Goal: Task Accomplishment & Management: Manage account settings

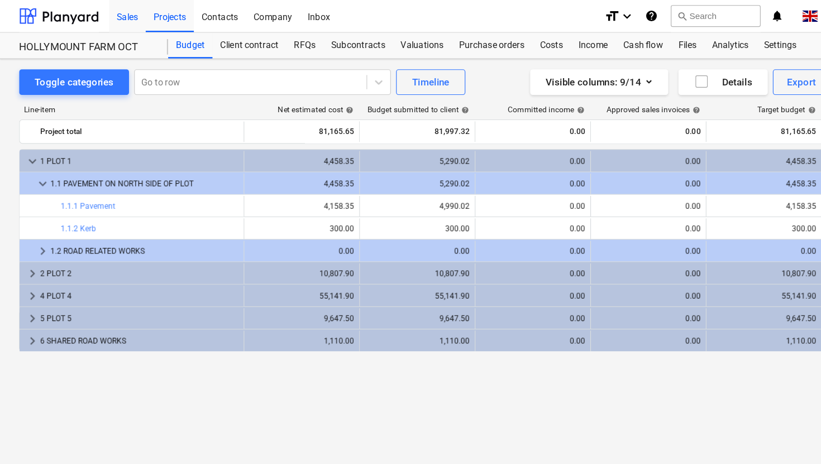
click at [118, 9] on div "Sales" at bounding box center [111, 13] width 32 height 28
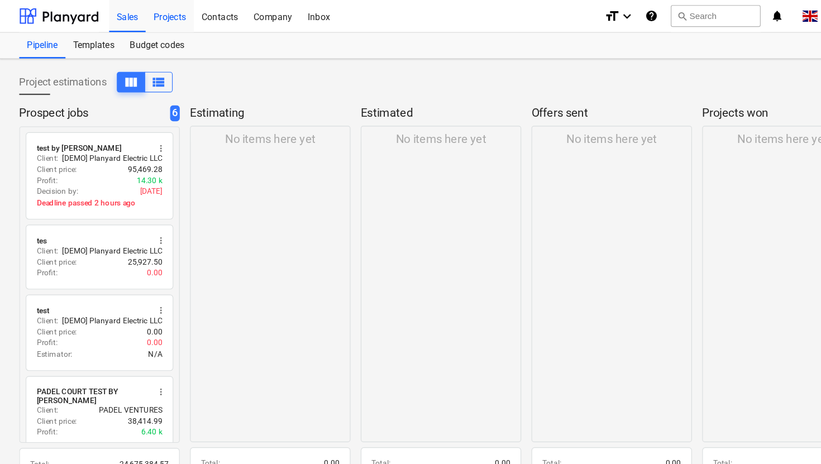
click at [144, 16] on div "Projects" at bounding box center [148, 13] width 42 height 28
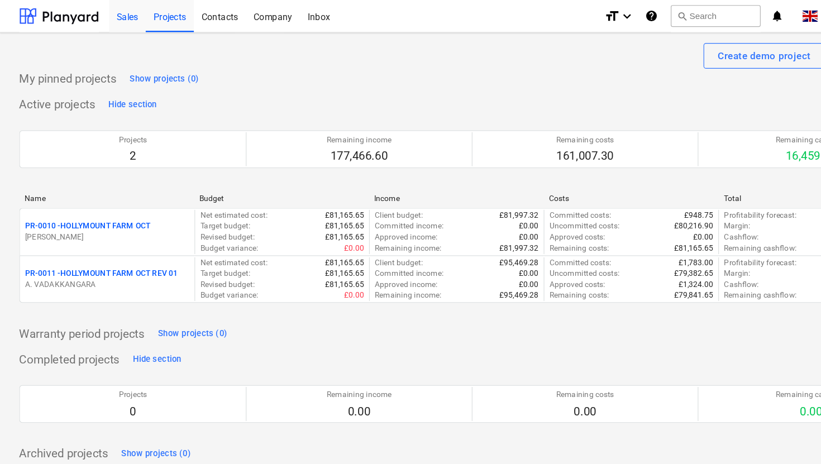
click at [113, 17] on div "Sales" at bounding box center [111, 13] width 32 height 28
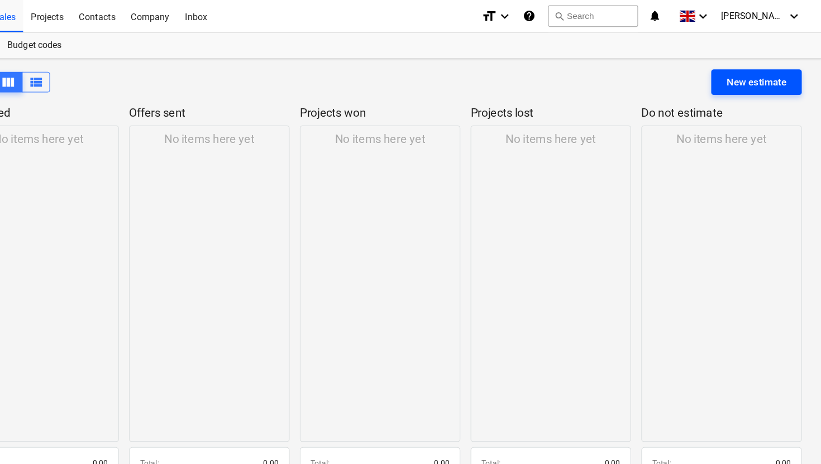
click at [764, 69] on div "New estimate" at bounding box center [765, 71] width 52 height 15
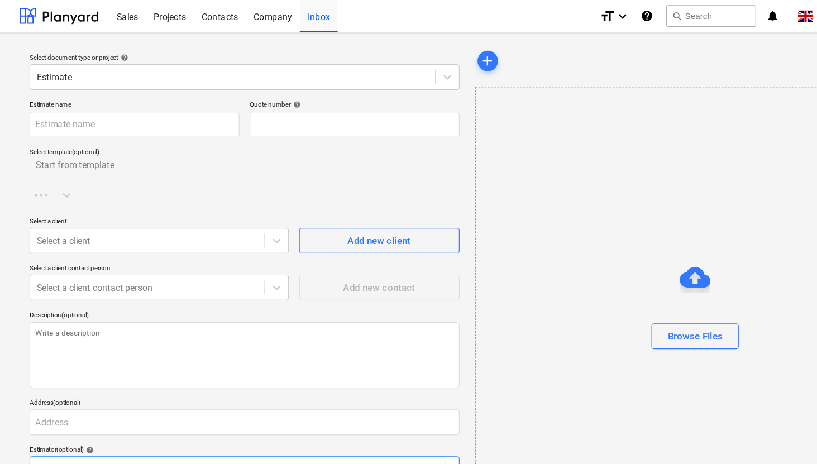
type textarea "x"
type input "QU-0012"
type textarea "x"
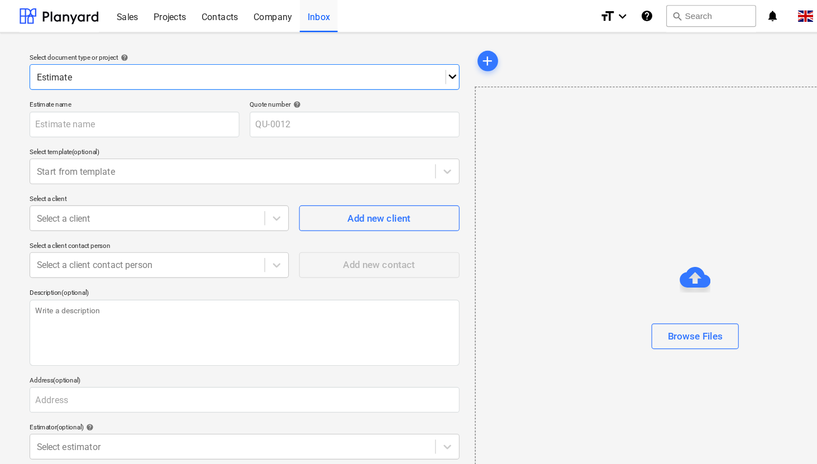
click at [64, 66] on div at bounding box center [207, 66] width 350 height 11
type input "Unit 3, Knowsley - [GEOGRAPHIC_DATA] line"
click at [124, 66] on div at bounding box center [207, 66] width 350 height 11
click at [121, 77] on div "Estimate" at bounding box center [213, 67] width 374 height 22
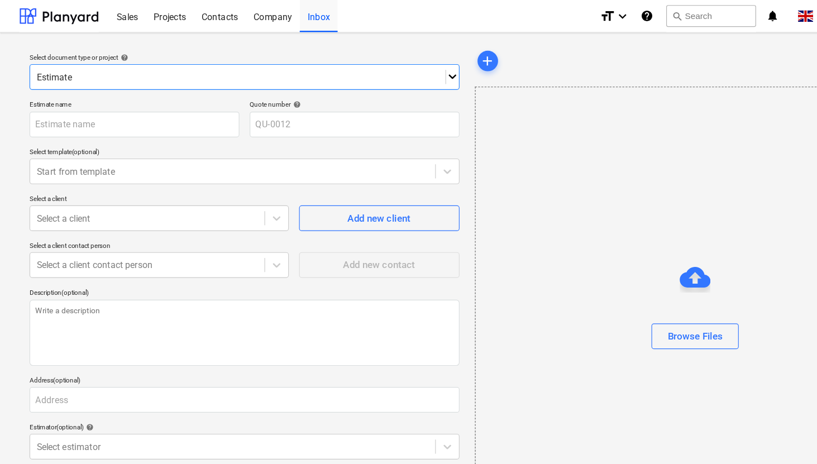
click at [118, 67] on div at bounding box center [207, 66] width 350 height 11
type input "Knowsley drainage"
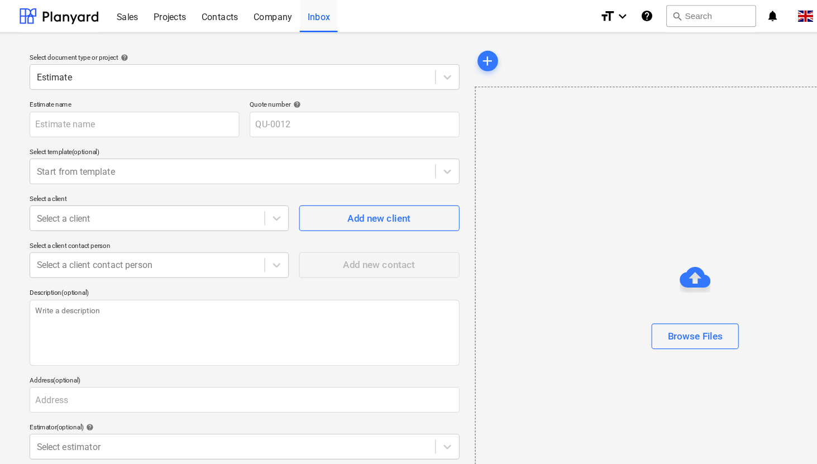
click at [0, 141] on div "Select document type or project help Estimate Estimate name Quote number help Q…" at bounding box center [408, 253] width 817 height 451
click at [85, 110] on input "text" at bounding box center [117, 108] width 183 height 22
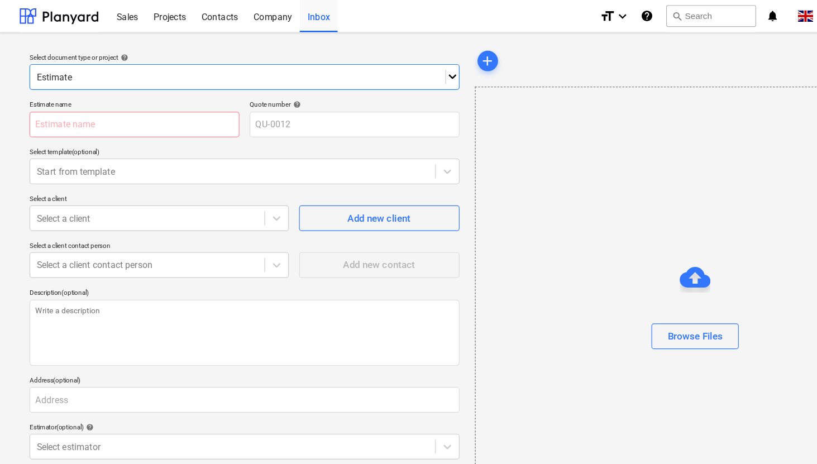
click at [389, 69] on icon at bounding box center [393, 66] width 11 height 11
click at [5, 124] on div "Select document type or project help option HOLLYMOUNT FARM OCT focused, 2 of 3…" at bounding box center [408, 253] width 817 height 451
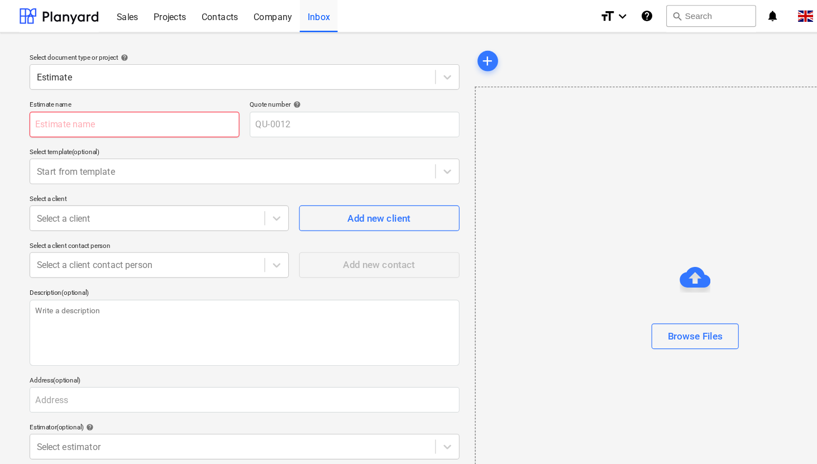
click at [86, 108] on input "text" at bounding box center [117, 108] width 183 height 22
type textarea "x"
type input "K"
type textarea "x"
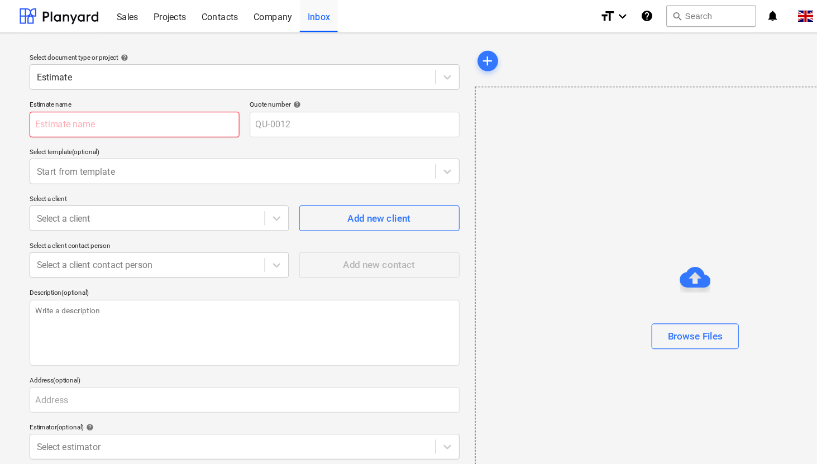
type input "U"
type textarea "x"
type input "K"
type textarea "x"
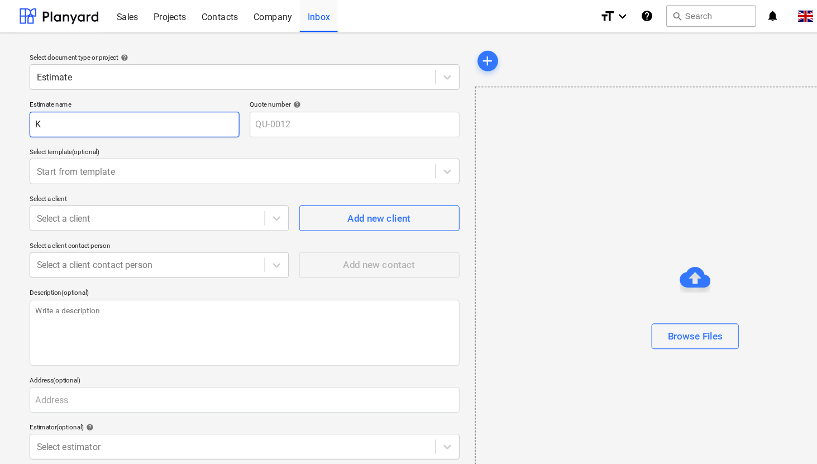
type input "Kn"
type textarea "x"
type input "Kno"
type textarea "x"
type input "Know"
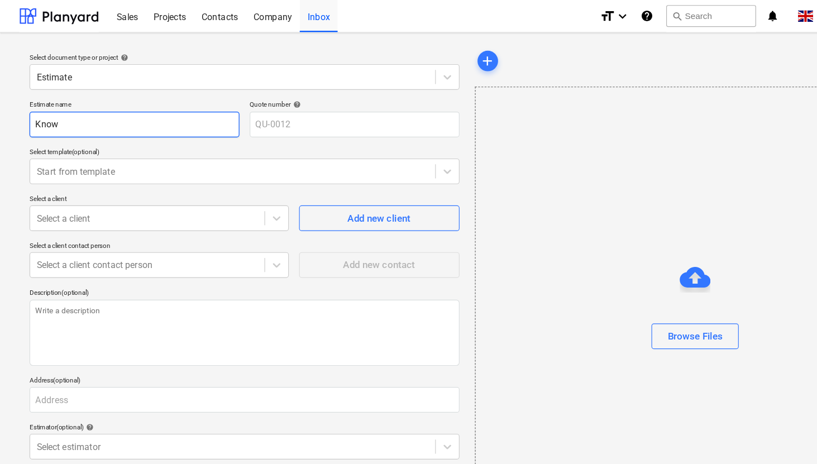
type textarea "x"
type input "Knows"
type textarea "x"
type input "Knowsl"
type textarea "x"
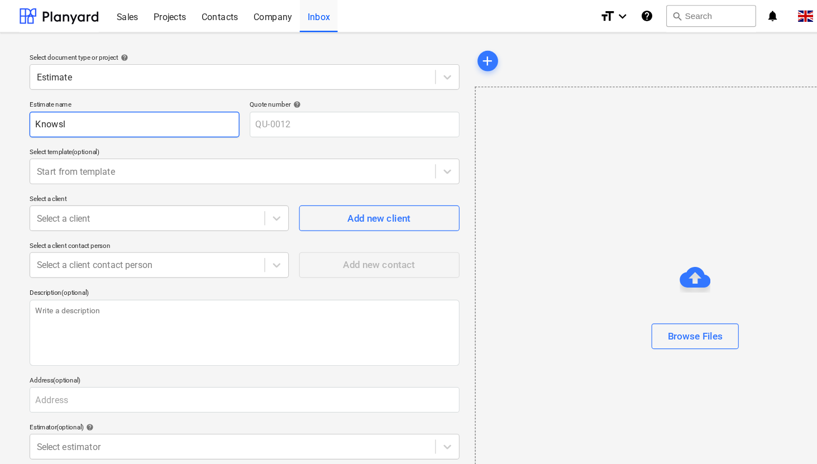
type input "Knowsle"
type textarea "x"
type input "Knowsley"
type textarea "x"
type input "Knowsley"
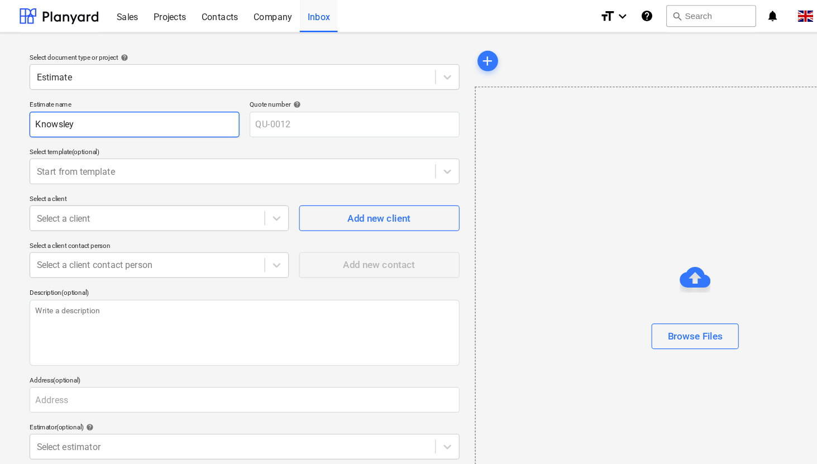
type textarea "x"
type input "Knowsley D"
type textarea "x"
type input "Knowsley Dr"
type textarea "x"
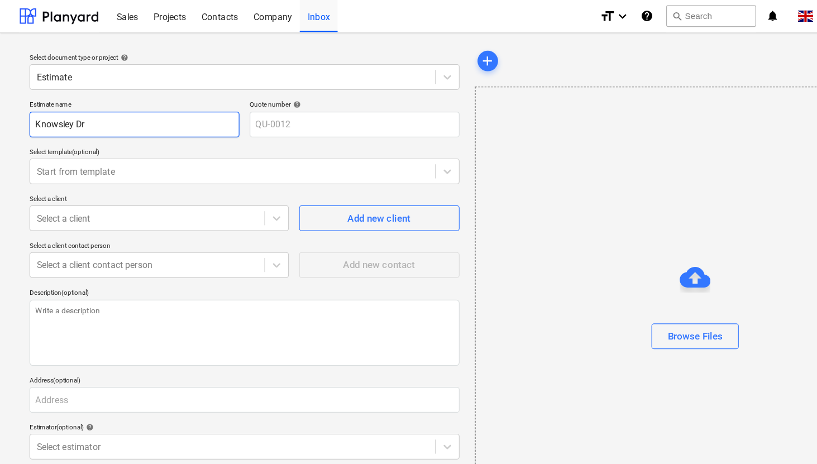
type input "Knowsley Dra"
type textarea "x"
type input "Knowsley Drai"
type textarea "x"
type input "Knowsley Drain"
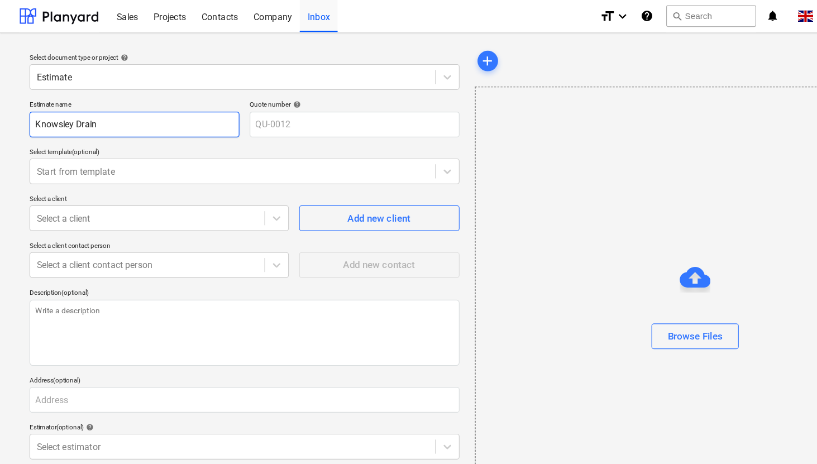
type textarea "x"
type input "Knowsley [PERSON_NAME]"
type textarea "x"
type input "Knowsley Drainag"
type textarea "x"
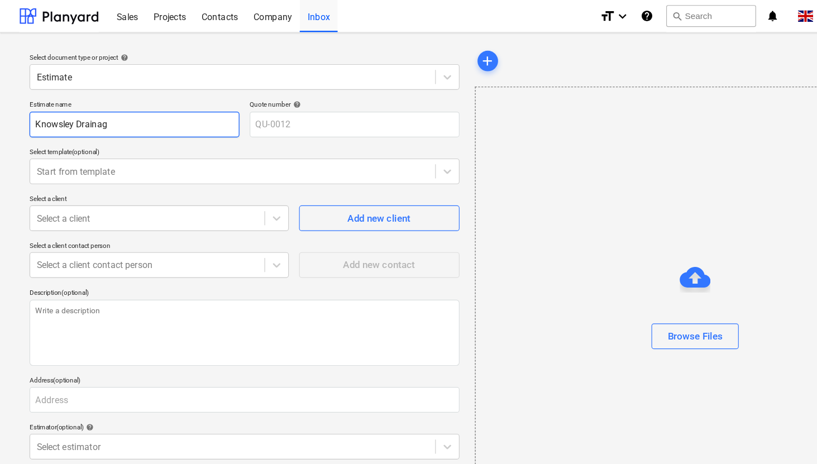
type input "Knowsley Drainage"
click at [32, 106] on input "Knowsley Drainage" at bounding box center [117, 108] width 183 height 22
type textarea "x"
type input "uKnowsley Drainage"
type textarea "x"
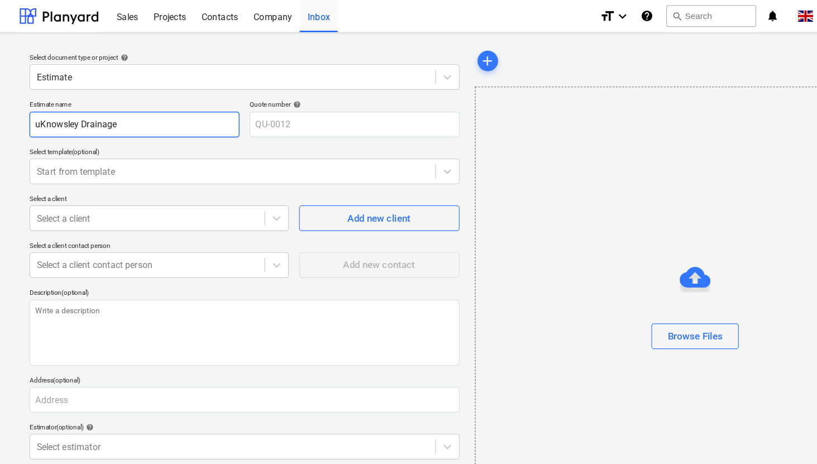
type input "uNKnowsley Drainage"
type textarea "x"
type input "uNTKnowsley Drainage"
type textarea "x"
type input "uNT Knowsley Drainage"
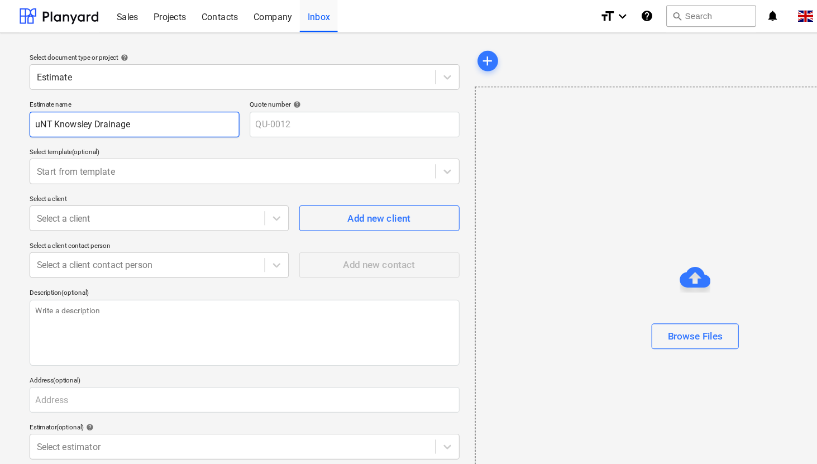
type textarea "x"
type input "uNT 3Knowsley Drainage"
type textarea "x"
type input "uNT Knowsley Drainage"
type textarea "x"
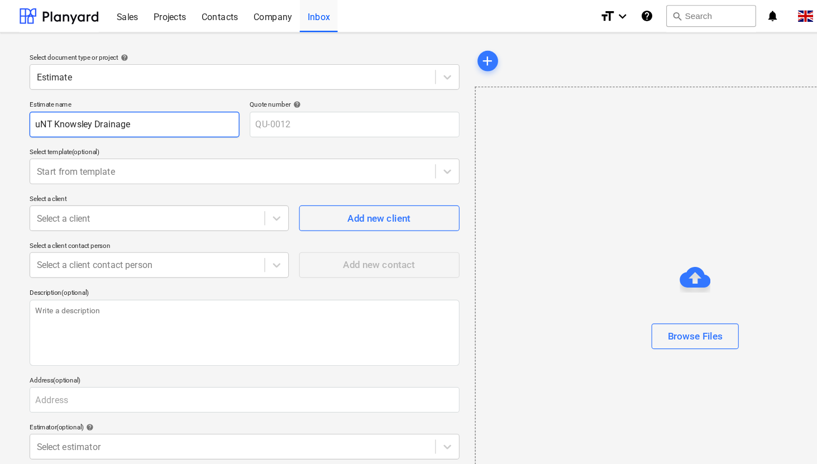
type input "uNTKnowsley Drainage"
type textarea "x"
type input "uNKnowsley Drainage"
type textarea "x"
type input "uKnowsley Drainage"
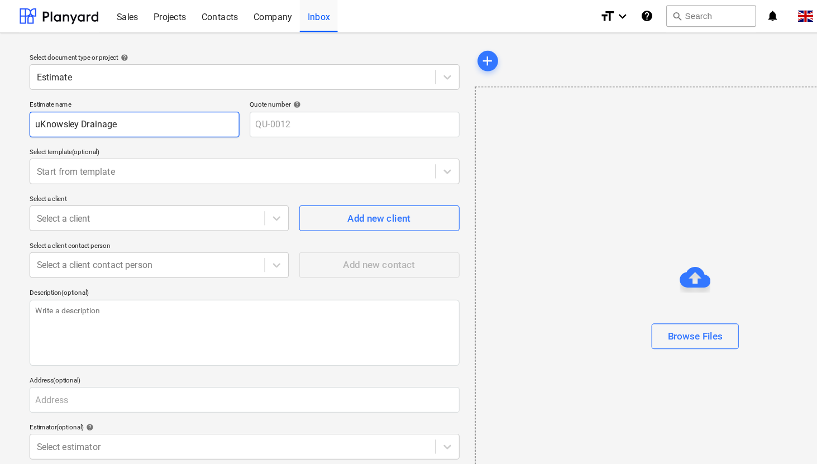
type textarea "x"
type input "Knowsley Drainage"
type textarea "x"
type input "UKnowsley Drainage"
type textarea "x"
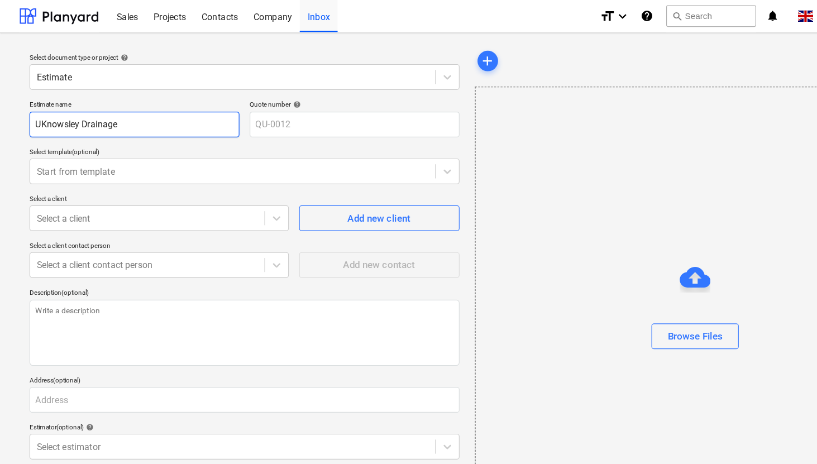
type input "UnKnowsley Drainage"
type textarea "x"
type input "UniKnowsley Drainage"
type textarea "x"
type input "UnitKnowsley Drainage"
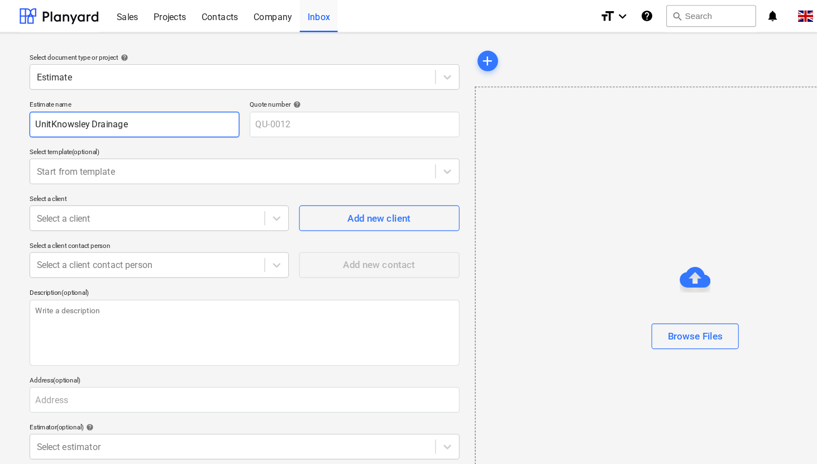
type textarea "x"
type input "Unit Knowsley Drainage"
type textarea "x"
type input "Unit 3Knowsley Drainage"
type textarea "x"
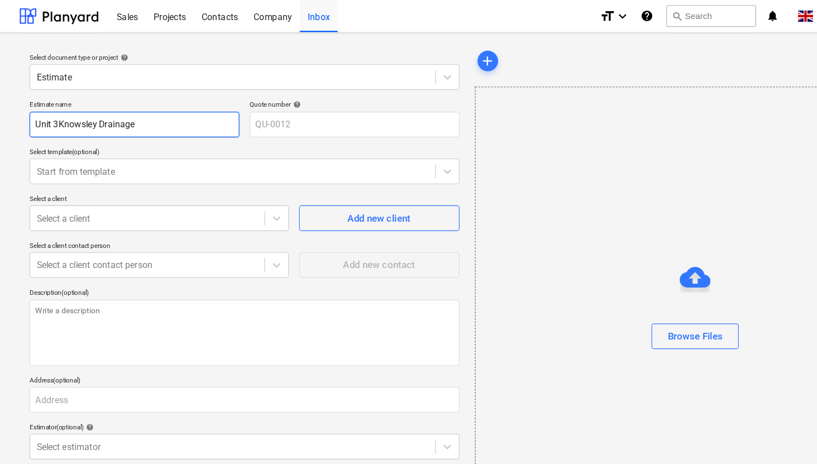
type input "Unit 3,Knowsley Drainage"
type textarea "x"
type input "Unit 3, Knowsley Drainage"
click at [90, 106] on input "Unit 3, Knowsley Drainage" at bounding box center [117, 108] width 183 height 22
type textarea "x"
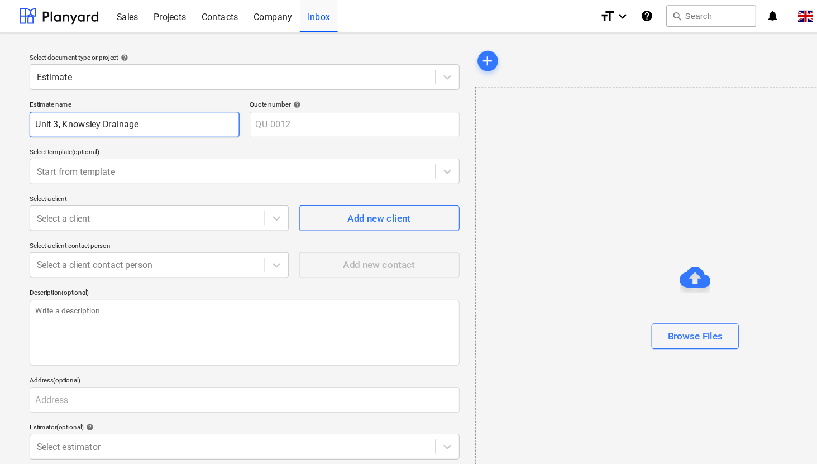
type input "Unit 3, Knowsley -Drainage"
type textarea "x"
type input "Unit 3, Knowsley - Drainage"
type textarea "x"
type input "Unit 3, Knowsley - FDrainage"
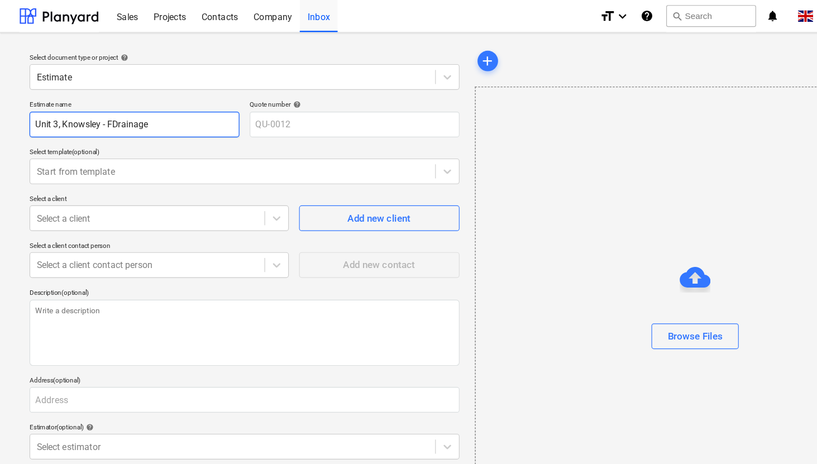
type textarea "x"
type input "Unit 3, Knowsley - FoDrainage"
type textarea "x"
type input "Unit 3, Knowsley - FouDrainage"
type textarea "x"
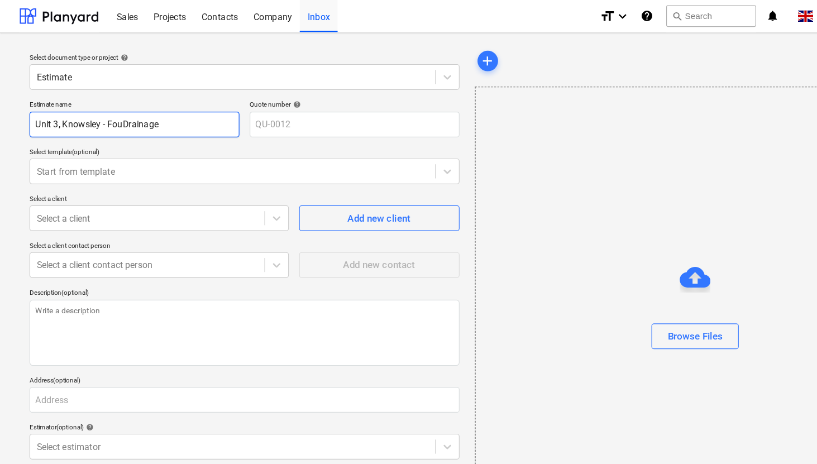
type input "Unit 3, Knowsley - FoulDrainage"
type textarea "x"
type input "Unit 3, Knowsley - Foul Drainage"
click at [94, 148] on div at bounding box center [207, 149] width 350 height 11
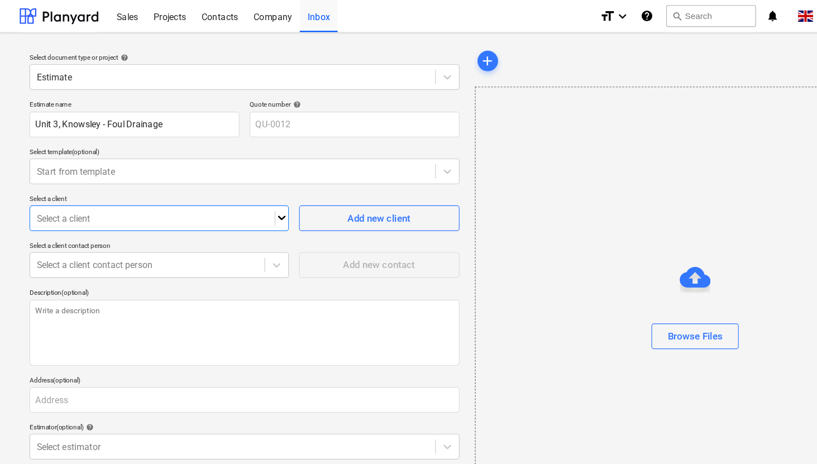
click at [86, 193] on div at bounding box center [133, 189] width 202 height 11
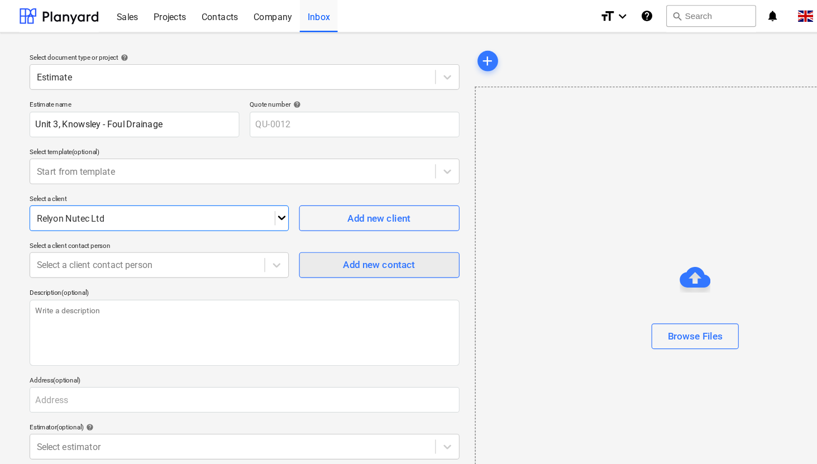
click at [288, 233] on span "Add new contact" at bounding box center [330, 230] width 112 height 15
type textarea "x"
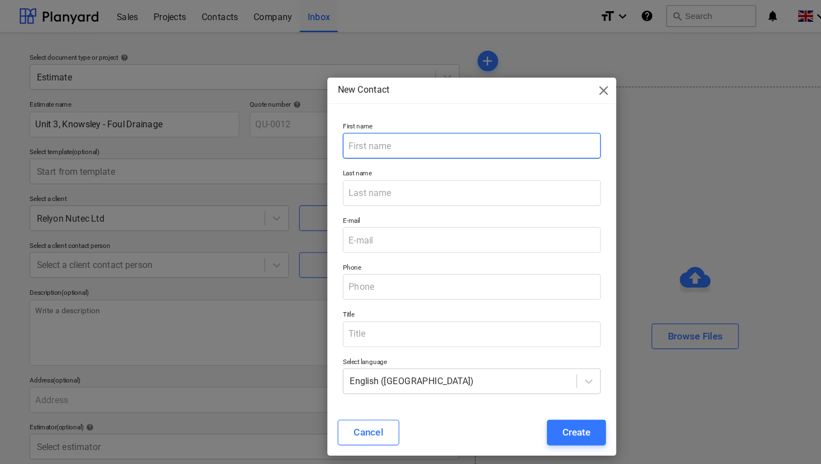
click at [347, 134] on input "text" at bounding box center [410, 127] width 225 height 22
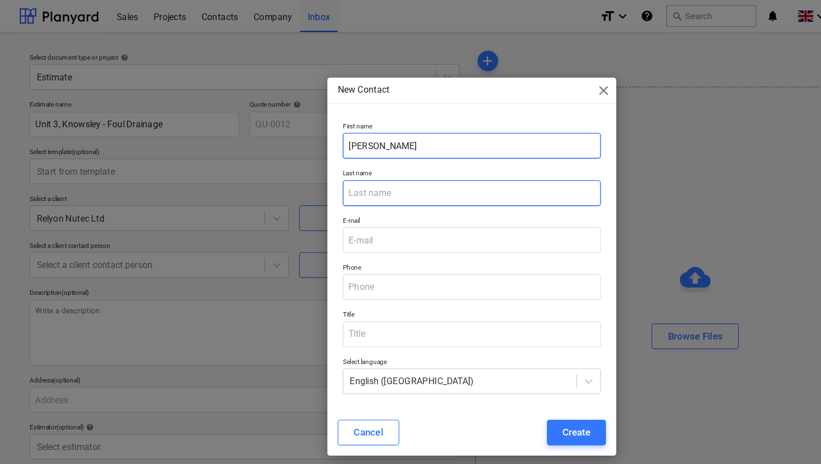
type input "[PERSON_NAME]"
click at [340, 166] on input "text" at bounding box center [410, 168] width 225 height 22
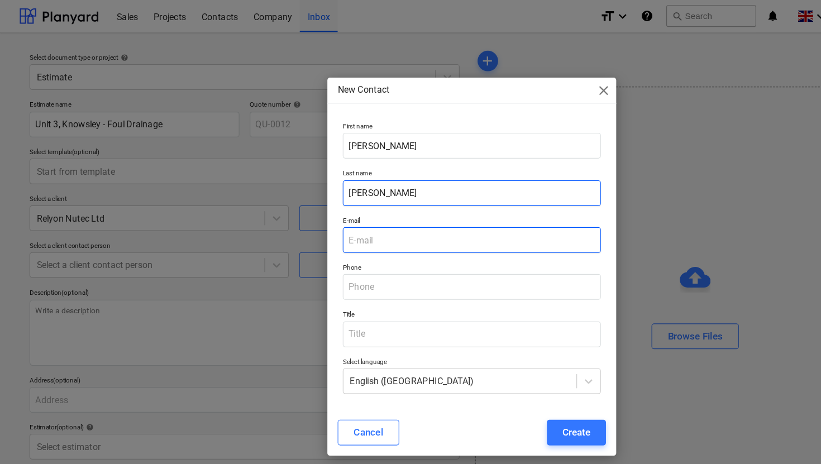
type input "[PERSON_NAME]"
click at [325, 207] on input "email" at bounding box center [410, 209] width 225 height 22
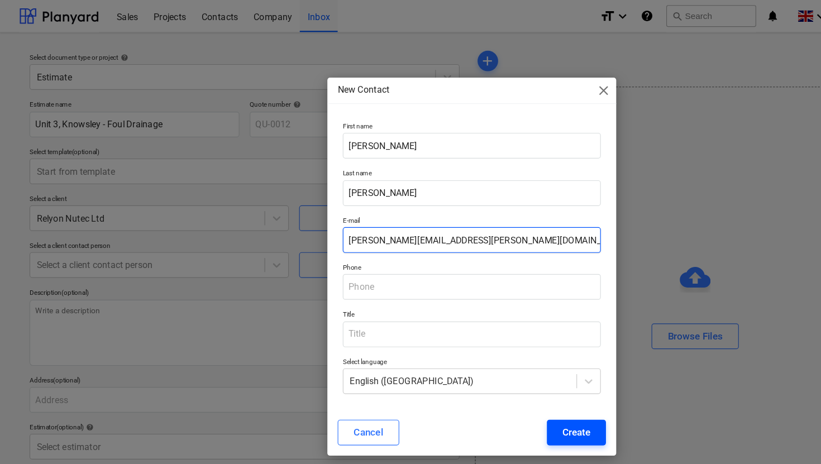
type input "[PERSON_NAME][EMAIL_ADDRESS][PERSON_NAME][DOMAIN_NAME]"
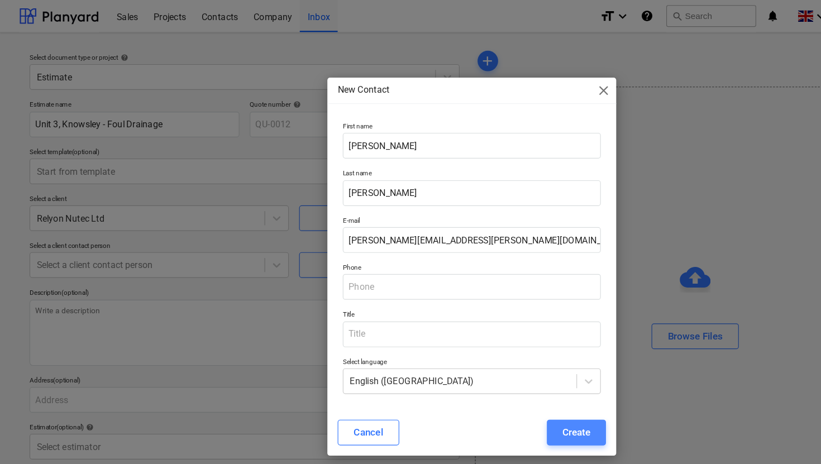
click at [494, 375] on div "Create" at bounding box center [501, 376] width 25 height 15
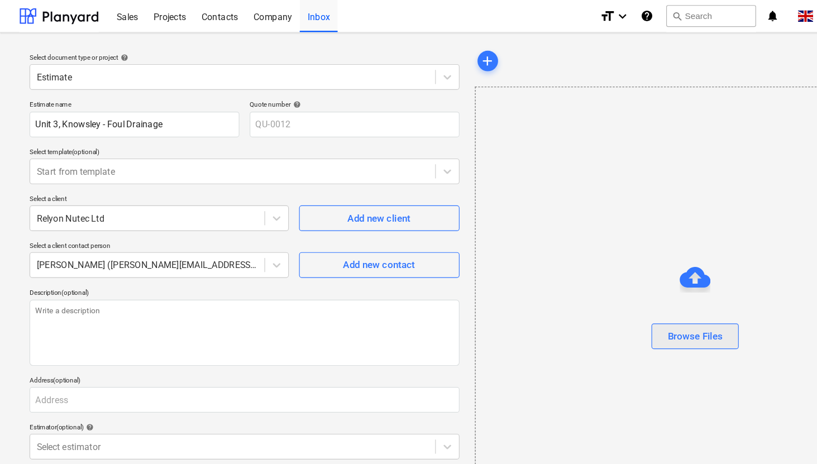
click at [607, 294] on div "Browse Files" at bounding box center [605, 292] width 48 height 15
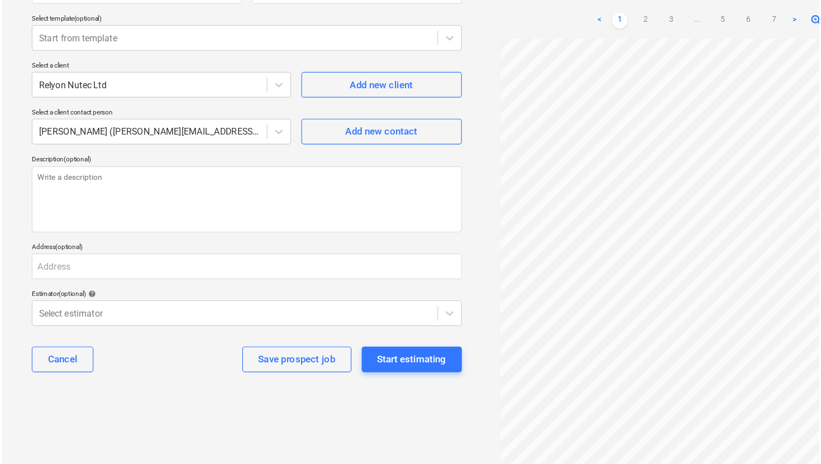
scroll to position [116, 0]
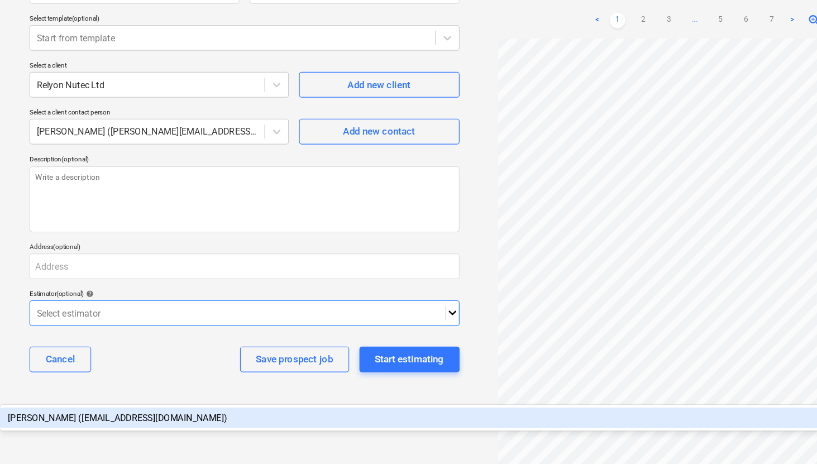
click at [389, 272] on icon at bounding box center [393, 271] width 11 height 11
click at [189, 355] on div "[PERSON_NAME] ([EMAIL_ADDRESS][DOMAIN_NAME])" at bounding box center [408, 364] width 817 height 18
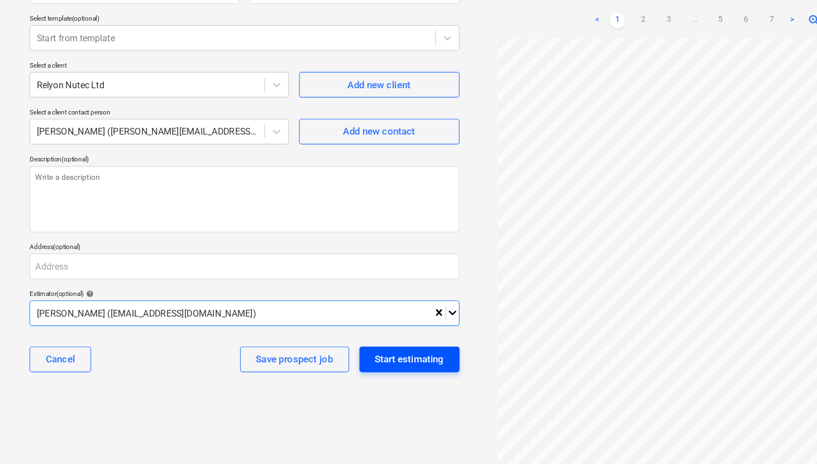
click at [372, 316] on div "Start estimating" at bounding box center [356, 313] width 60 height 15
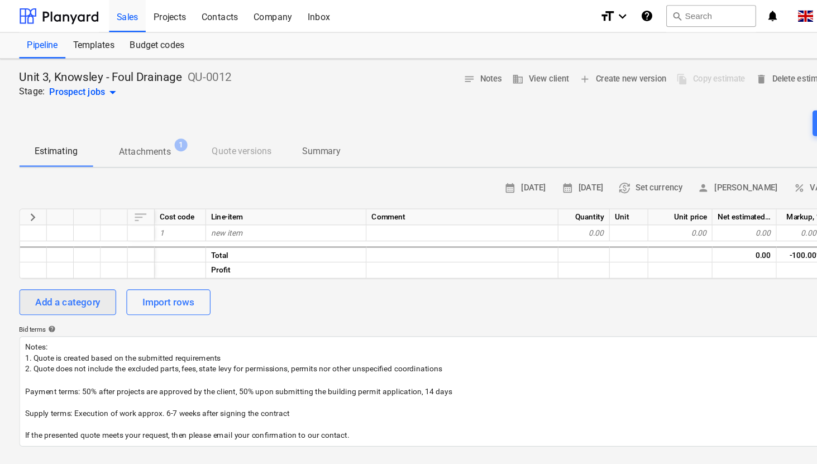
click at [65, 259] on div "Add a category" at bounding box center [59, 263] width 56 height 15
type textarea "x"
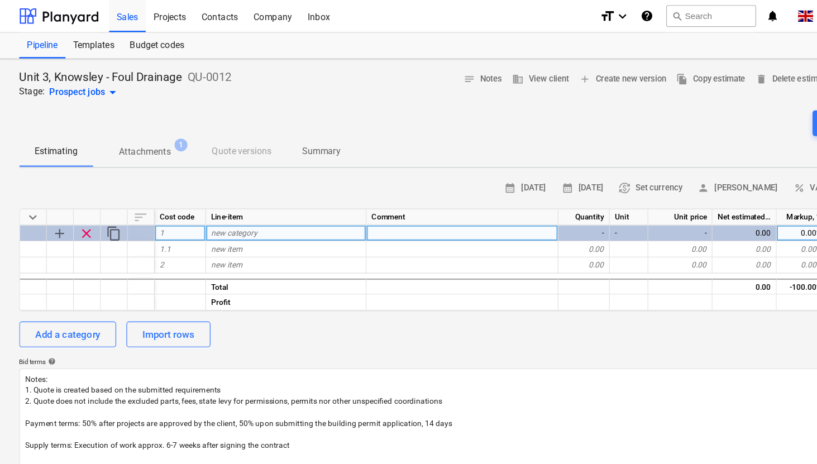
click at [231, 204] on div "new category" at bounding box center [249, 203] width 140 height 14
type input "General requirements"
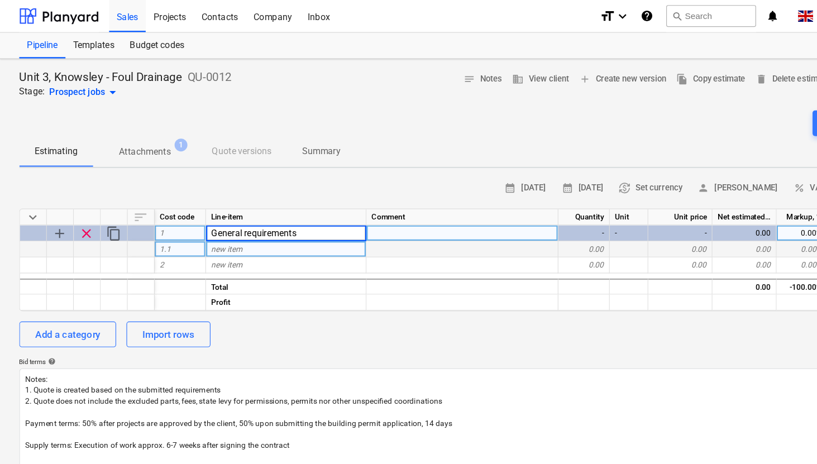
type textarea "x"
click at [212, 219] on div "new item" at bounding box center [249, 217] width 140 height 14
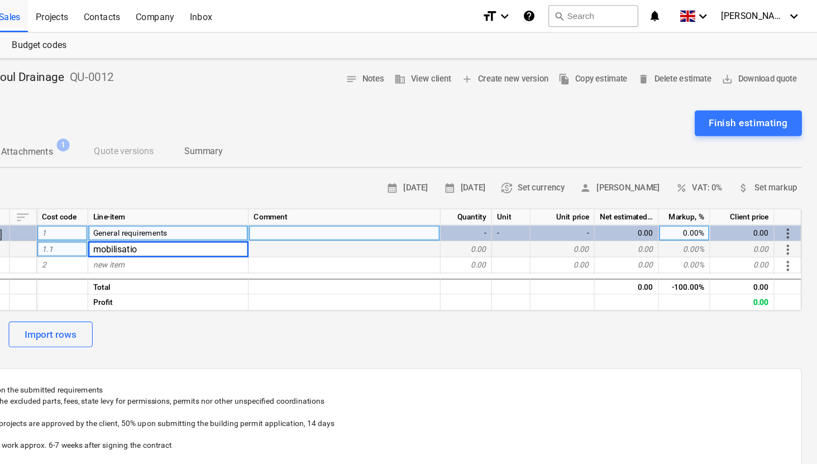
type input "mobilisation"
click at [501, 213] on div "0.00" at bounding box center [508, 217] width 45 height 14
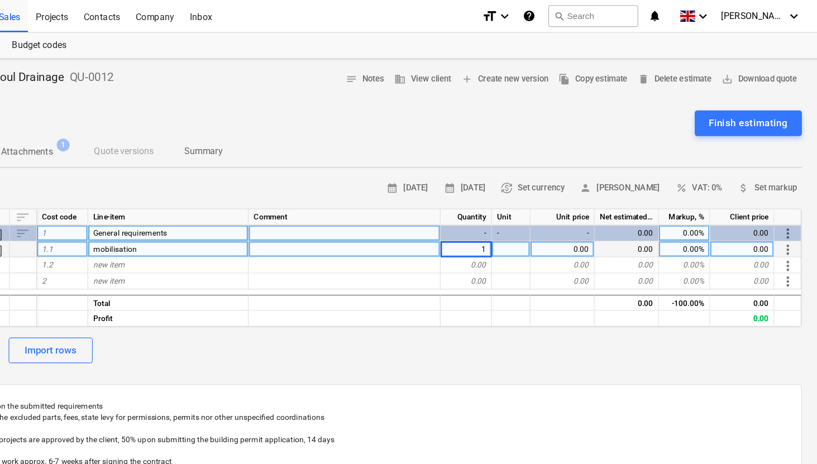
type textarea "x"
click at [550, 220] on div at bounding box center [548, 217] width 34 height 14
type input "item"
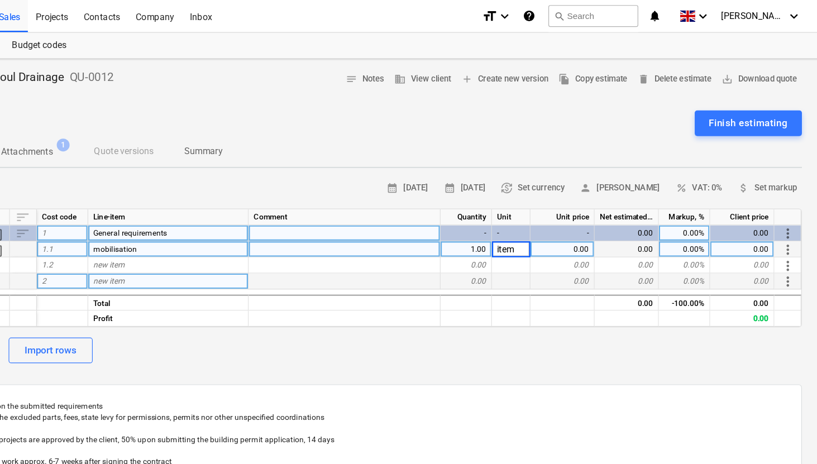
type textarea "x"
click at [587, 247] on div "0.00" at bounding box center [592, 245] width 56 height 14
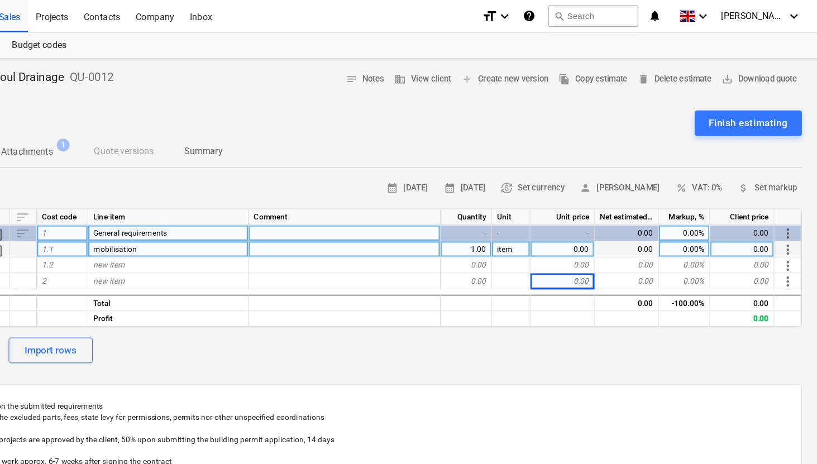
click at [558, 218] on div "item" at bounding box center [548, 217] width 34 height 14
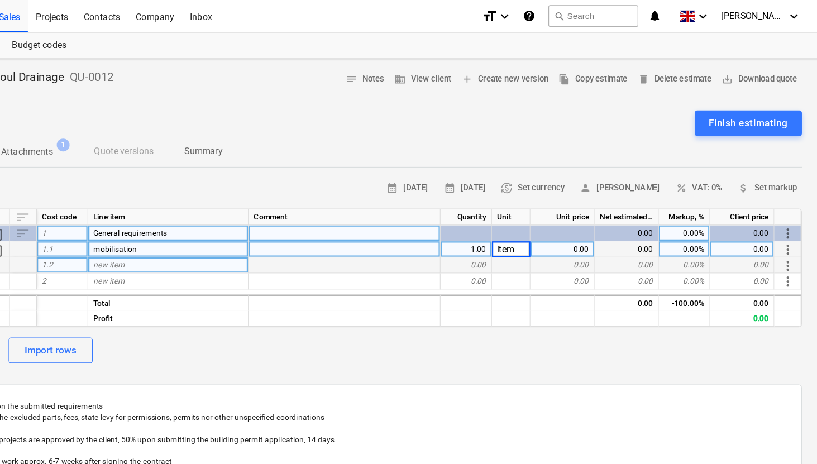
click at [555, 228] on div at bounding box center [548, 231] width 34 height 14
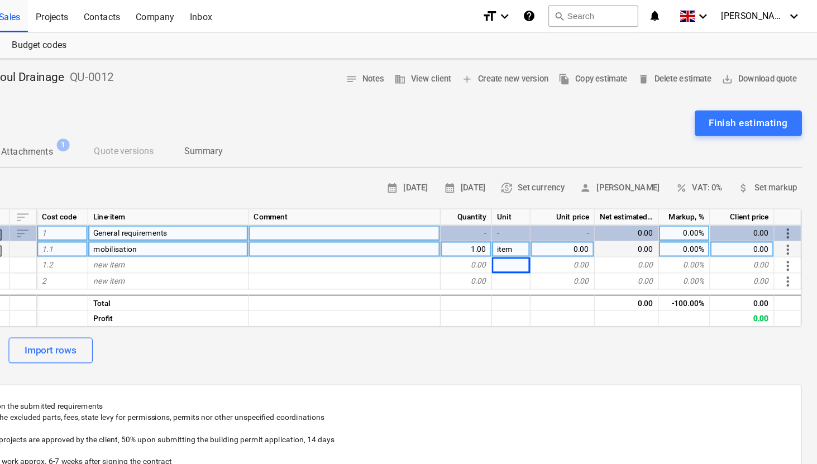
click at [593, 215] on div "0.00" at bounding box center [592, 217] width 56 height 14
click at [715, 218] on div "0.00%" at bounding box center [698, 217] width 45 height 14
type input "20"
type textarea "x"
click at [588, 217] on div "0.00" at bounding box center [592, 217] width 56 height 14
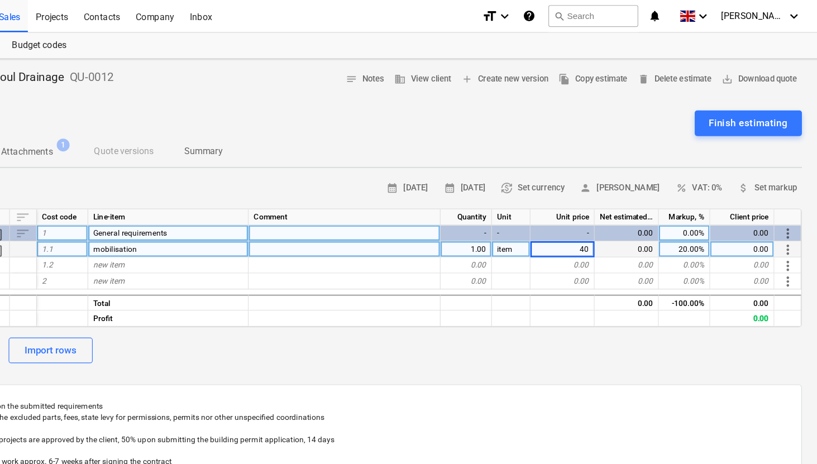
type input "400"
type textarea "x"
type input "420"
type textarea "x"
click at [607, 215] on div "420.00" at bounding box center [592, 217] width 56 height 14
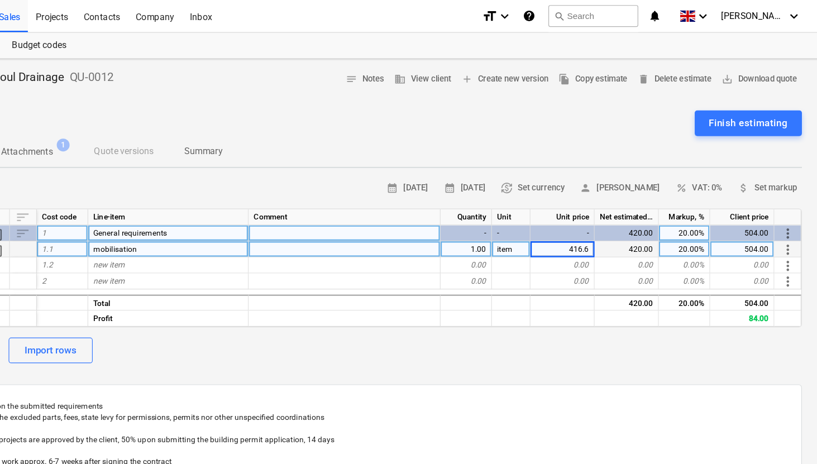
type input "416.66"
type textarea "x"
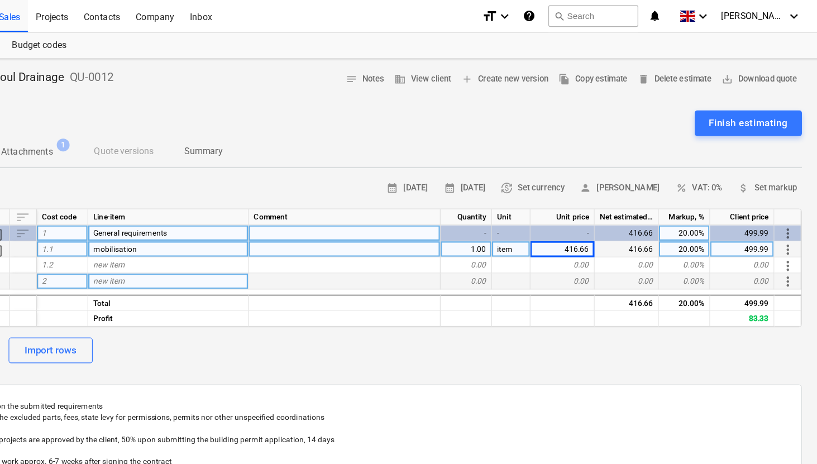
click at [644, 241] on div "0.00" at bounding box center [648, 245] width 56 height 14
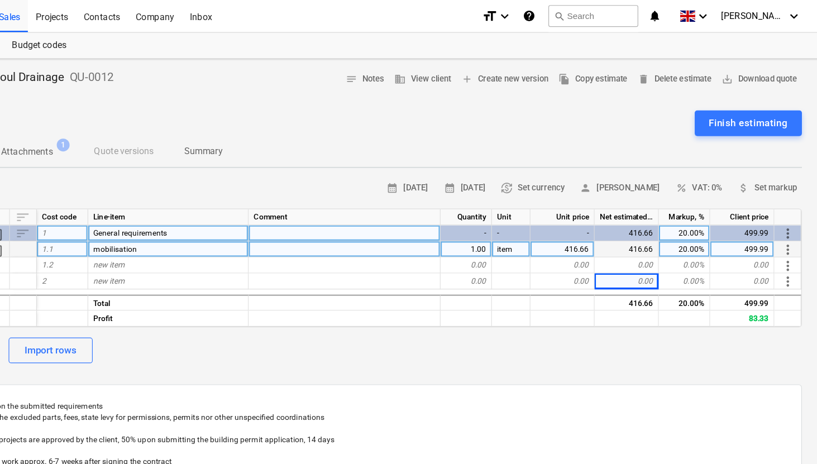
click at [617, 215] on div "416.66" at bounding box center [592, 217] width 56 height 14
click at [615, 217] on input "416.66" at bounding box center [591, 216] width 55 height 13
type input "416.67"
type textarea "x"
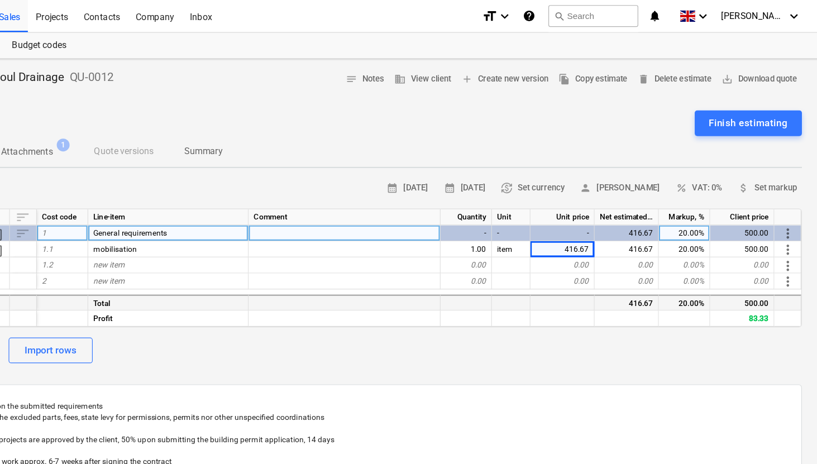
click at [627, 258] on div "416.67" at bounding box center [648, 263] width 56 height 14
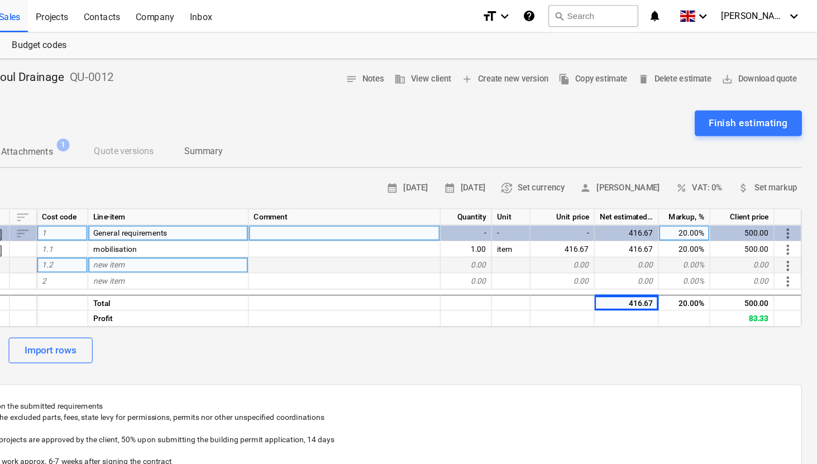
click at [220, 231] on div "new item" at bounding box center [249, 231] width 140 height 14
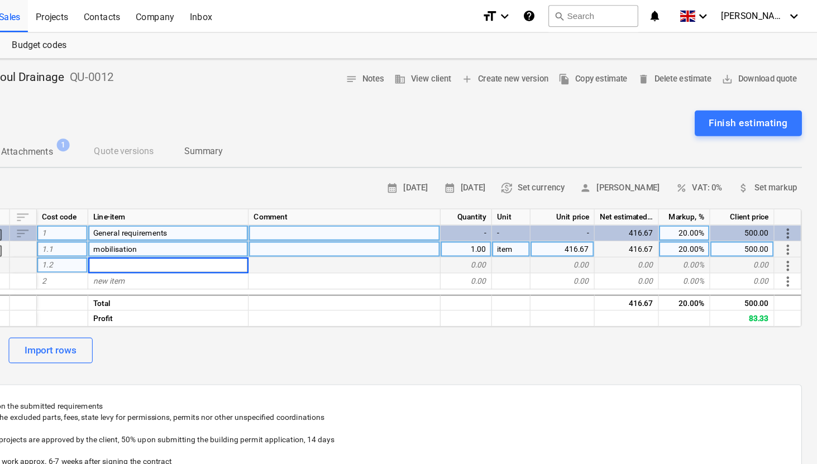
click at [220, 220] on span "mobilisation" at bounding box center [203, 217] width 38 height 8
click at [247, 232] on div "new item" at bounding box center [249, 231] width 140 height 14
click at [184, 232] on input "mobilisation" at bounding box center [248, 230] width 139 height 13
type input "demobilisation"
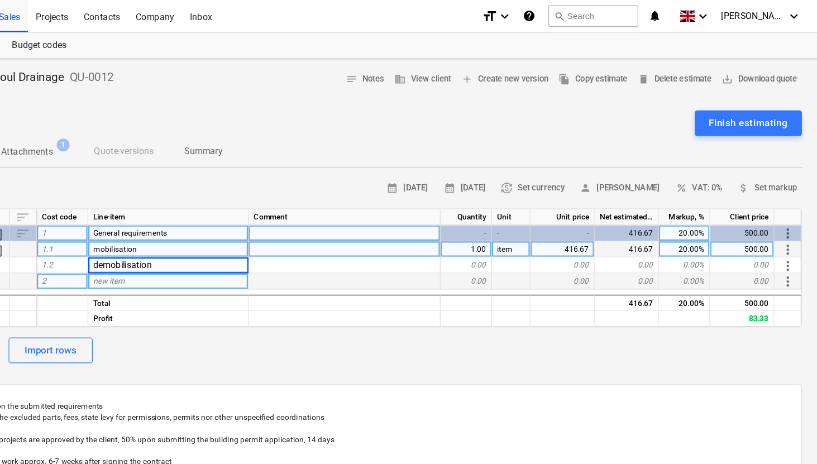
click at [301, 241] on div "new item" at bounding box center [249, 245] width 140 height 14
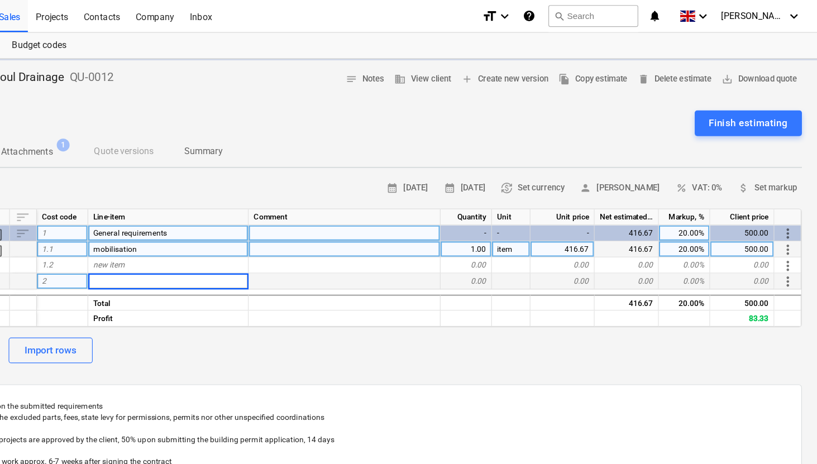
type textarea "x"
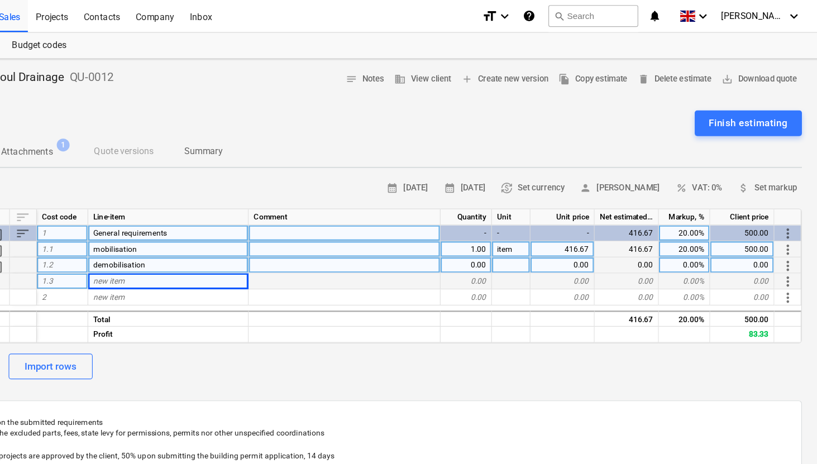
click at [516, 231] on div "0.00" at bounding box center [508, 231] width 45 height 14
type input "1"
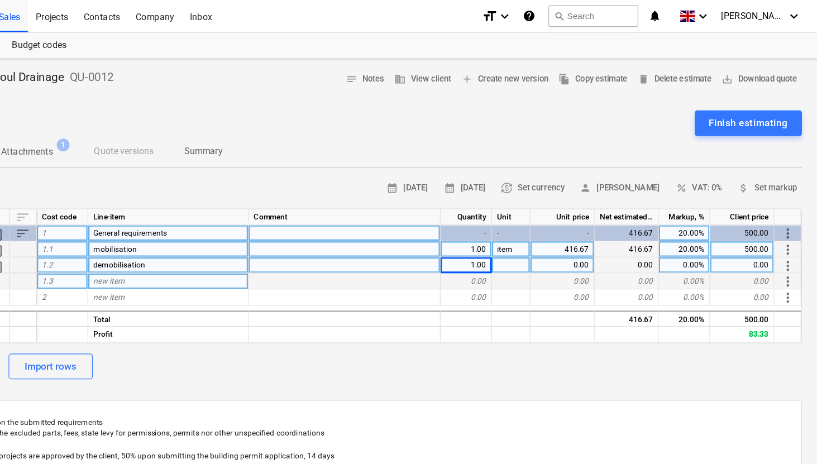
type textarea "x"
click at [539, 214] on div "item" at bounding box center [548, 217] width 34 height 14
click at [554, 226] on div at bounding box center [548, 231] width 34 height 14
type input "item"
type textarea "x"
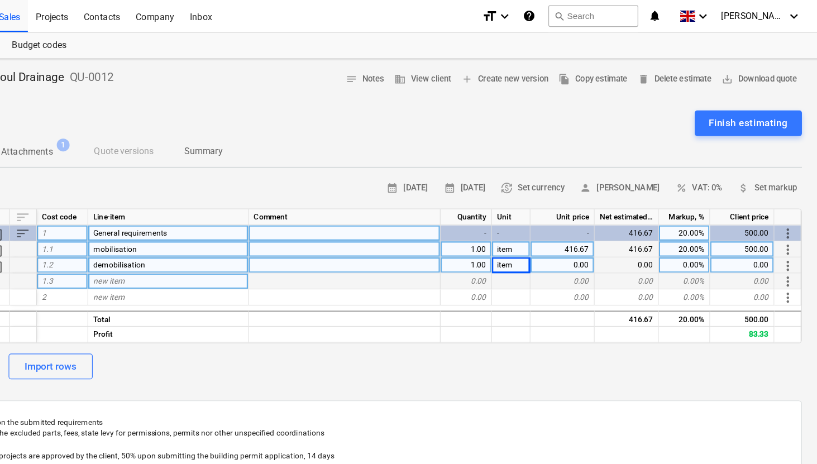
click at [606, 217] on div "416.67" at bounding box center [592, 217] width 56 height 14
click at [601, 228] on div "0.00" at bounding box center [592, 231] width 56 height 14
type input "416.67"
type textarea "x"
click at [703, 190] on div "Markup, %" at bounding box center [698, 189] width 45 height 14
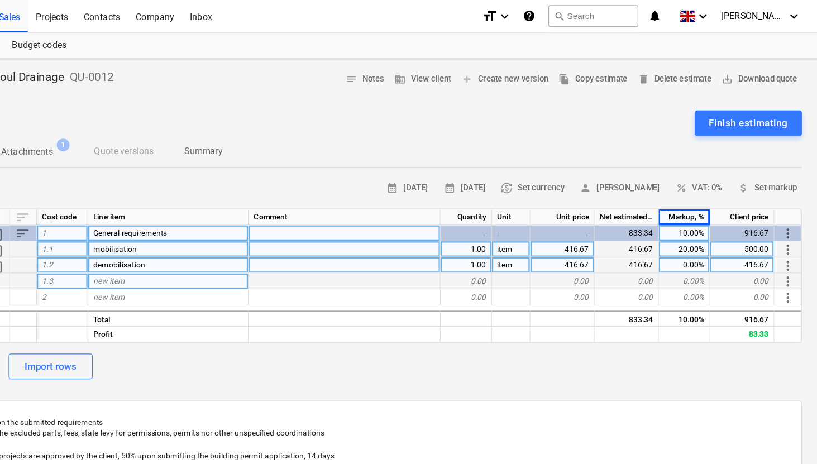
click at [715, 191] on div "Markup, %" at bounding box center [698, 189] width 45 height 14
click at [712, 204] on div "10.00%" at bounding box center [698, 203] width 45 height 14
type input "20"
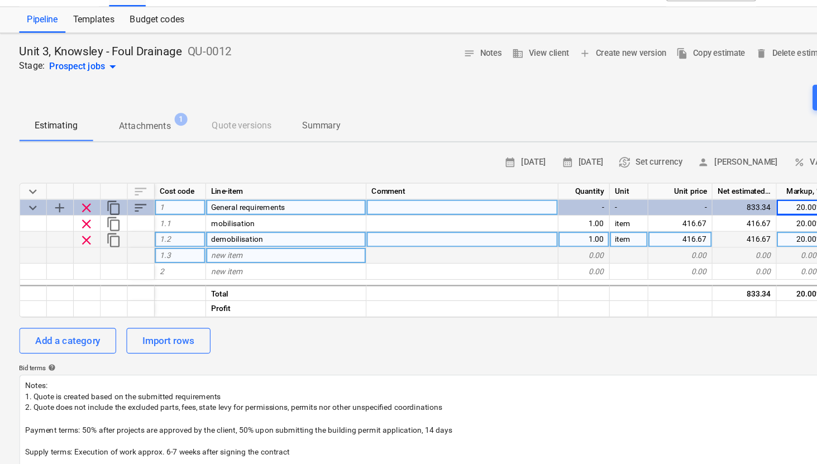
click at [92, 247] on div at bounding box center [99, 245] width 23 height 14
click at [45, 242] on div at bounding box center [52, 245] width 23 height 14
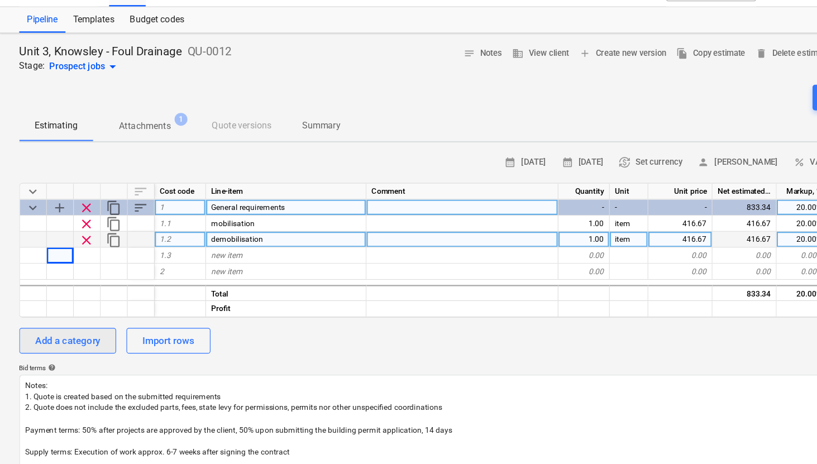
click at [61, 319] on div "Add a category" at bounding box center [59, 319] width 56 height 15
type textarea "x"
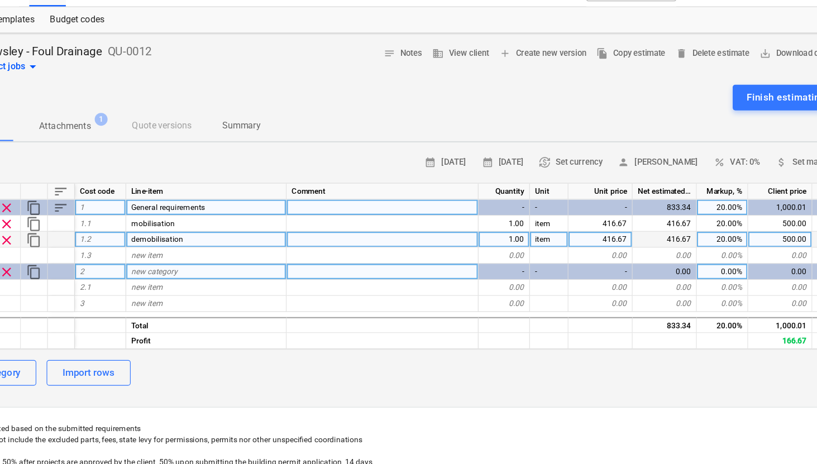
click at [221, 260] on span "new category" at bounding box center [204, 259] width 40 height 8
type input "Drainage works"
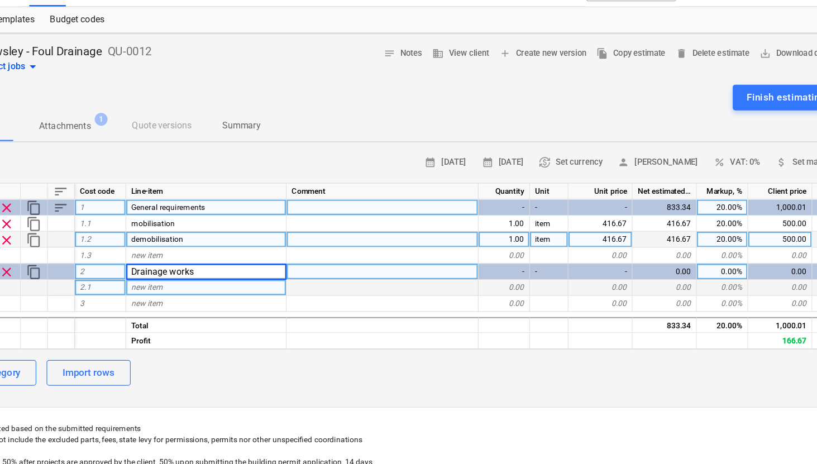
type textarea "x"
click at [235, 274] on div "new item" at bounding box center [249, 273] width 140 height 14
click at [251, 260] on div "Drainage works" at bounding box center [249, 259] width 140 height 14
click at [250, 272] on div "new item" at bounding box center [249, 273] width 140 height 14
type input "150mm diameter sewer pipe"
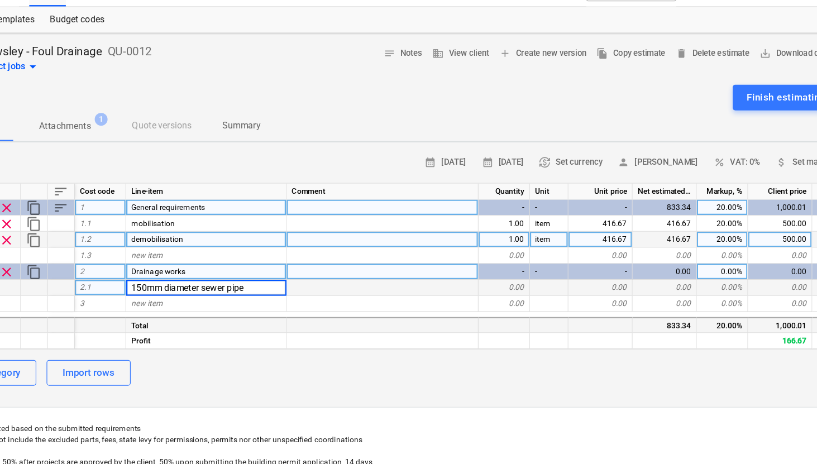
click at [267, 298] on div "Total" at bounding box center [249, 305] width 140 height 14
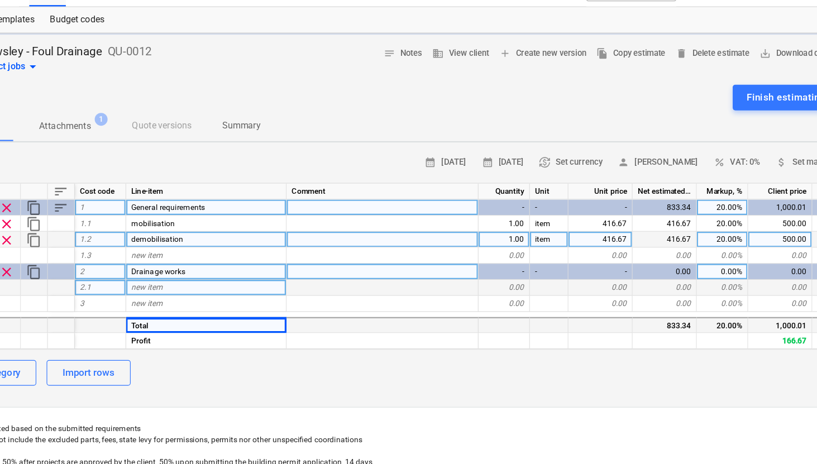
type textarea "x"
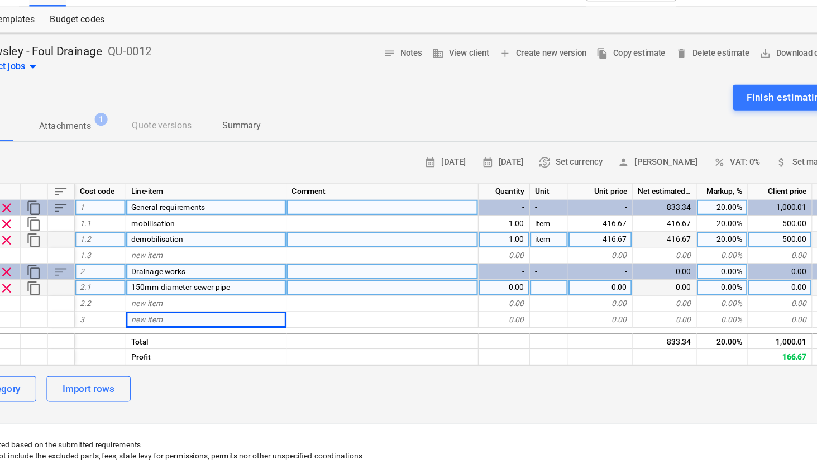
click at [506, 274] on div "0.00" at bounding box center [508, 273] width 45 height 14
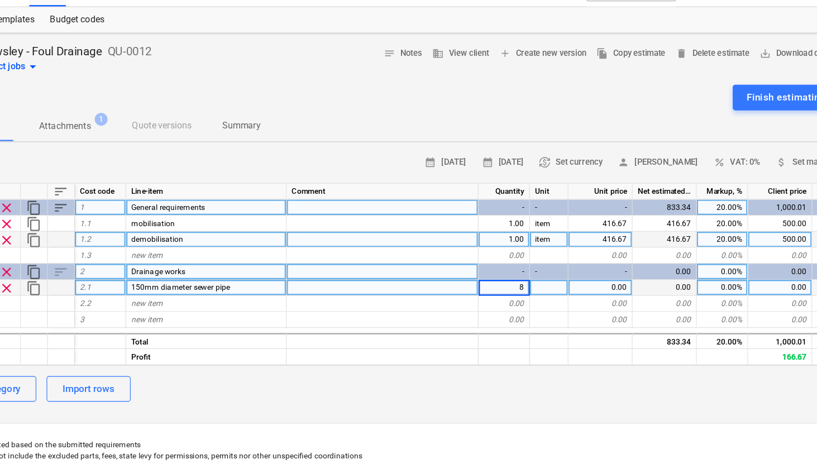
type input "89"
type textarea "x"
click at [551, 278] on div at bounding box center [548, 273] width 34 height 14
type input "m"
type textarea "x"
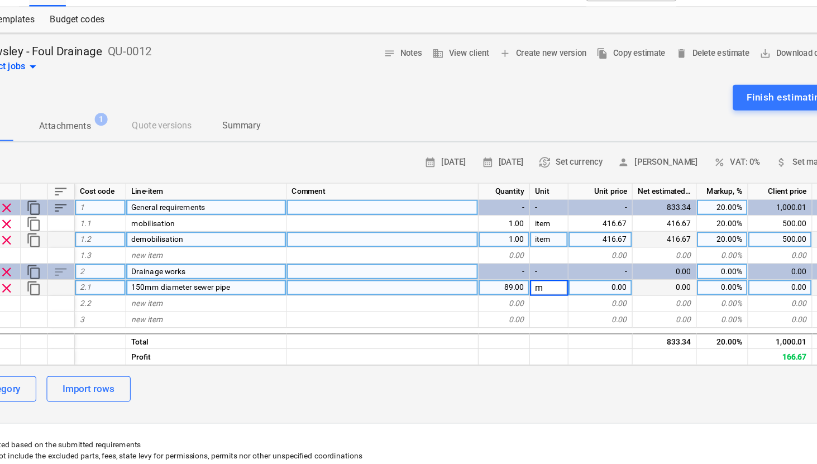
click at [591, 276] on div "0.00" at bounding box center [592, 273] width 56 height 14
type input "163.68"
type textarea "x"
click at [700, 260] on div "0.00%" at bounding box center [698, 259] width 45 height 14
type input "20"
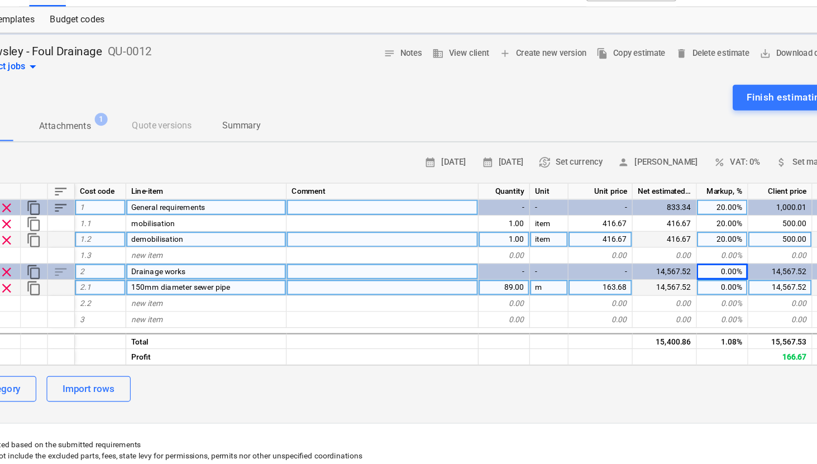
type textarea "x"
click at [601, 277] on div "163.68" at bounding box center [592, 273] width 56 height 14
click at [615, 275] on input "163.68" at bounding box center [591, 272] width 55 height 13
type input "163.67"
type textarea "x"
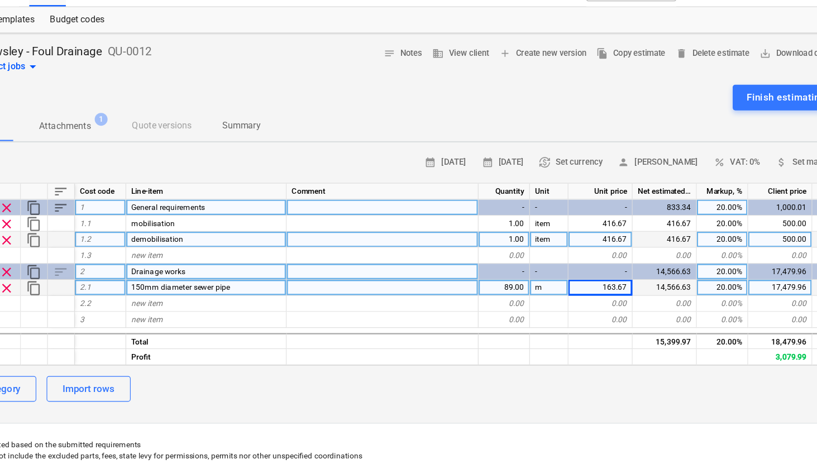
click at [753, 271] on div "17,479.96" at bounding box center [749, 273] width 56 height 14
type input "17480.77"
type textarea "x"
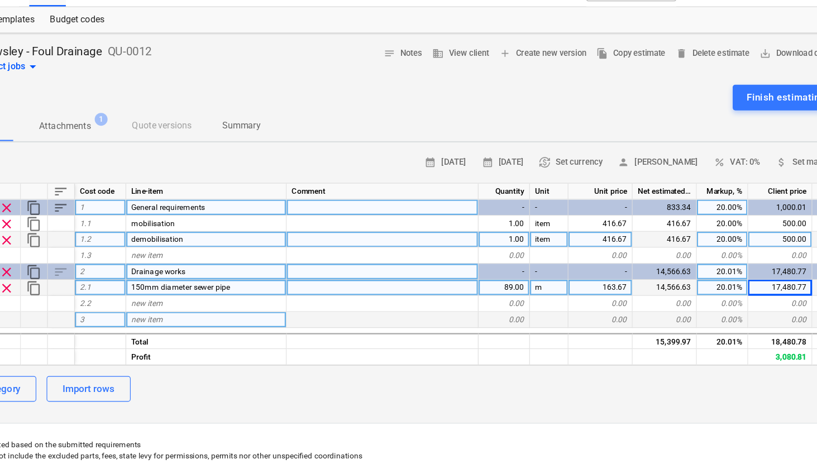
click at [572, 304] on div "0.00" at bounding box center [592, 301] width 56 height 14
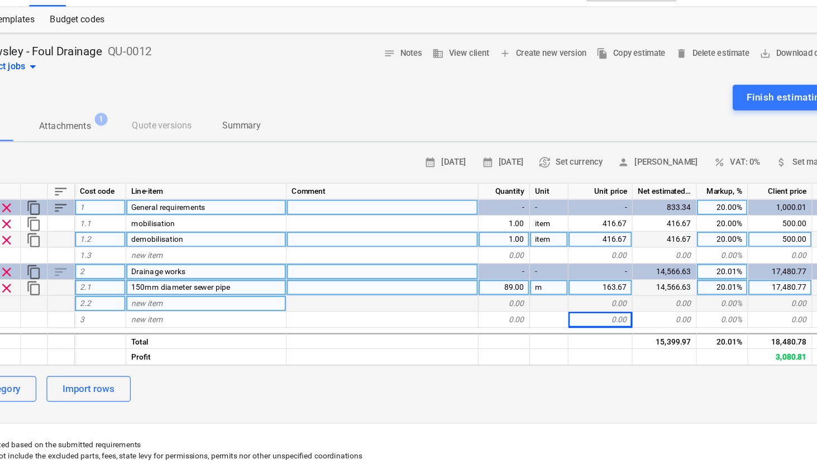
click at [298, 285] on div "new item" at bounding box center [249, 287] width 140 height 14
type input "450mm dia PPC Inspection chamber"
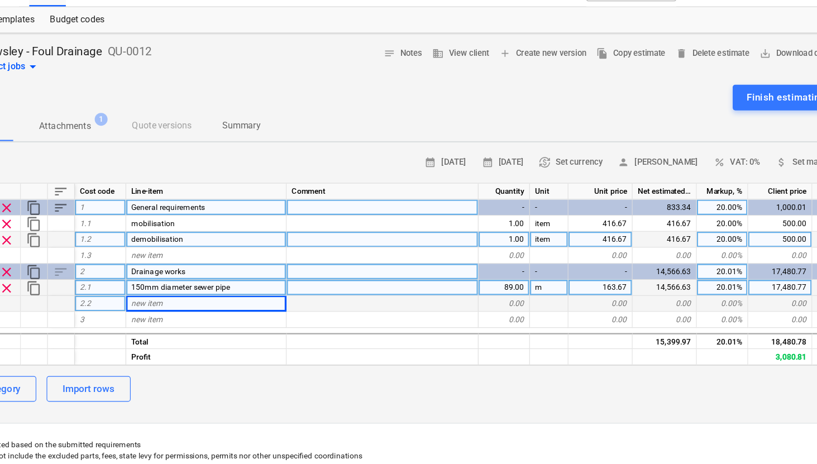
click at [514, 282] on div "0.00" at bounding box center [508, 287] width 45 height 14
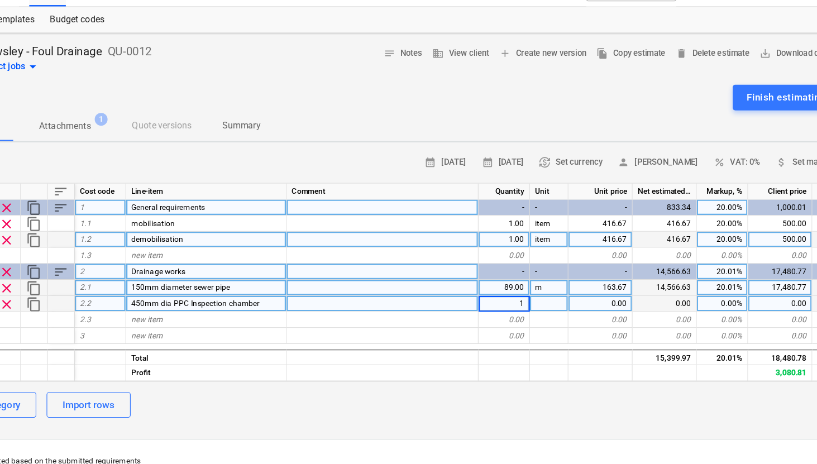
type textarea "x"
click at [550, 289] on div at bounding box center [548, 287] width 34 height 14
type input "n"
type input "item"
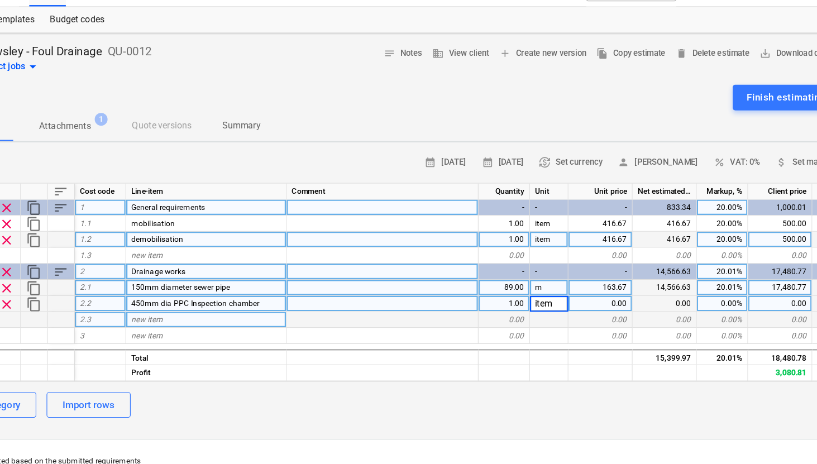
type textarea "x"
click at [568, 307] on div "0.00" at bounding box center [592, 301] width 56 height 14
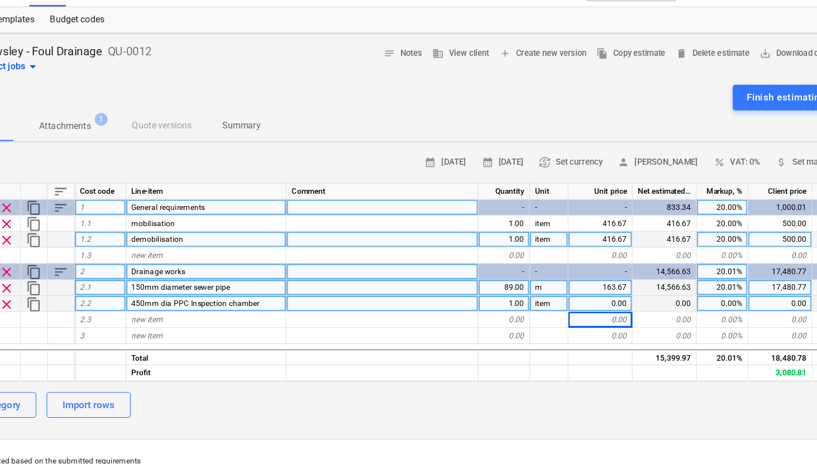
click at [606, 283] on div "0.00" at bounding box center [592, 287] width 56 height 14
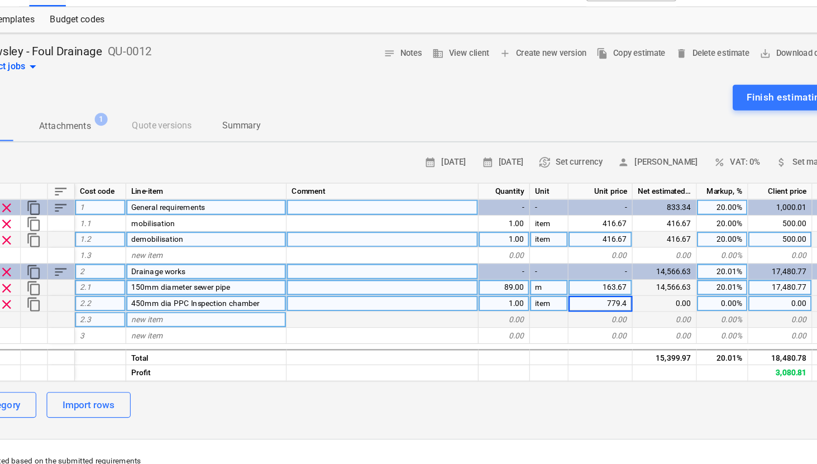
type input "779.42"
type textarea "x"
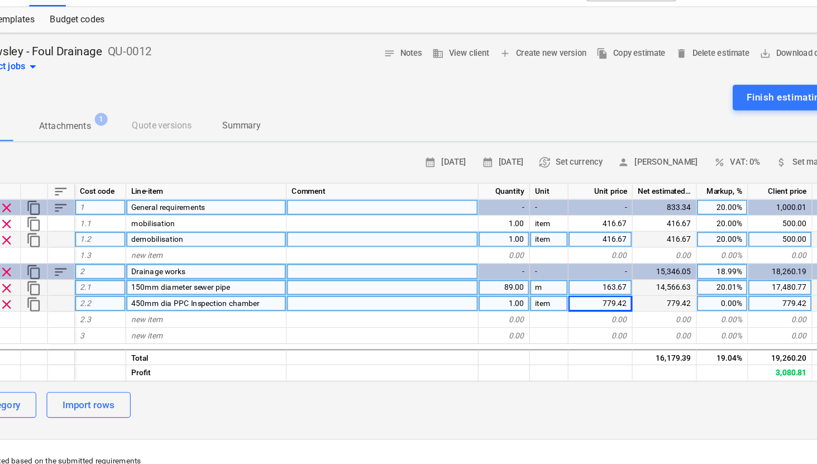
click at [715, 260] on div "18.99%" at bounding box center [698, 259] width 45 height 14
type input "20"
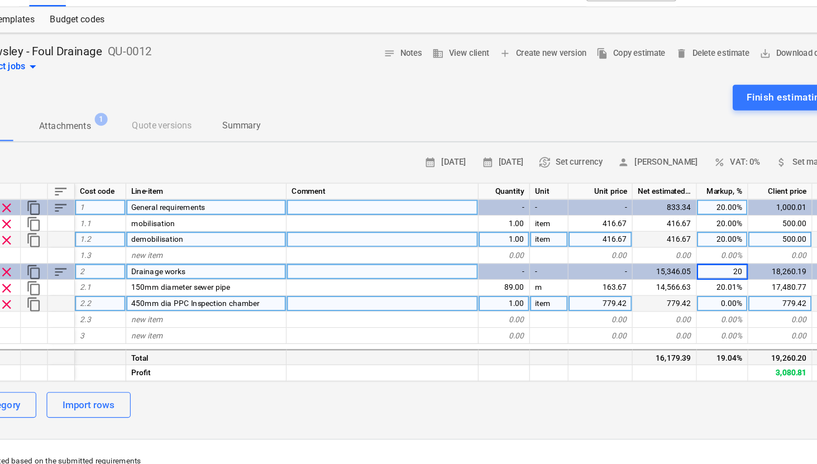
click at [704, 326] on div "19.04%" at bounding box center [698, 333] width 45 height 14
type textarea "x"
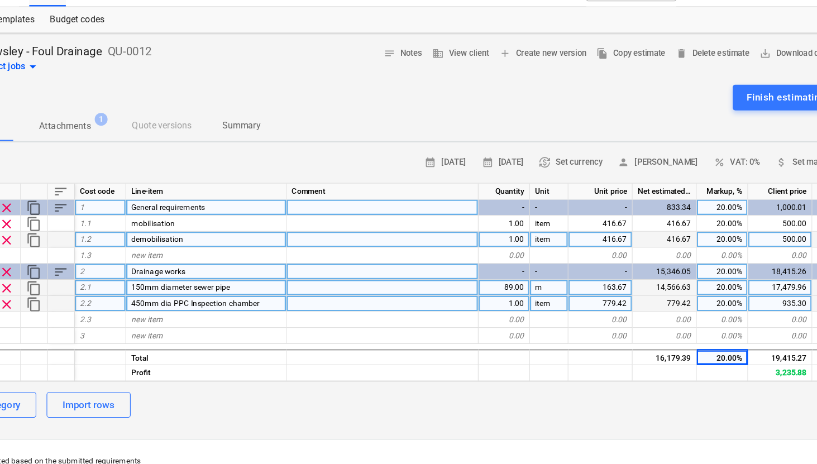
click at [756, 274] on div "17,479.96" at bounding box center [749, 273] width 56 height 14
type input "17480.77"
type textarea "x"
click at [759, 289] on div "935.30" at bounding box center [749, 287] width 56 height 14
click at [615, 283] on div "779.42" at bounding box center [592, 287] width 56 height 14
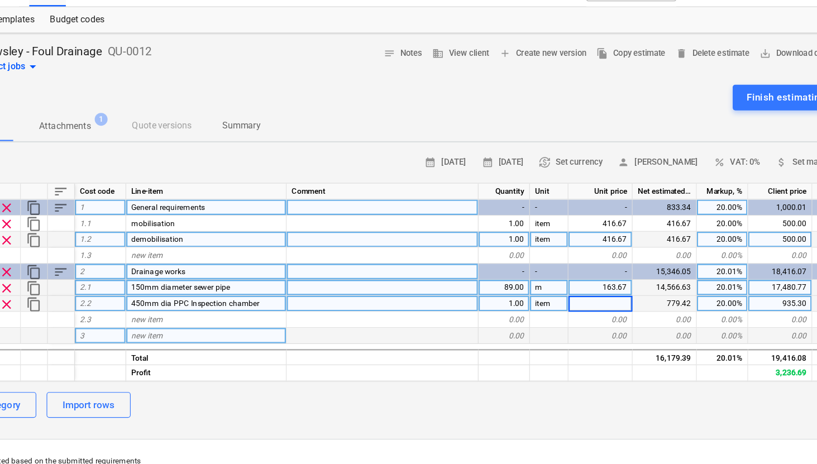
type textarea "x"
click at [668, 308] on div "0.00" at bounding box center [648, 315] width 56 height 14
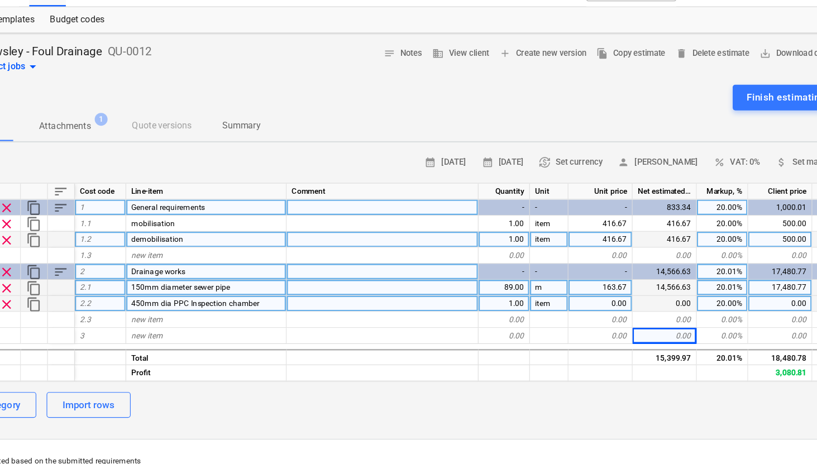
click at [742, 287] on div "0.00" at bounding box center [749, 287] width 56 height 14
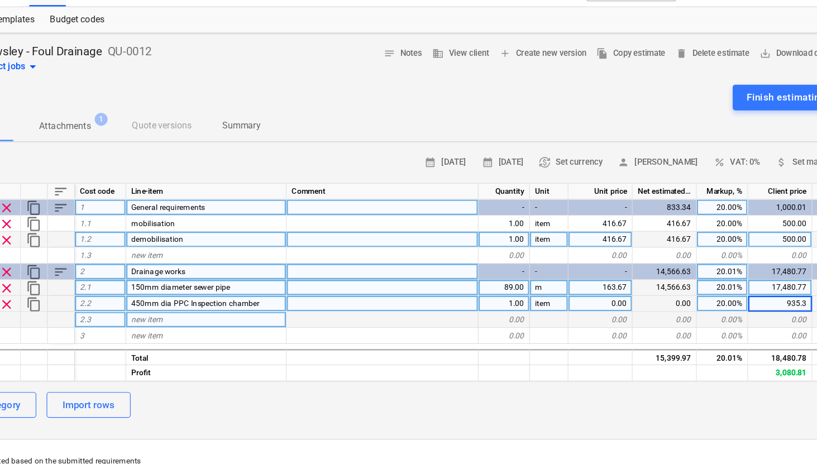
type input "935.31"
type textarea "x"
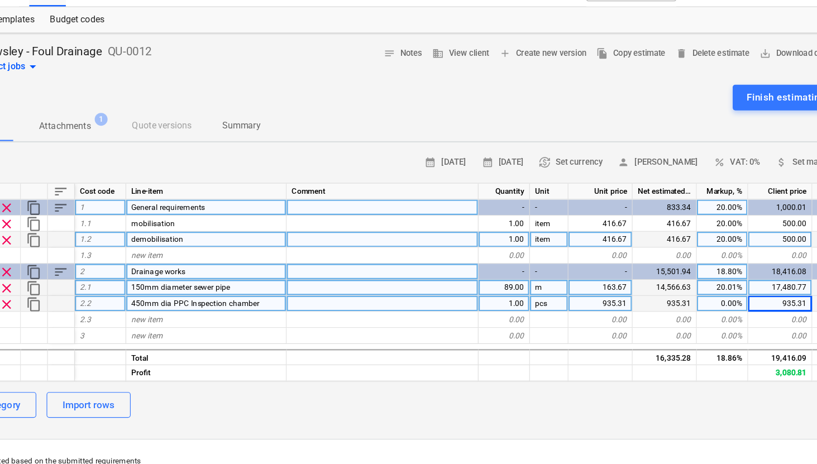
click at [714, 285] on div "0.00%" at bounding box center [698, 287] width 45 height 14
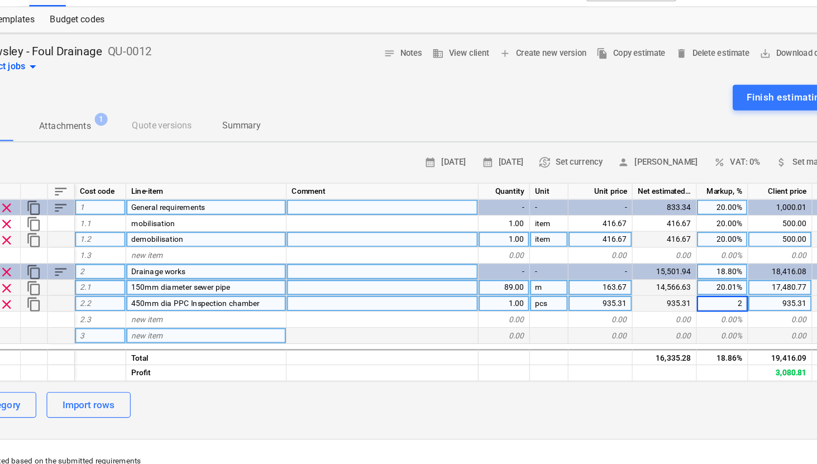
type input "20"
type textarea "x"
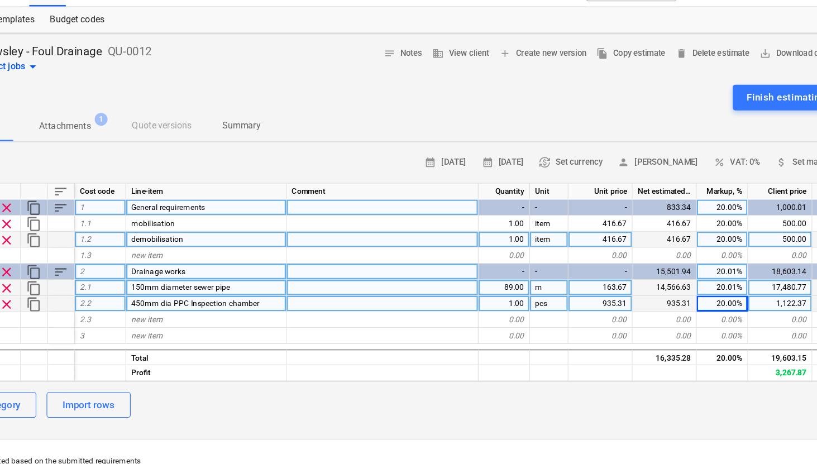
click at [753, 287] on div "1,122.37" at bounding box center [749, 287] width 56 height 14
type input "935.31"
type textarea "x"
click at [603, 286] on div "935.31" at bounding box center [592, 287] width 56 height 14
type input "779.42"
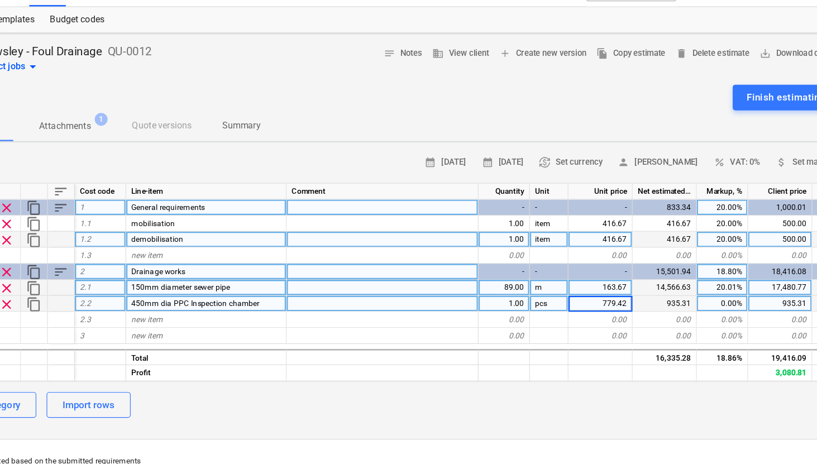
type textarea "x"
click at [706, 285] on div "0.00%" at bounding box center [698, 287] width 45 height 14
type input "20"
type textarea "x"
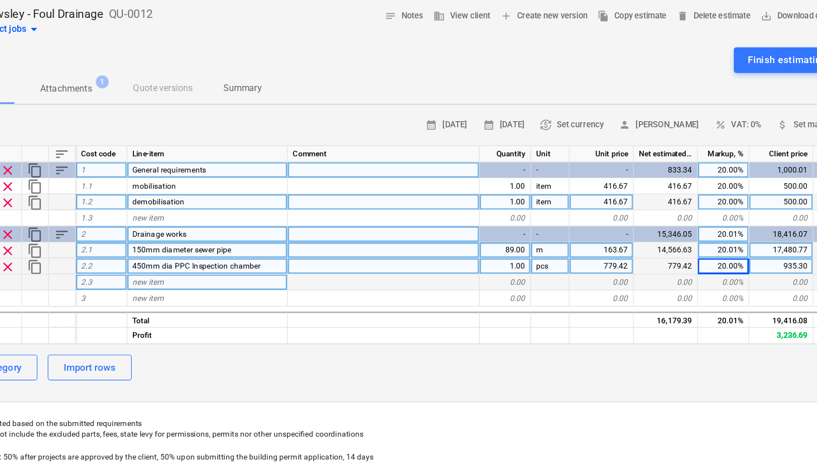
click at [256, 303] on div "new item" at bounding box center [249, 301] width 140 height 14
type input "1200mm dia concrete manhole"
click at [275, 338] on div "Total" at bounding box center [249, 333] width 140 height 14
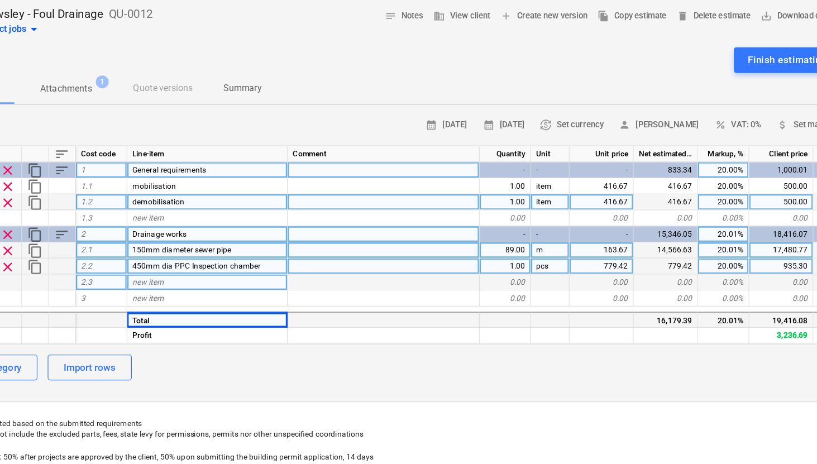
type textarea "x"
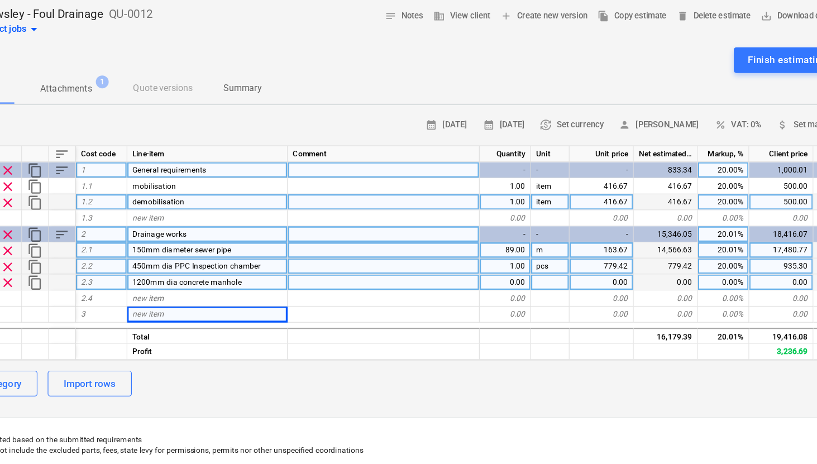
click at [511, 299] on div "0.00" at bounding box center [508, 301] width 45 height 14
click at [552, 287] on div "pcs" at bounding box center [548, 287] width 34 height 14
type input "item"
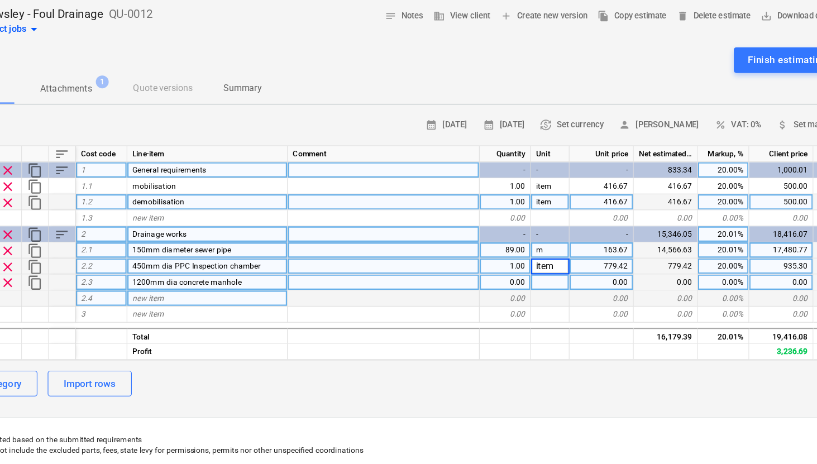
type textarea "x"
click at [535, 308] on div at bounding box center [548, 315] width 34 height 14
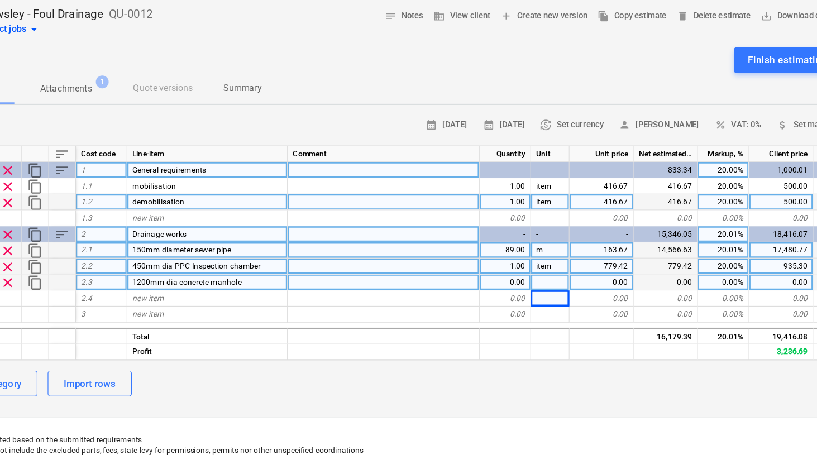
click at [523, 299] on div "0.00" at bounding box center [508, 301] width 45 height 14
type input "1"
type textarea "x"
click at [544, 299] on div at bounding box center [548, 301] width 34 height 14
type input "item"
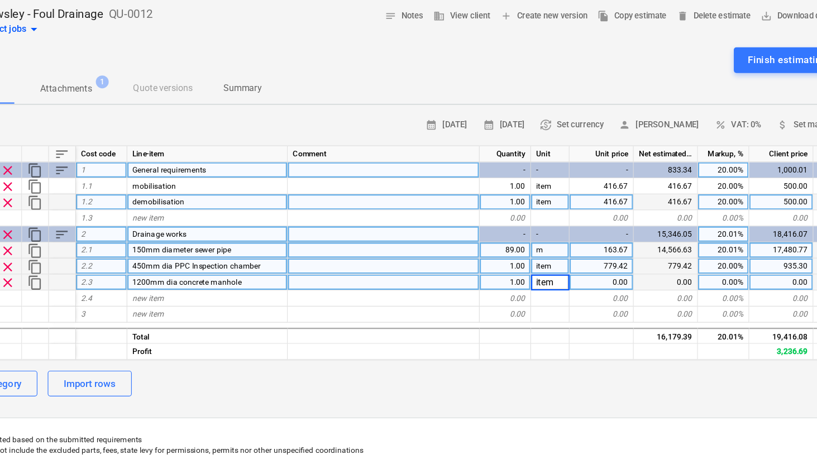
type textarea "x"
click at [585, 299] on div "0.00" at bounding box center [592, 301] width 56 height 14
type input "1626.41"
type textarea "x"
click at [712, 301] on div "0.00%" at bounding box center [698, 301] width 45 height 14
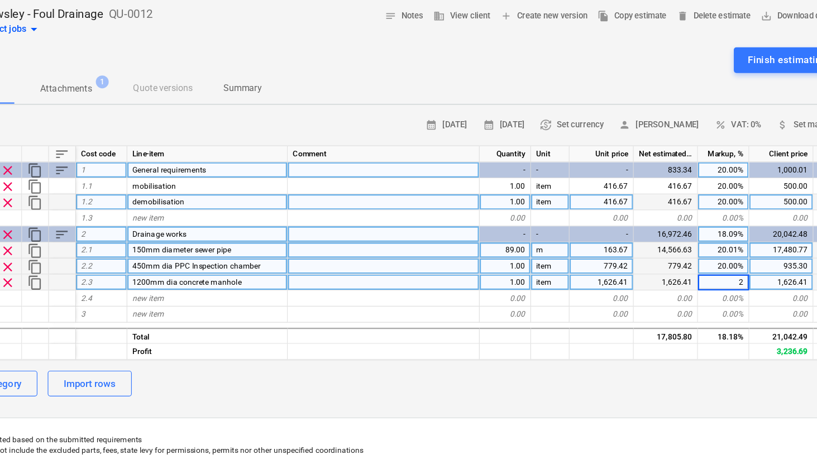
type input "20"
type textarea "x"
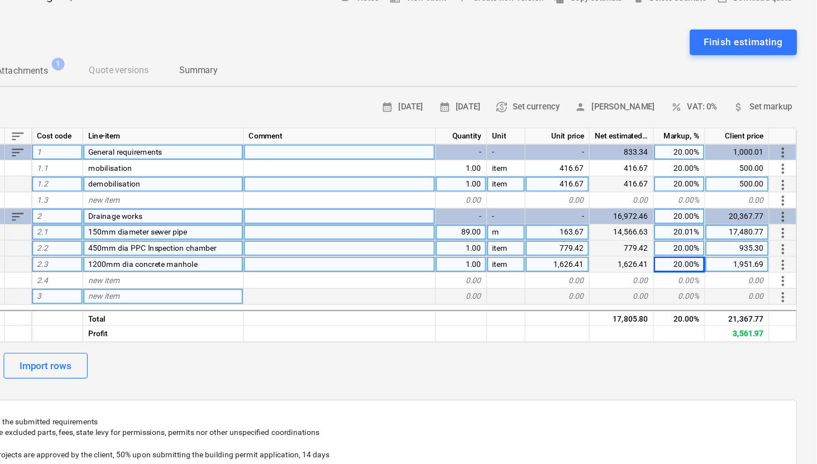
scroll to position [10, 0]
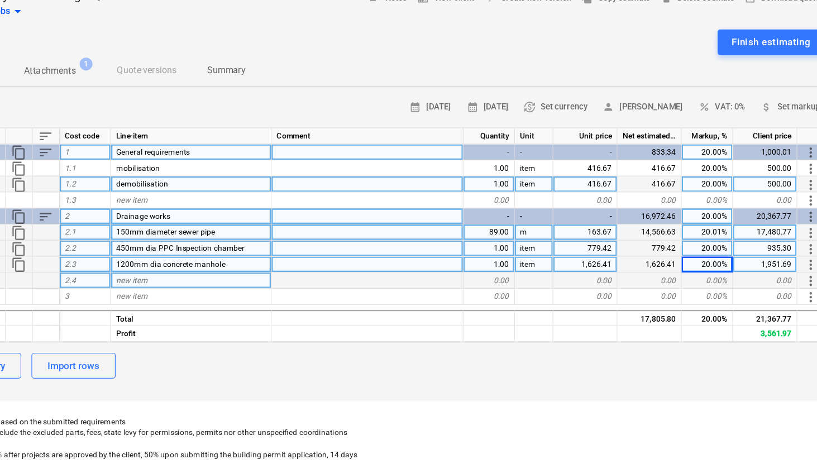
click at [256, 301] on div "new item" at bounding box center [249, 305] width 140 height 14
type input "connection to existing manhole"
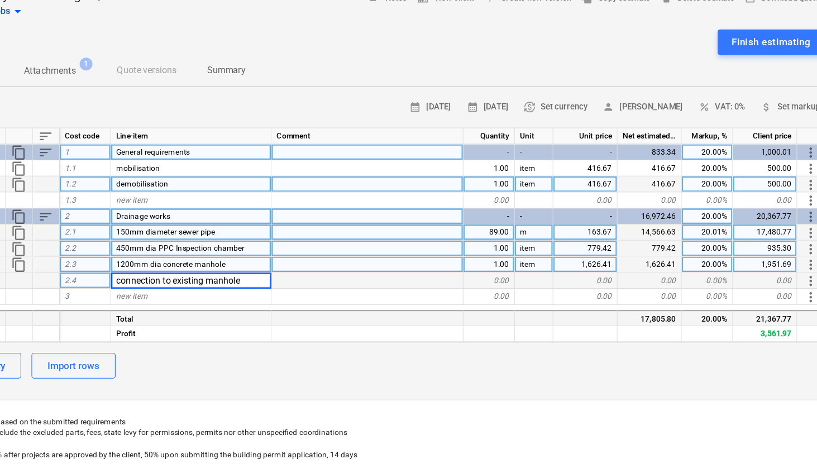
click at [294, 341] on div "Total" at bounding box center [249, 337] width 140 height 14
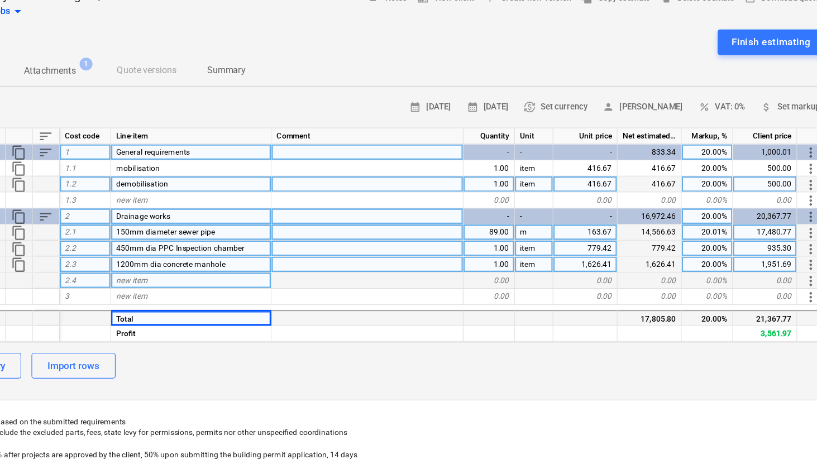
type textarea "x"
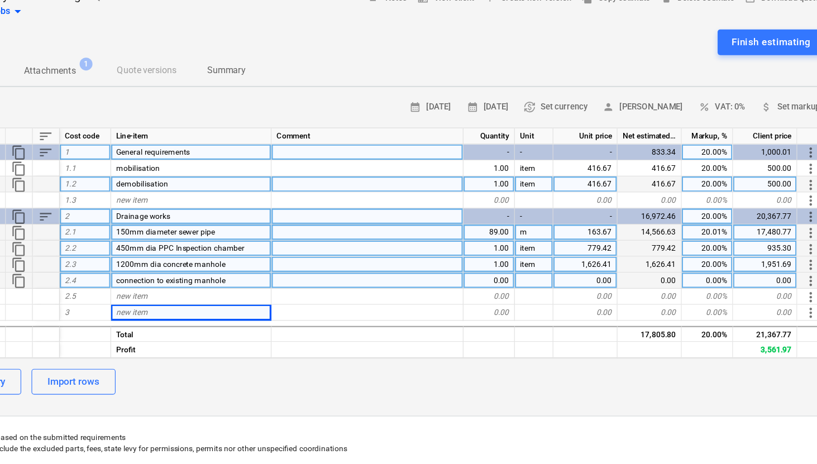
click at [525, 305] on div "0.00" at bounding box center [508, 305] width 45 height 14
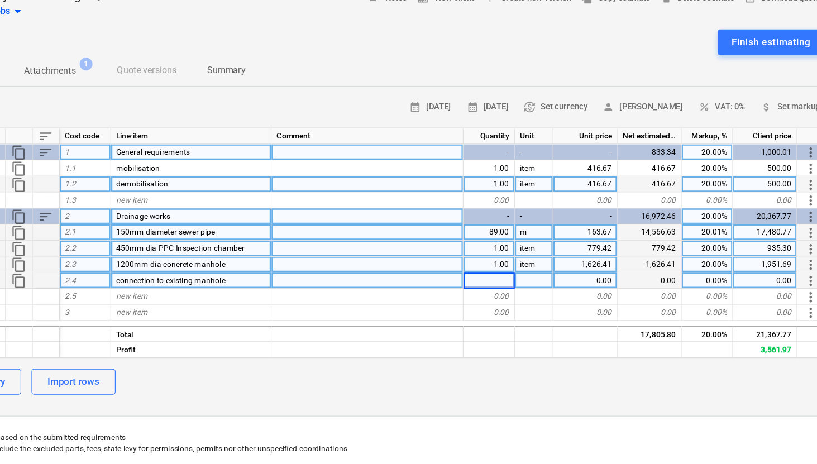
type input "1"
type textarea "x"
click at [536, 307] on div at bounding box center [548, 305] width 34 height 14
type input "item"
type textarea "x"
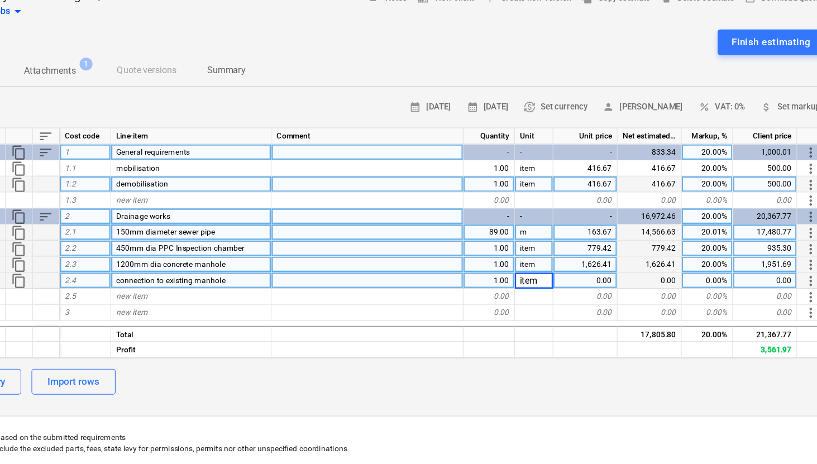
click at [574, 303] on div "0.00" at bounding box center [592, 305] width 56 height 14
click at [768, 304] on div "0.00" at bounding box center [749, 305] width 56 height 14
click at [601, 300] on div "0.00" at bounding box center [592, 305] width 56 height 14
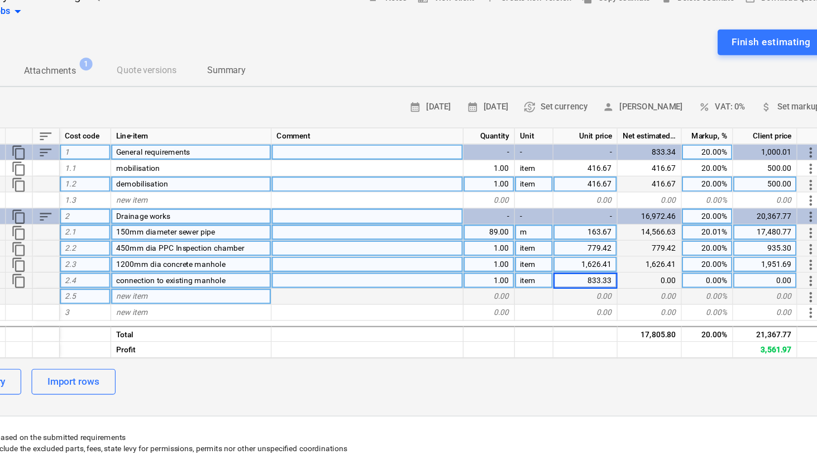
type input "833.333"
type textarea "x"
click at [716, 312] on div "0.00%" at bounding box center [698, 319] width 45 height 14
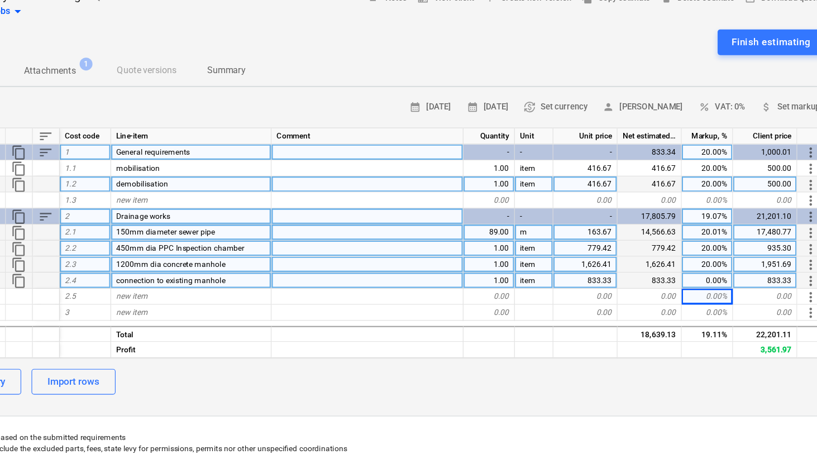
click at [712, 307] on div "0.00%" at bounding box center [698, 305] width 45 height 14
type input "20"
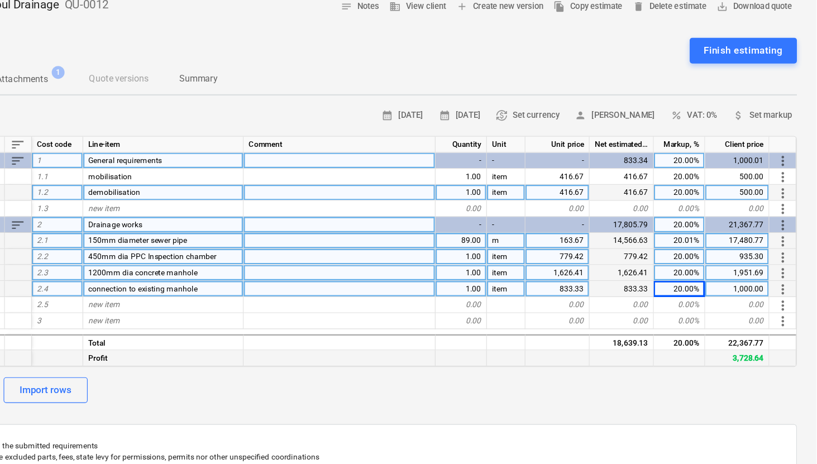
scroll to position [9, 0]
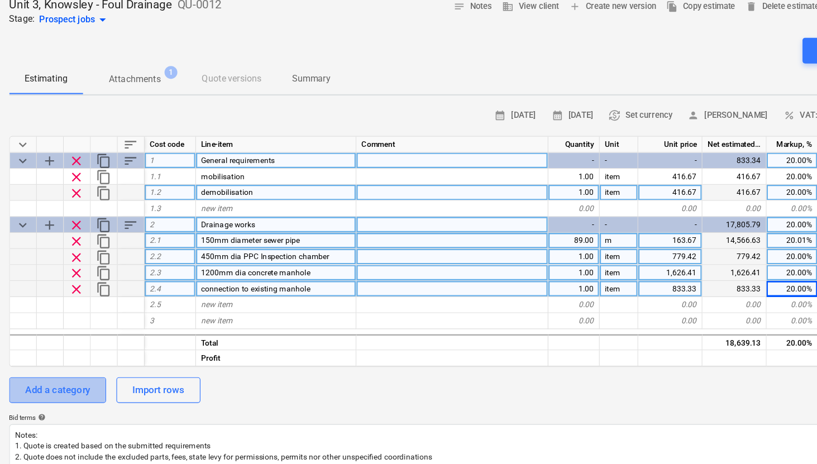
click at [71, 395] on div "Add a category" at bounding box center [59, 393] width 56 height 15
type textarea "x"
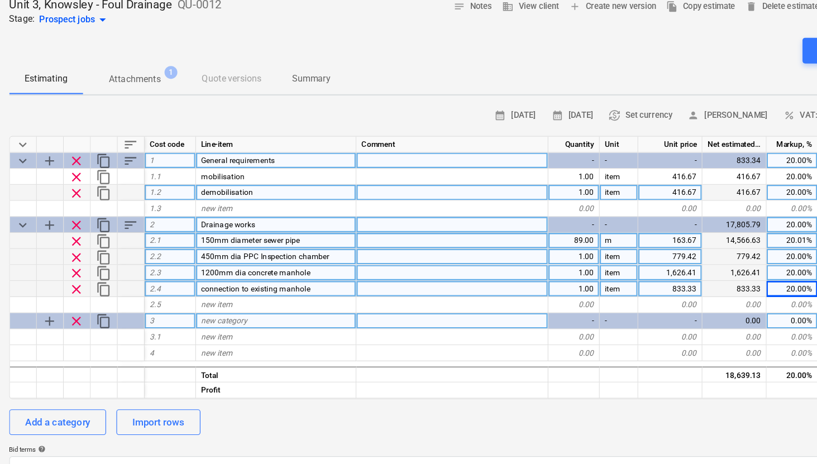
click at [215, 336] on span "new category" at bounding box center [204, 333] width 40 height 8
type input "Reinstatement"
type textarea "x"
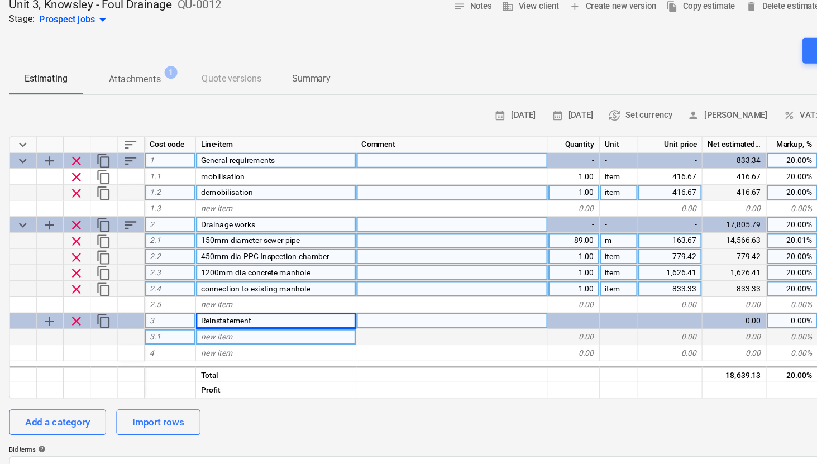
click at [222, 346] on div "new item" at bounding box center [249, 347] width 140 height 14
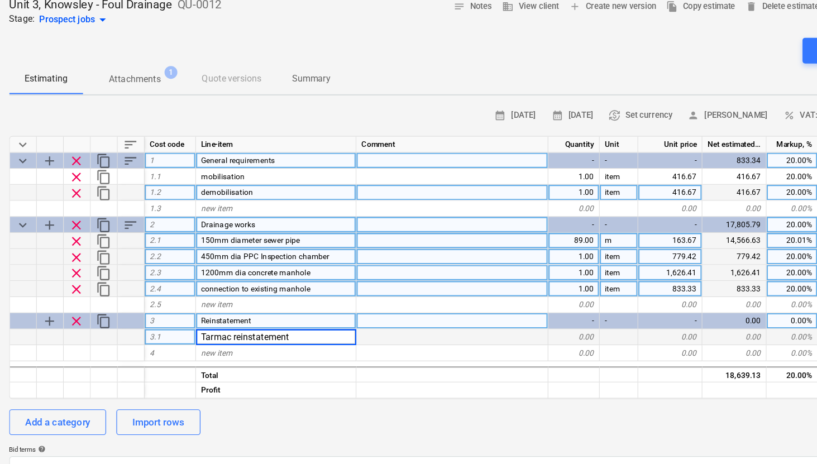
type input "Tarmac reinstatement"
click at [261, 353] on input "Tarmac reinstatement" at bounding box center [248, 346] width 139 height 13
click at [288, 368] on div "keyboard_arrow_down sort Cost code Line-item Comment Quantity Unit Unit price N…" at bounding box center [409, 286] width 784 height 229
type textarea "x"
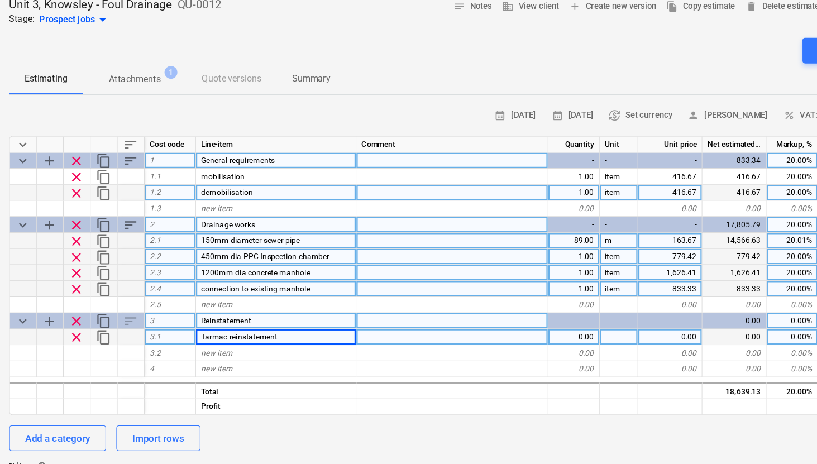
click at [515, 346] on div "0.00" at bounding box center [508, 347] width 45 height 14
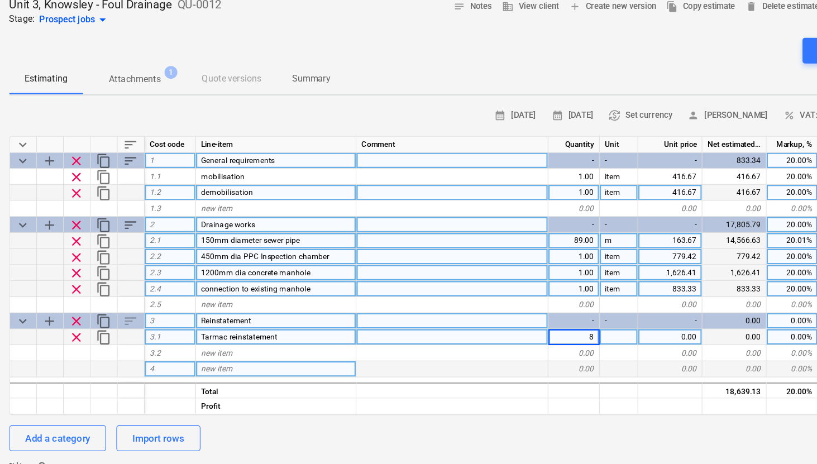
type input "89"
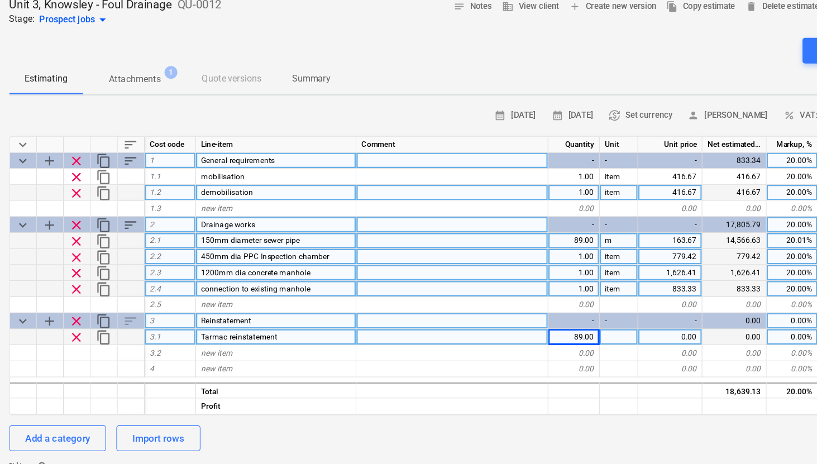
type textarea "x"
click at [551, 349] on div at bounding box center [548, 347] width 34 height 14
type input "m"
type textarea "x"
click at [597, 350] on div "0.00" at bounding box center [592, 347] width 56 height 14
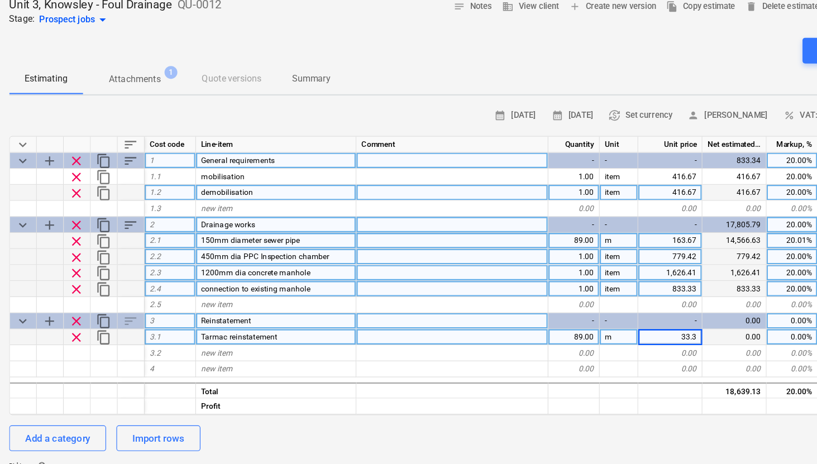
type input "33.33"
type textarea "x"
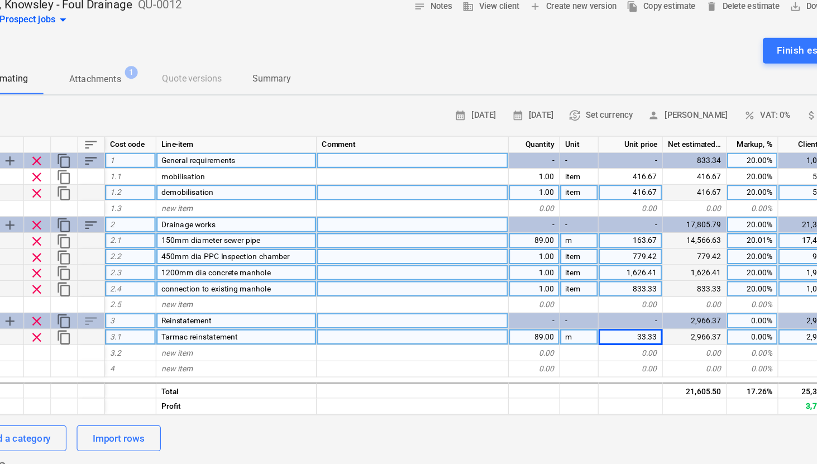
click at [702, 345] on div "0.00%" at bounding box center [698, 347] width 45 height 14
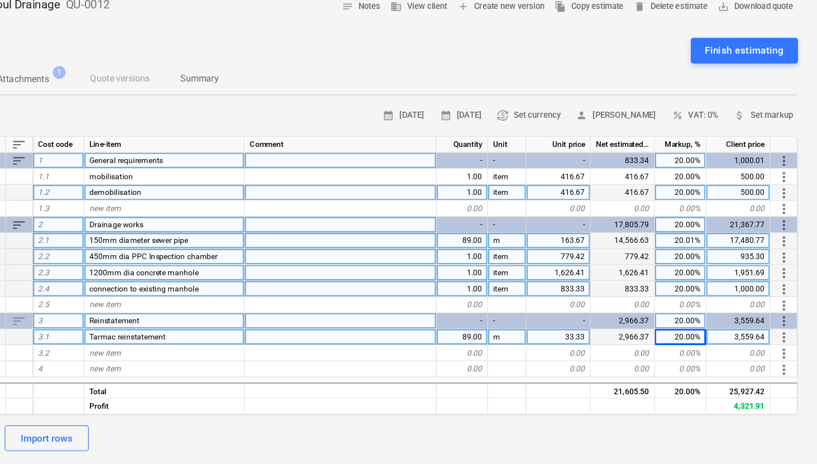
click at [751, 347] on div "3,559.64" at bounding box center [749, 347] width 56 height 14
click at [769, 275] on div "935.30" at bounding box center [749, 277] width 56 height 14
click at [771, 277] on input "935.304" at bounding box center [748, 276] width 55 height 13
click at [773, 291] on div "1,951.69" at bounding box center [749, 291] width 56 height 14
click at [769, 289] on input "1951.692" at bounding box center [748, 290] width 55 height 13
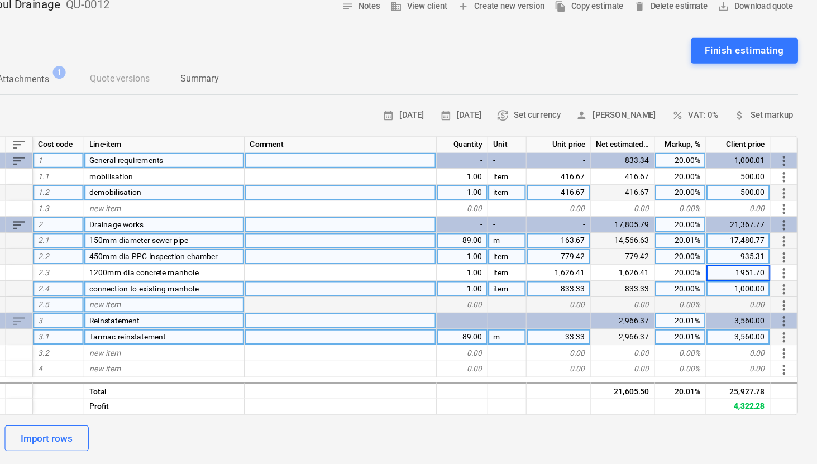
click at [761, 320] on div "0.00" at bounding box center [749, 319] width 56 height 14
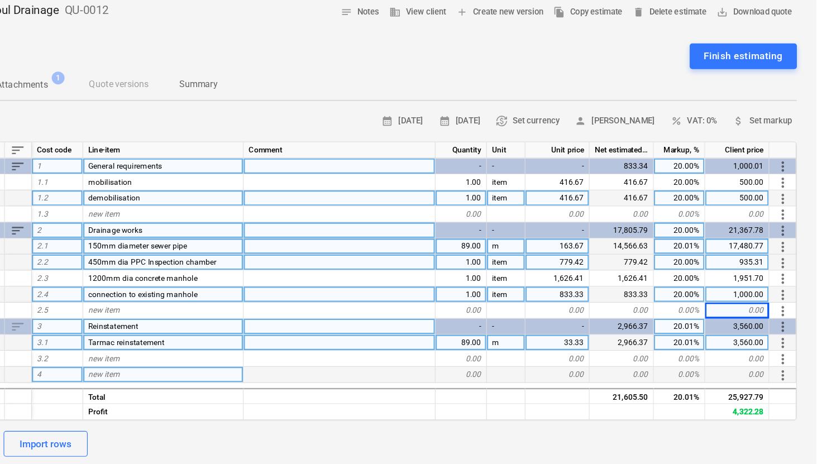
scroll to position [57, 0]
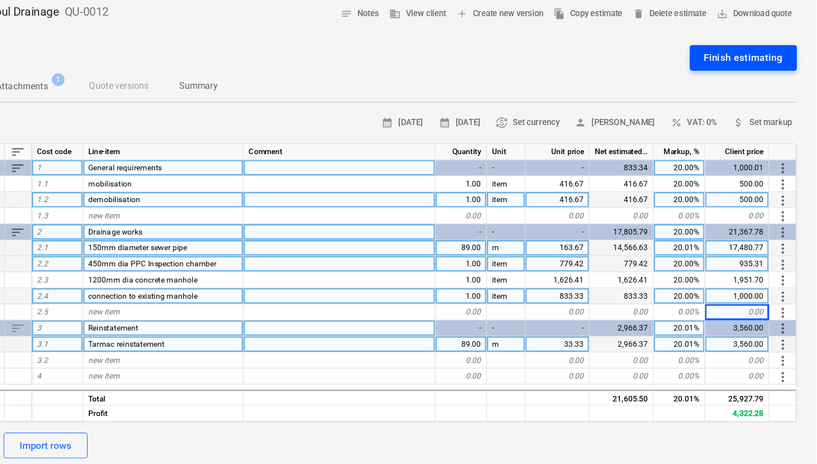
click at [767, 55] on div "Finish estimating" at bounding box center [754, 50] width 69 height 15
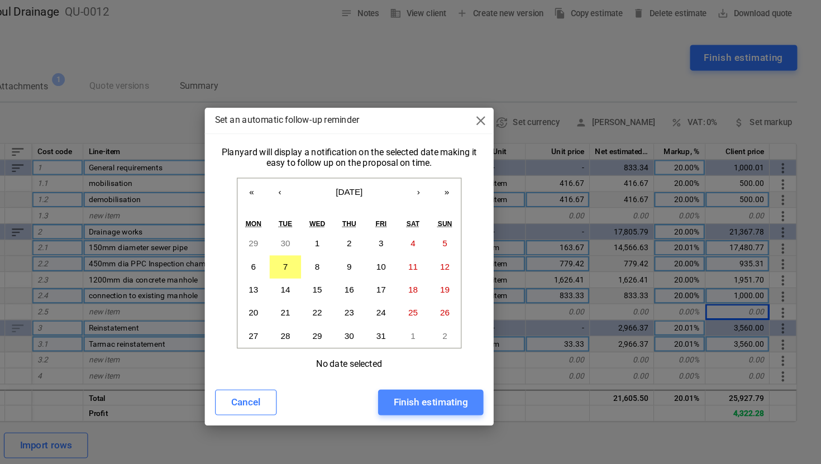
click at [477, 352] on div "Finish estimating" at bounding box center [481, 350] width 65 height 15
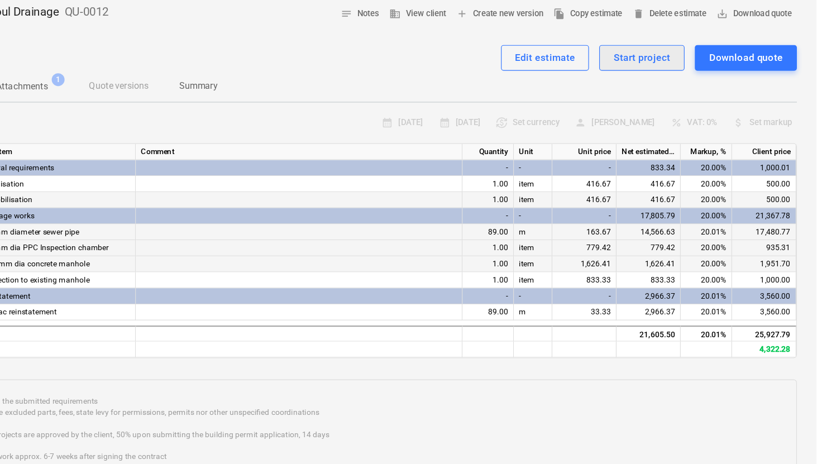
click at [677, 53] on div "Start project" at bounding box center [666, 50] width 50 height 15
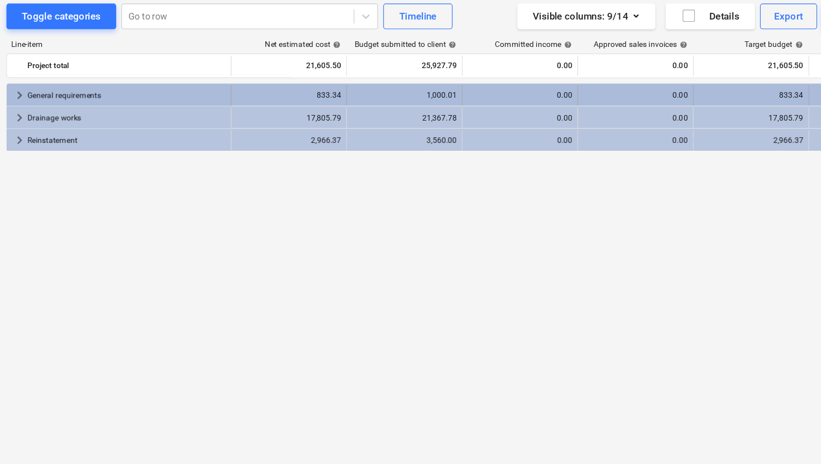
click at [30, 138] on span "keyboard_arrow_right" at bounding box center [28, 140] width 13 height 13
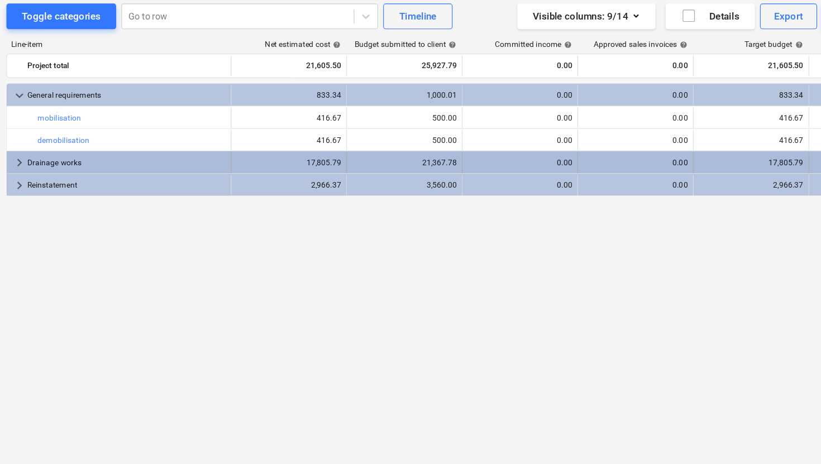
click at [25, 195] on span "keyboard_arrow_right" at bounding box center [28, 198] width 13 height 13
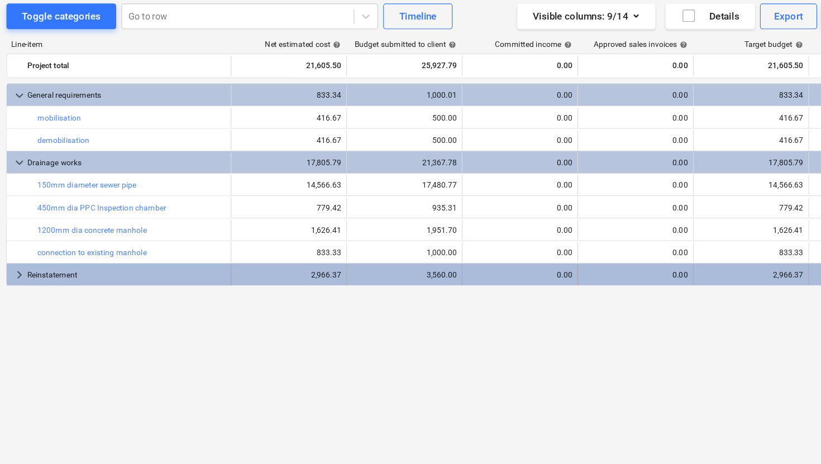
click at [28, 298] on span "keyboard_arrow_right" at bounding box center [28, 296] width 13 height 13
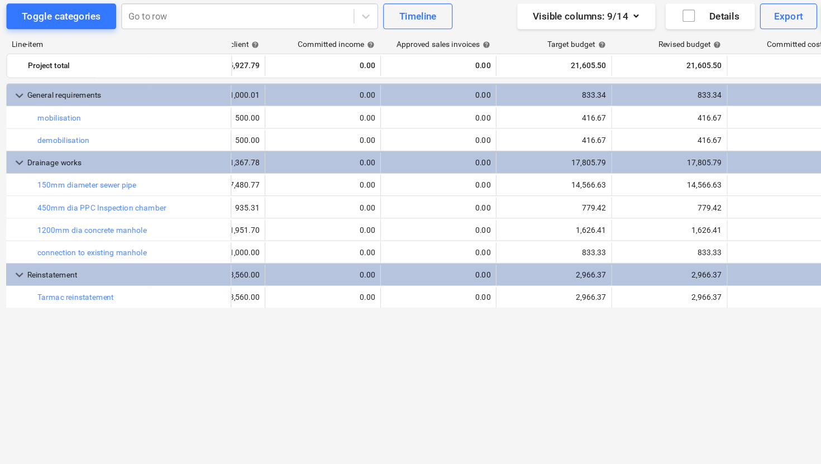
scroll to position [0, 191]
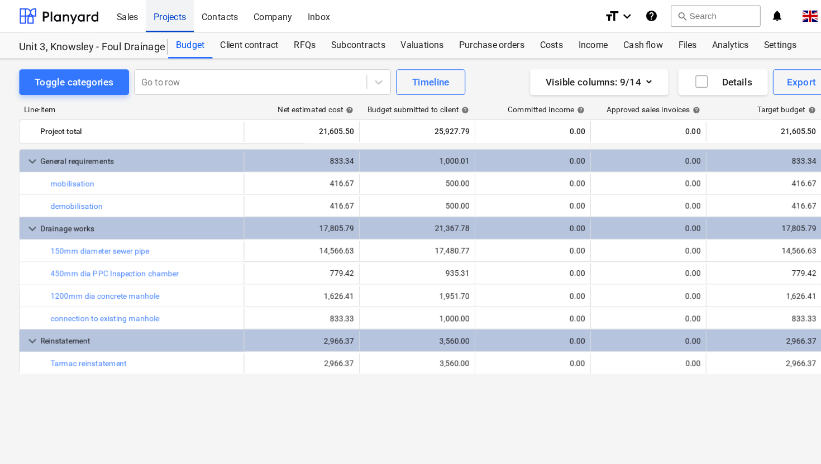
click at [139, 12] on div "Projects" at bounding box center [148, 13] width 42 height 28
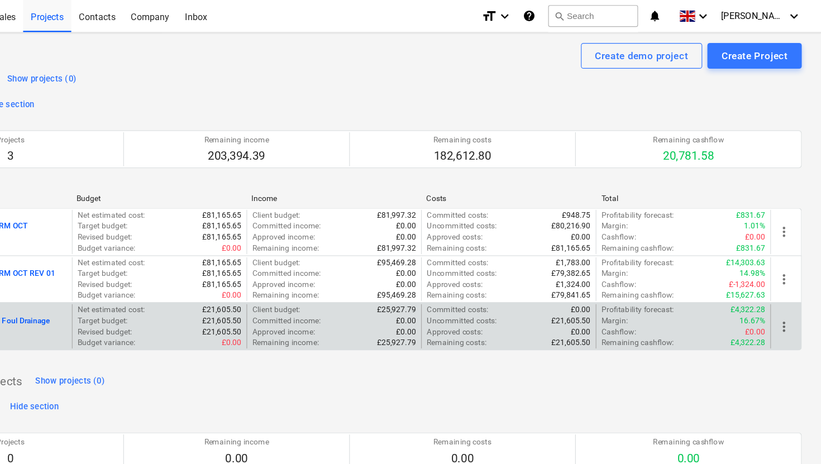
click at [138, 279] on p "PR-0012 - Unit 3, Knowsley - Foul Drainage" at bounding box center [86, 279] width 128 height 9
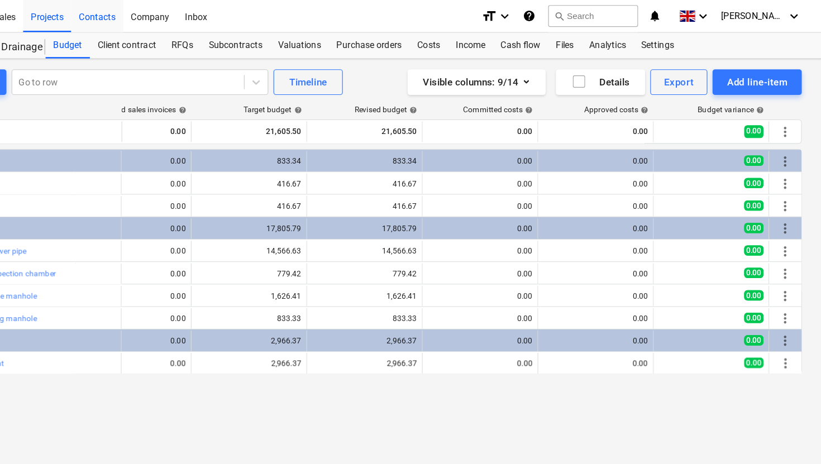
click at [202, 16] on div "Contacts" at bounding box center [191, 13] width 45 height 28
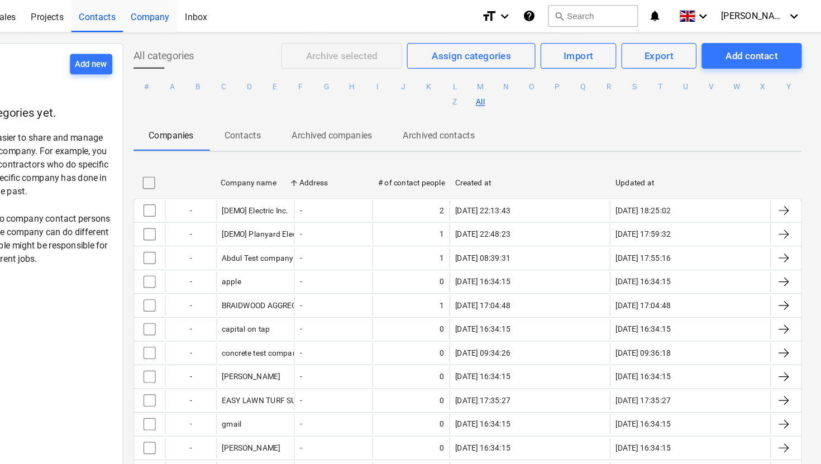
click at [231, 18] on div "Company" at bounding box center [237, 13] width 47 height 28
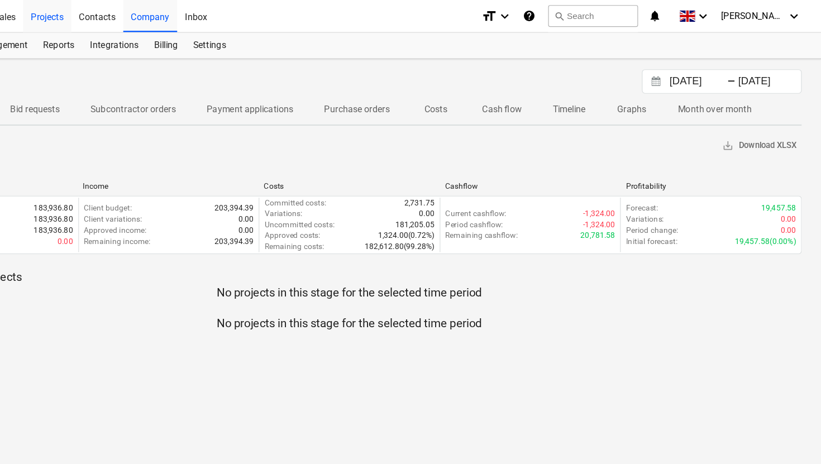
click at [142, 13] on div "Projects" at bounding box center [148, 13] width 42 height 28
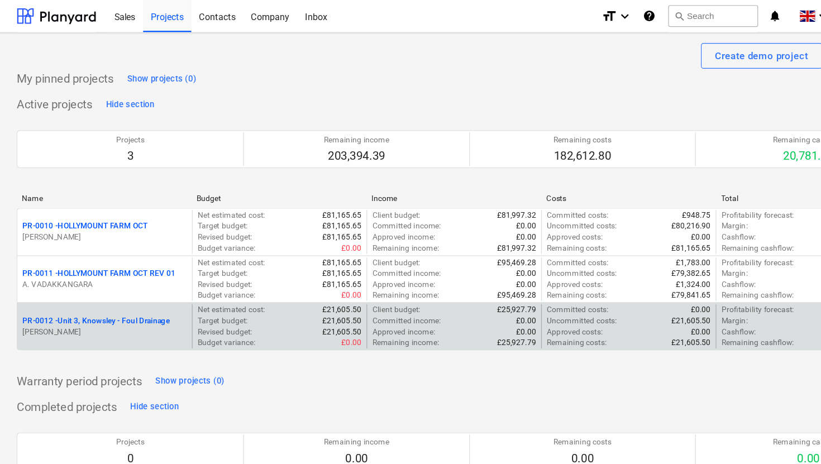
click at [104, 283] on p "PR-0012 - Unit 3, Knowsley - Foul Drainage" at bounding box center [86, 279] width 128 height 9
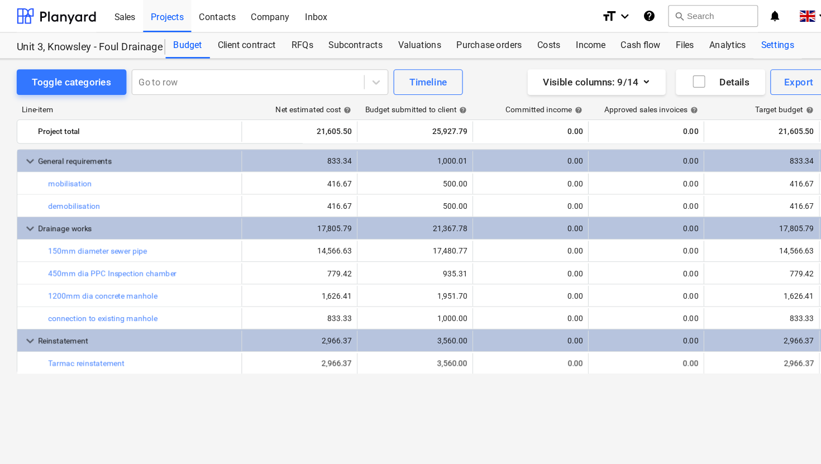
click at [672, 41] on div "Settings" at bounding box center [679, 39] width 42 height 22
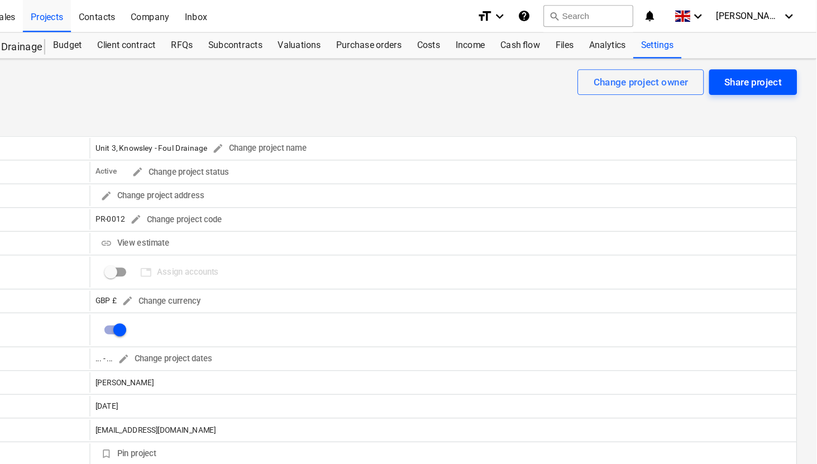
click at [768, 75] on div "Share project" at bounding box center [762, 71] width 50 height 15
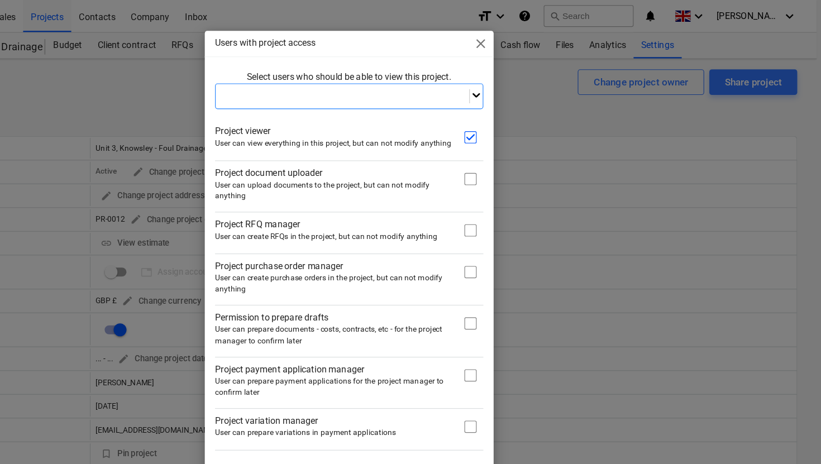
click at [516, 84] on div at bounding box center [521, 83] width 11 height 13
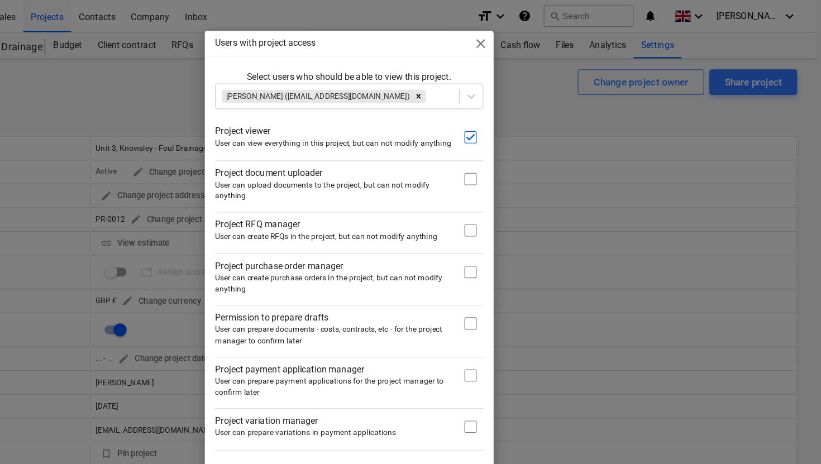
click at [291, 152] on div "Select users who should be able to view this project. [PERSON_NAME] ([EMAIL_ADD…" at bounding box center [410, 229] width 251 height 336
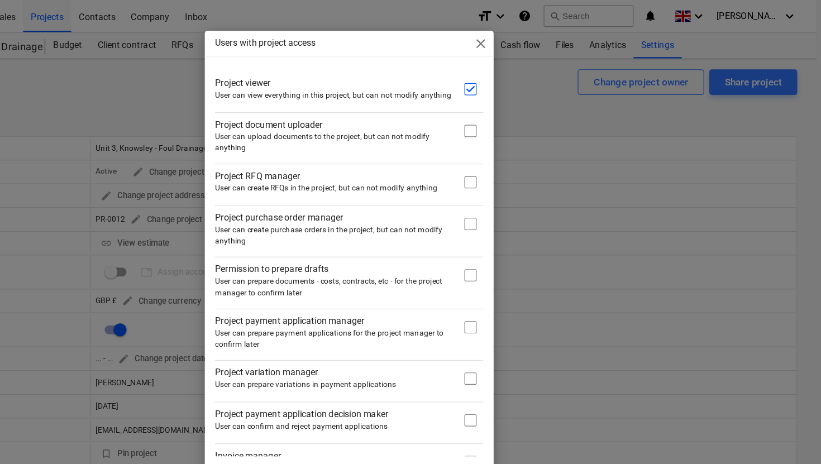
click at [510, 121] on input "checkbox" at bounding box center [516, 114] width 22 height 22
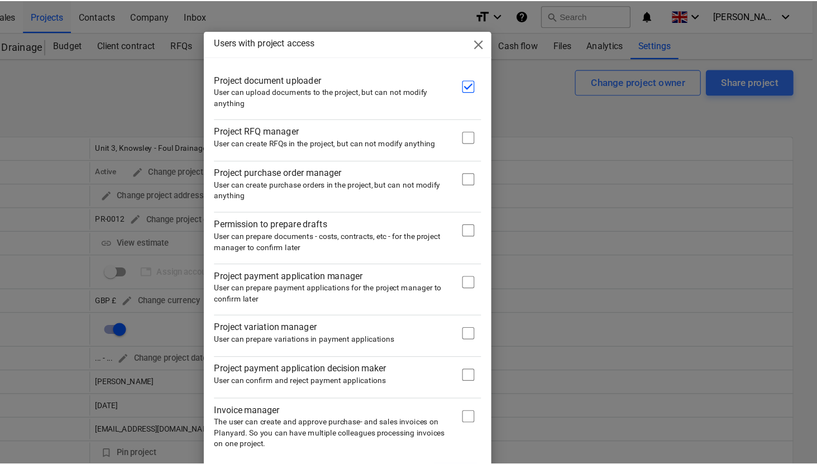
scroll to position [93, 0]
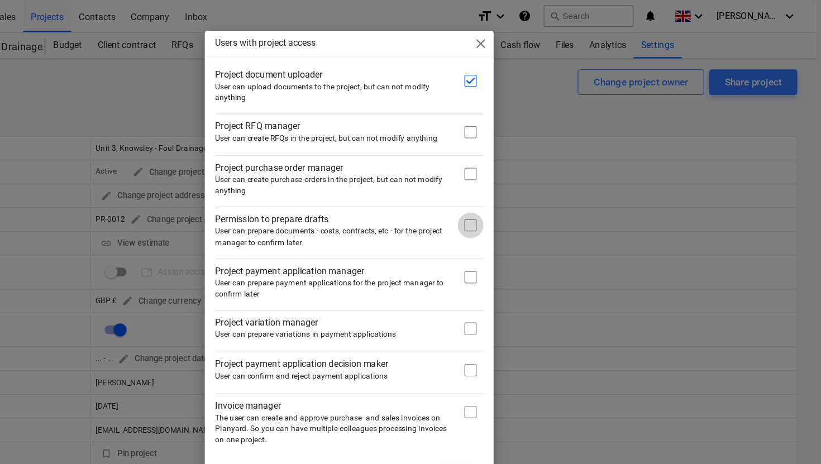
click at [516, 199] on input "checkbox" at bounding box center [516, 196] width 22 height 22
click at [515, 151] on input "checkbox" at bounding box center [516, 151] width 22 height 22
click at [516, 119] on input "checkbox" at bounding box center [516, 115] width 22 height 22
click at [515, 241] on input "checkbox" at bounding box center [516, 241] width 22 height 22
click at [508, 284] on input "checkbox" at bounding box center [516, 286] width 22 height 22
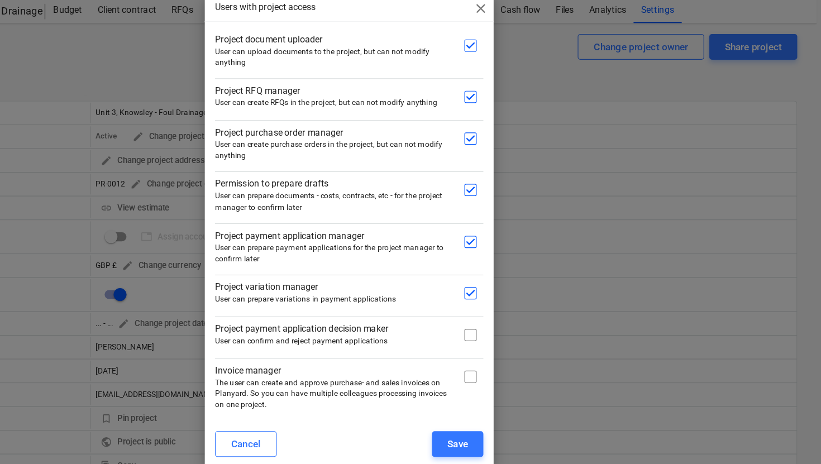
click at [512, 326] on input "checkbox" at bounding box center [516, 322] width 22 height 22
click at [512, 357] on input "checkbox" at bounding box center [516, 358] width 22 height 22
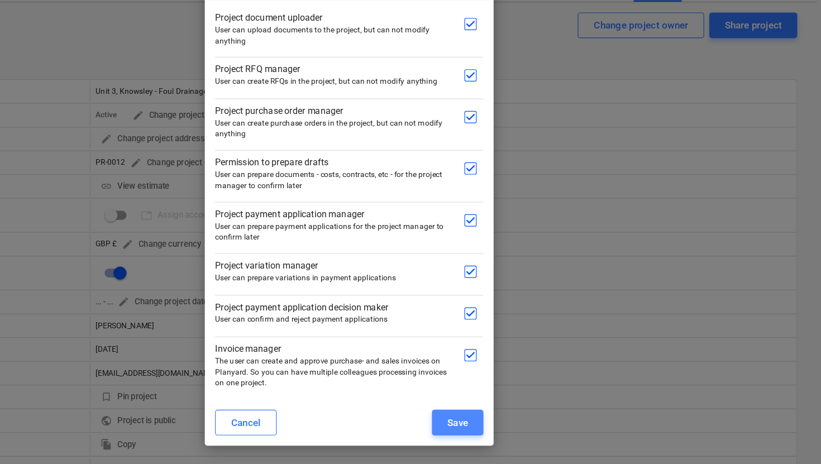
click at [497, 421] on div "Save" at bounding box center [505, 417] width 18 height 15
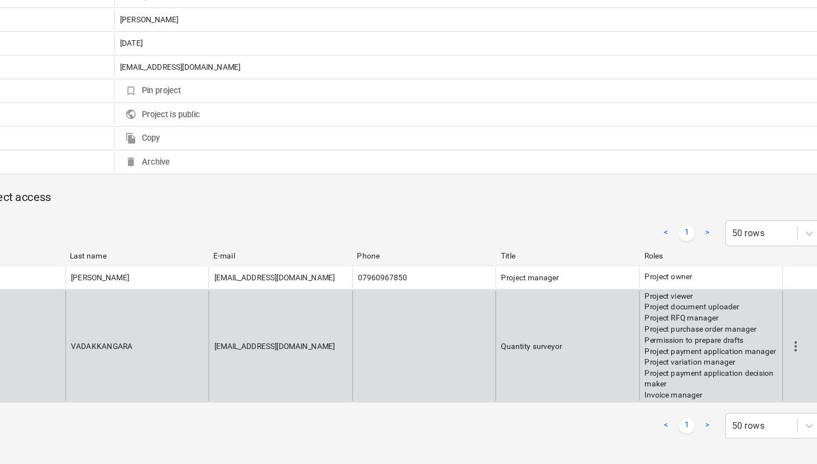
scroll to position [256, 0]
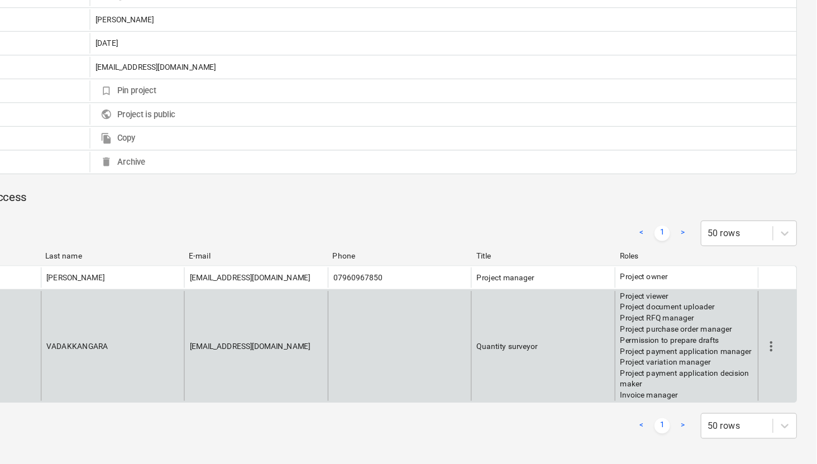
click at [781, 364] on span "more_vert" at bounding box center [778, 361] width 13 height 13
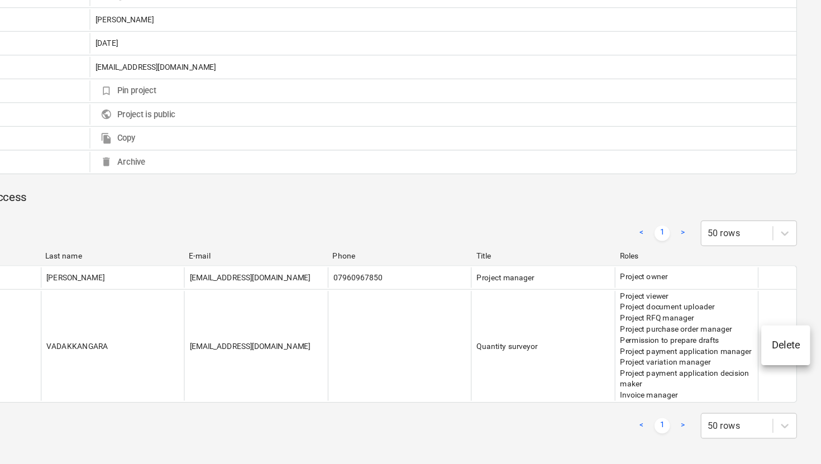
click at [735, 368] on div at bounding box center [410, 232] width 821 height 464
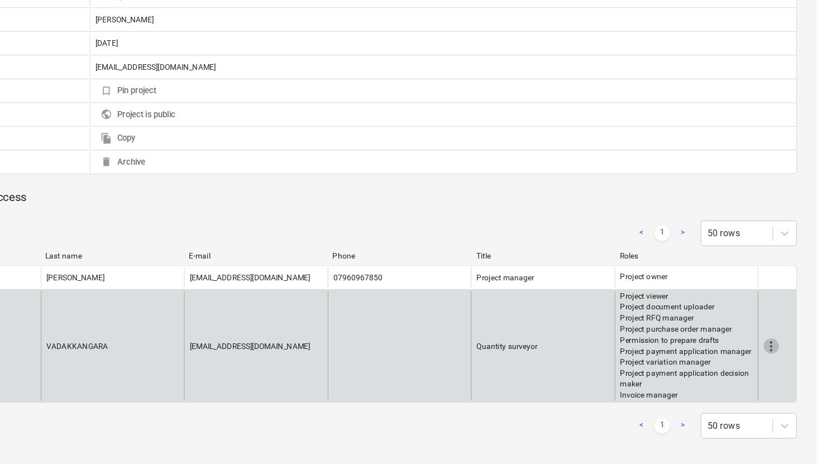
click at [778, 359] on span "more_vert" at bounding box center [778, 361] width 13 height 13
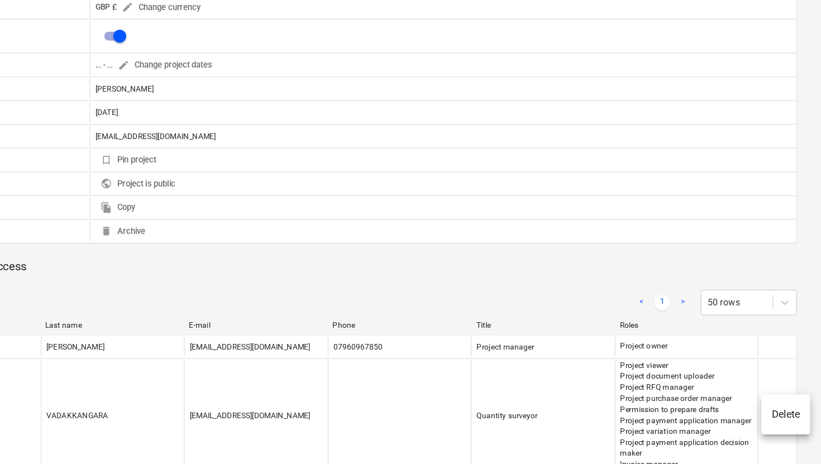
click at [785, 343] on div at bounding box center [410, 232] width 821 height 464
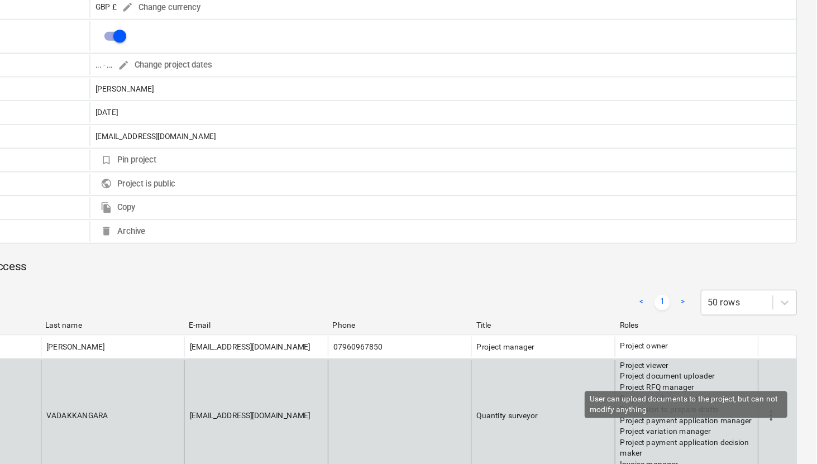
click at [711, 326] on p "Project document uploader" at bounding box center [705, 327] width 116 height 9
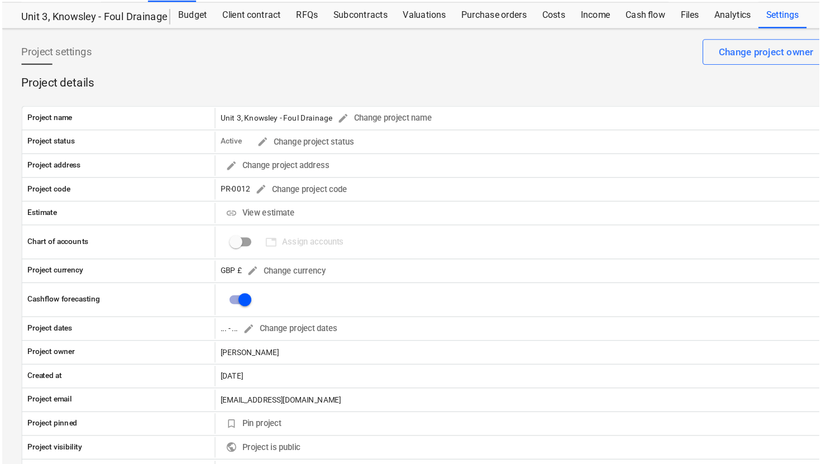
scroll to position [0, 0]
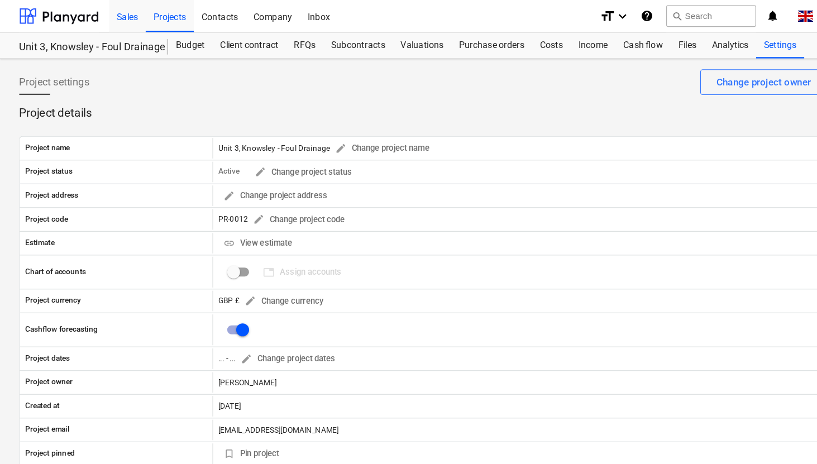
click at [121, 18] on div "Sales" at bounding box center [111, 13] width 32 height 28
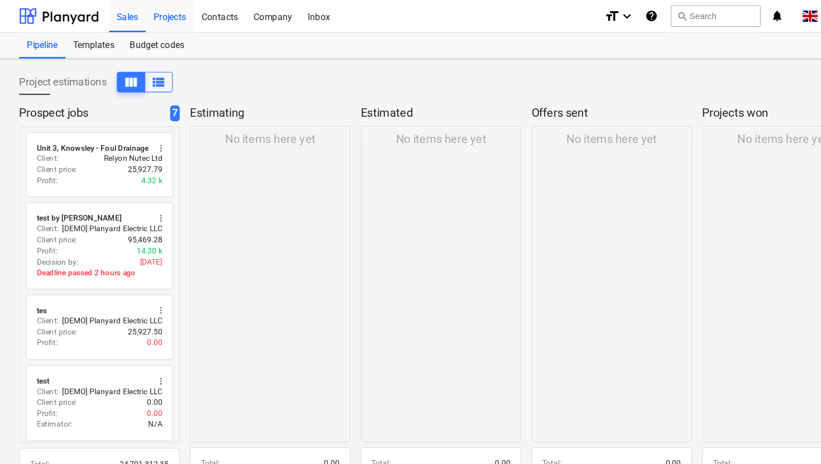
click at [144, 18] on div "Projects" at bounding box center [148, 13] width 42 height 28
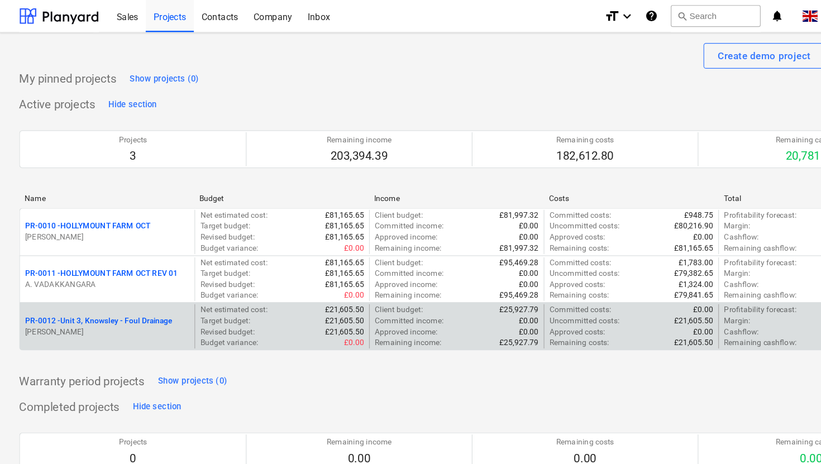
click at [93, 281] on p "PR-0012 - Unit 3, Knowsley - Foul Drainage" at bounding box center [86, 279] width 128 height 9
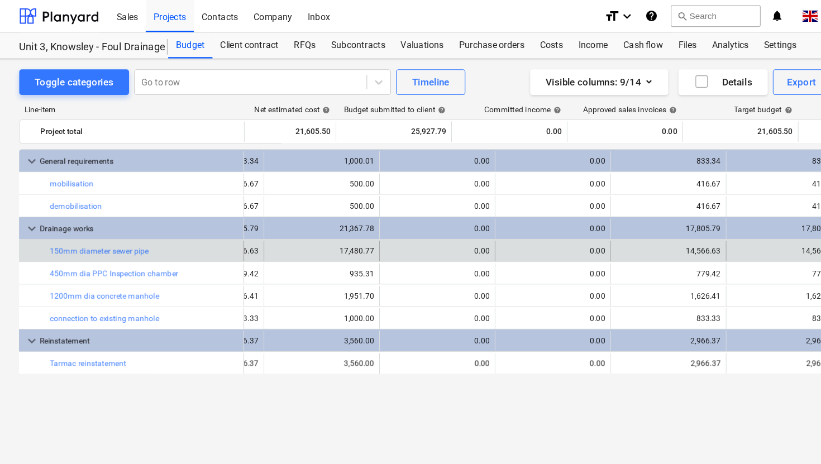
scroll to position [0, 83]
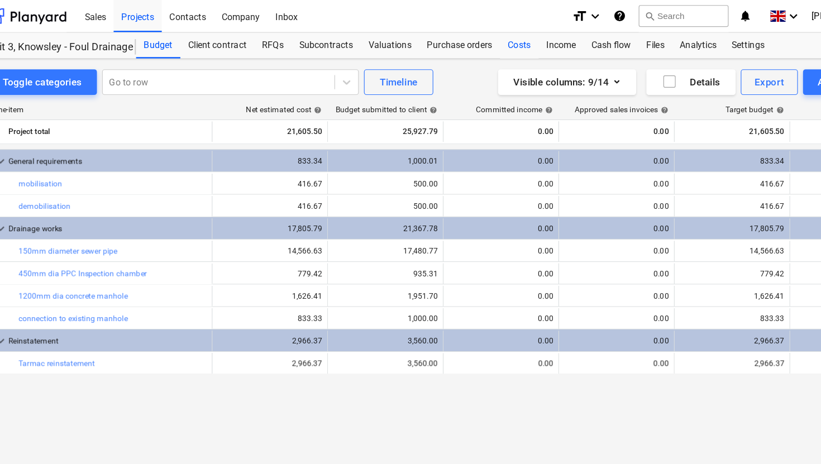
click at [480, 40] on div "Costs" at bounding box center [480, 39] width 34 height 22
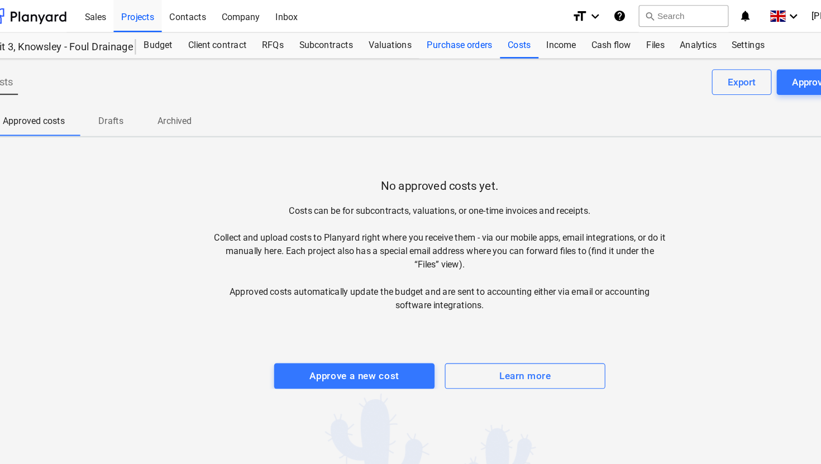
click at [428, 44] on div "Purchase orders" at bounding box center [428, 39] width 70 height 22
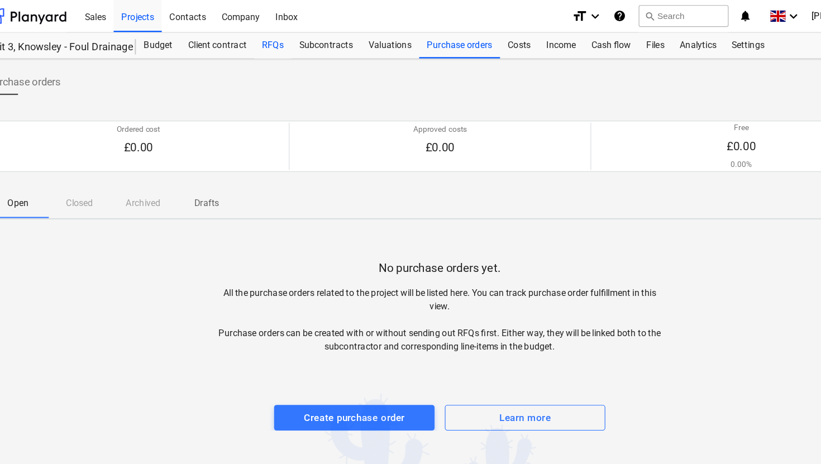
click at [260, 42] on div "RFQs" at bounding box center [265, 39] width 32 height 22
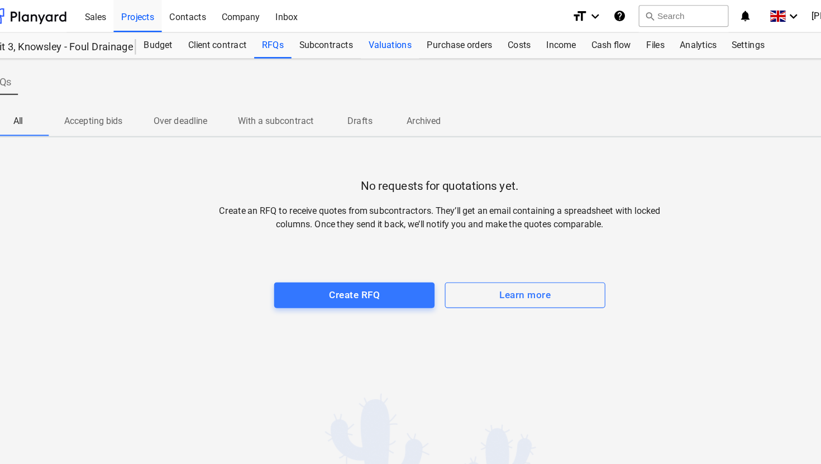
click at [359, 42] on div "Valuations" at bounding box center [367, 39] width 51 height 22
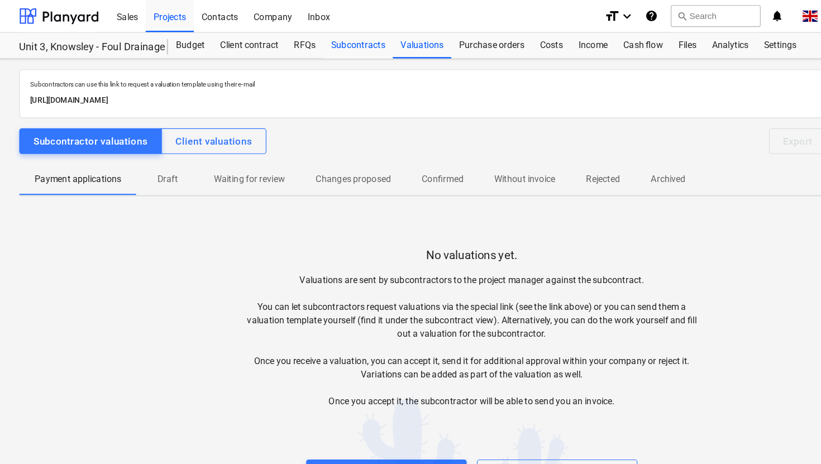
click at [322, 46] on div "Subcontracts" at bounding box center [312, 39] width 60 height 22
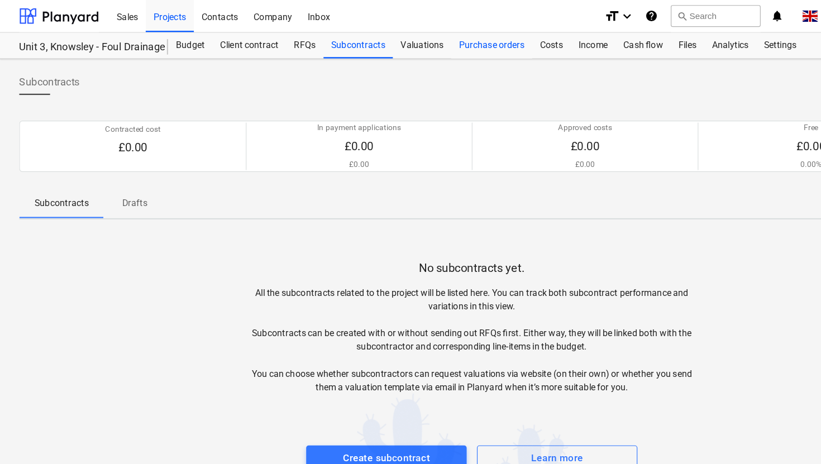
click at [435, 43] on div "Purchase orders" at bounding box center [428, 39] width 70 height 22
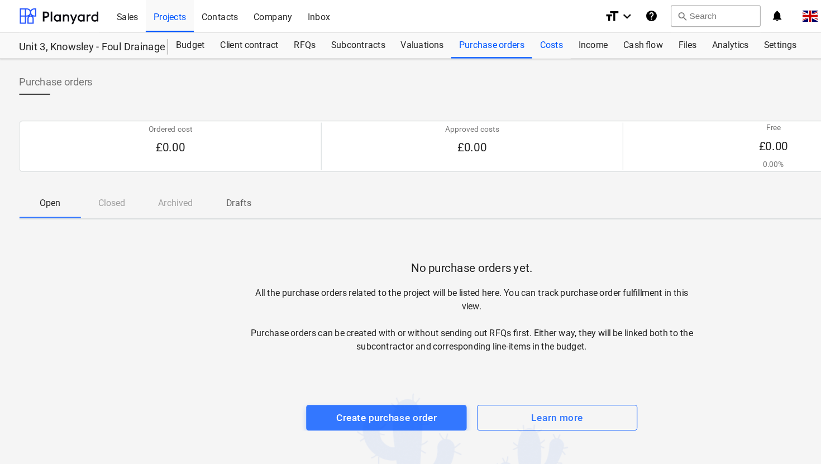
click at [480, 39] on div "Costs" at bounding box center [480, 39] width 34 height 22
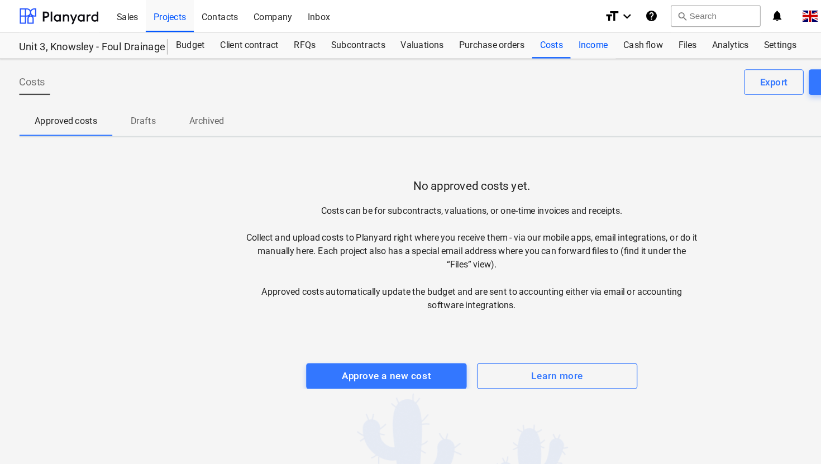
click at [515, 40] on div "Income" at bounding box center [516, 39] width 39 height 22
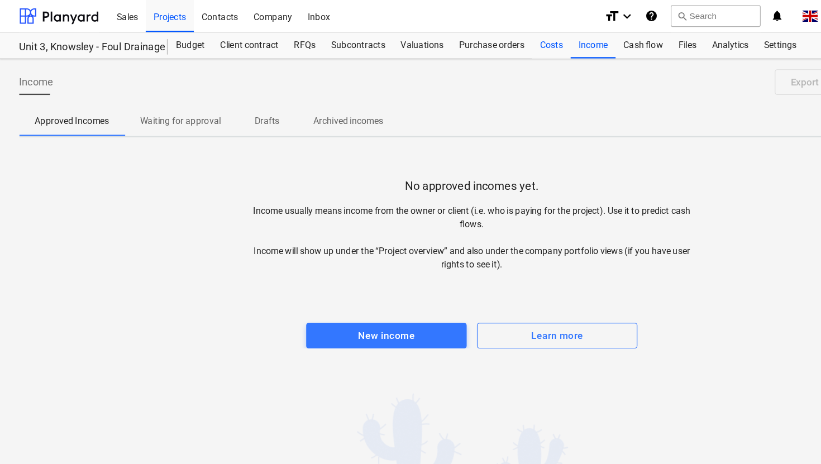
click at [481, 39] on div "Costs" at bounding box center [480, 39] width 34 height 22
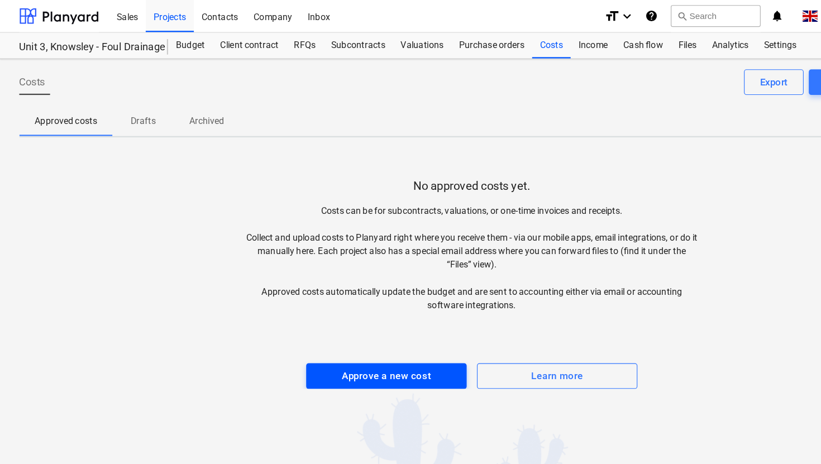
click at [342, 322] on div "Approve a new cost" at bounding box center [336, 327] width 78 height 15
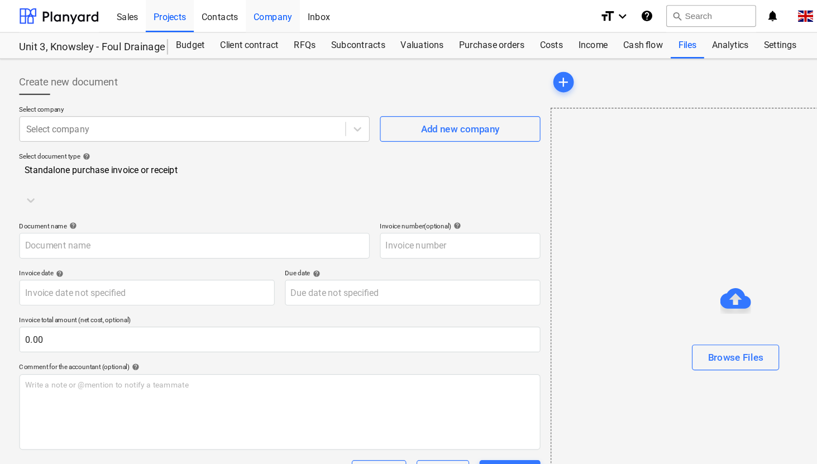
click at [244, 13] on div "Company" at bounding box center [237, 13] width 47 height 28
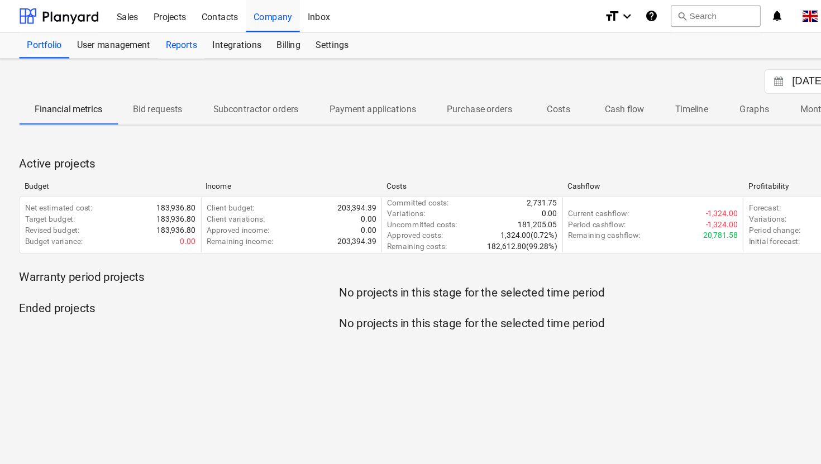
click at [167, 35] on div "Reports" at bounding box center [157, 39] width 41 height 22
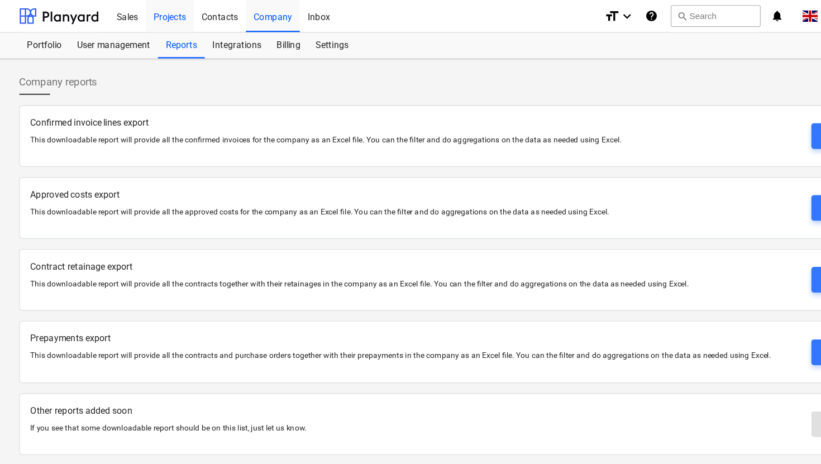
click at [140, 18] on div "Projects" at bounding box center [148, 13] width 42 height 28
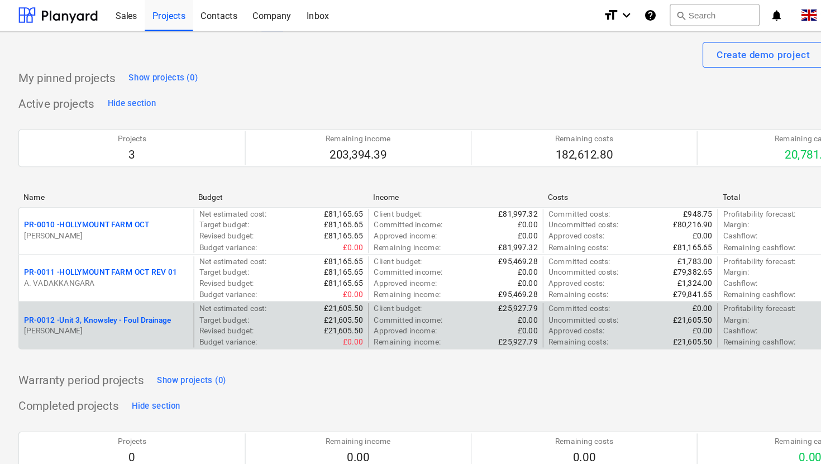
click at [123, 284] on p "[PERSON_NAME]" at bounding box center [93, 288] width 143 height 9
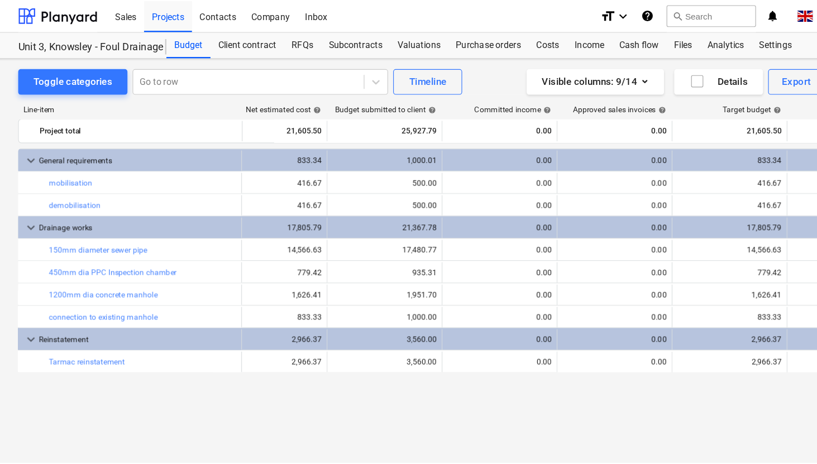
scroll to position [0, 30]
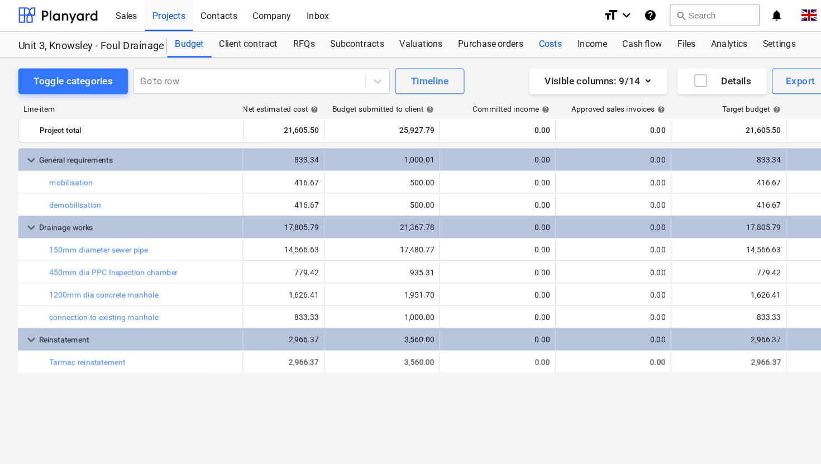
click at [474, 41] on div "Costs" at bounding box center [480, 39] width 34 height 22
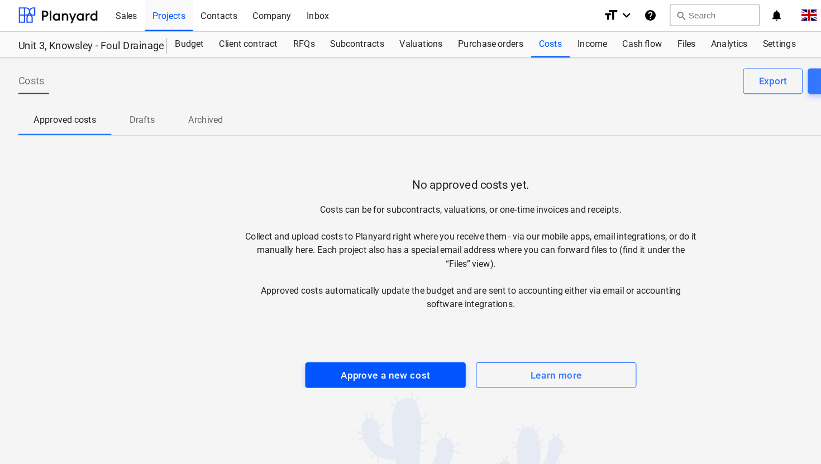
click at [327, 323] on div "Approve a new cost" at bounding box center [336, 327] width 78 height 15
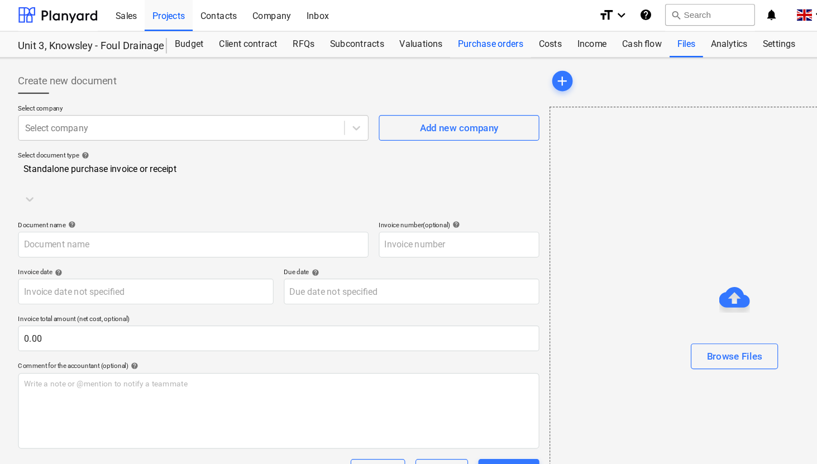
click at [430, 41] on div "Purchase orders" at bounding box center [428, 39] width 70 height 22
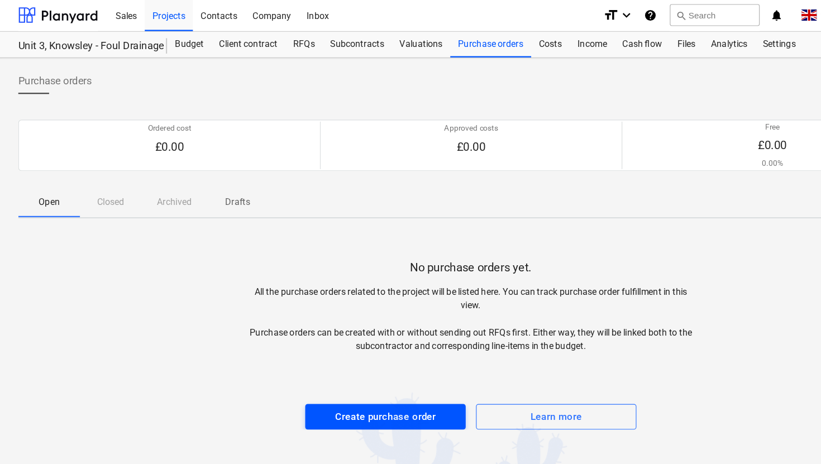
click at [324, 370] on div "Create purchase order" at bounding box center [337, 363] width 88 height 15
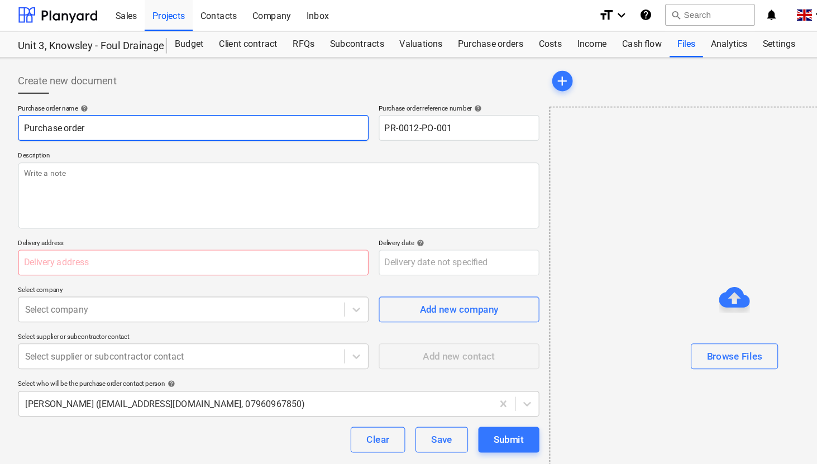
click at [279, 117] on input "Purchase order" at bounding box center [169, 112] width 305 height 22
drag, startPoint x: 55, startPoint y: 116, endPoint x: 20, endPoint y: 113, distance: 35.4
click at [20, 113] on input "Purchase order" at bounding box center [169, 112] width 305 height 22
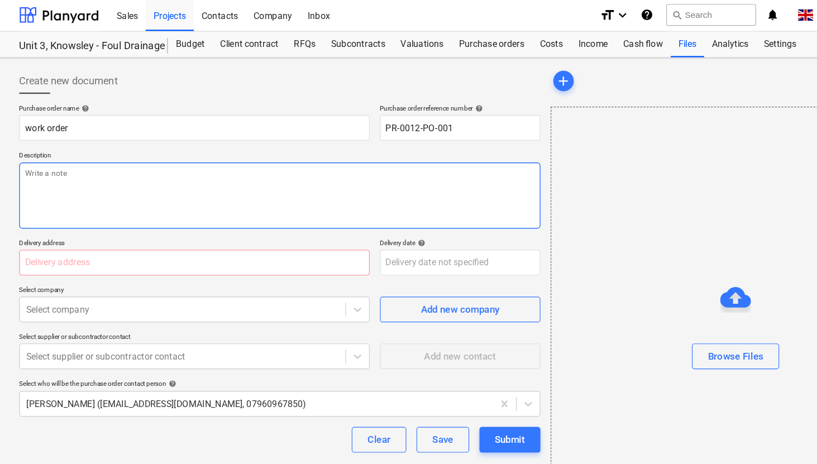
click at [70, 158] on textarea at bounding box center [244, 171] width 454 height 58
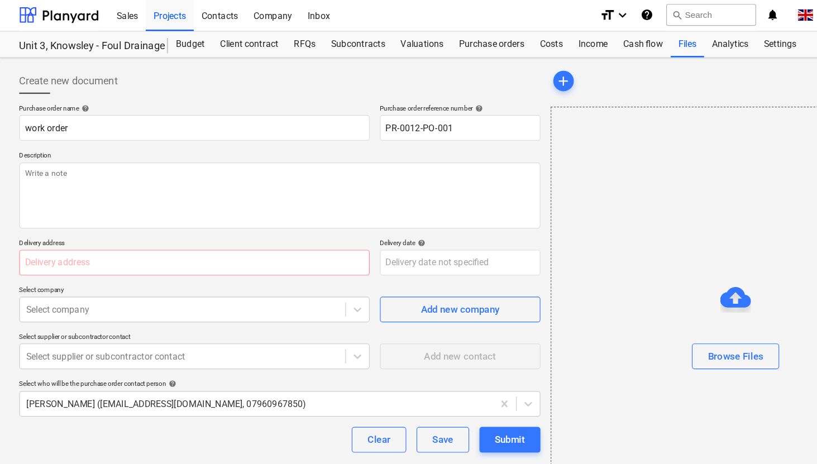
click at [315, 71] on div "Create new document" at bounding box center [244, 71] width 454 height 22
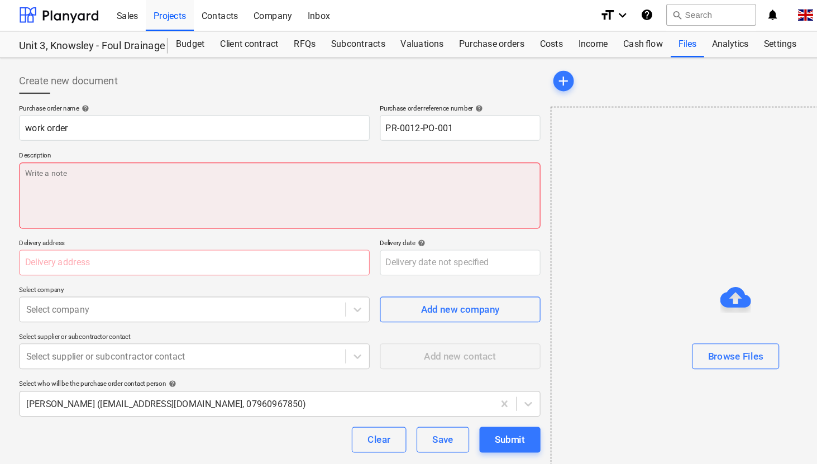
click at [144, 165] on textarea at bounding box center [244, 171] width 454 height 58
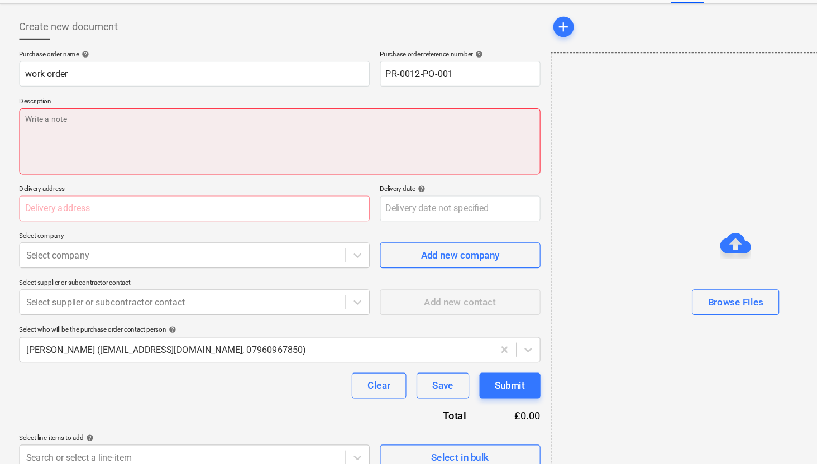
scroll to position [29, 0]
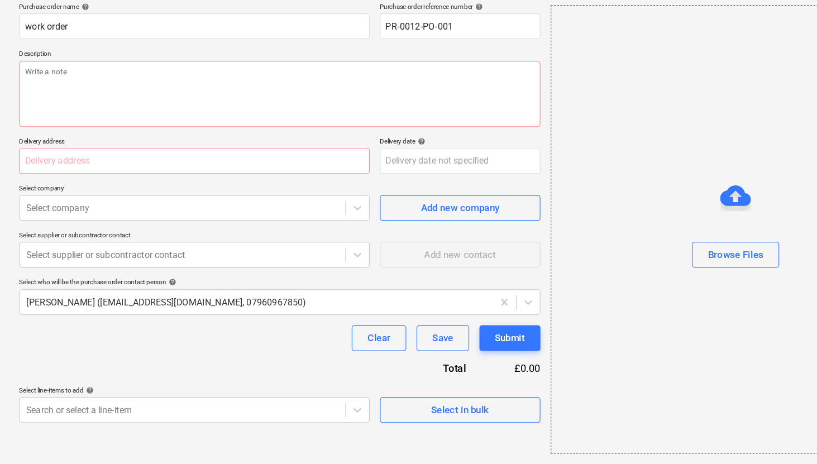
click at [123, 347] on div "Clear Save Submit" at bounding box center [244, 355] width 454 height 22
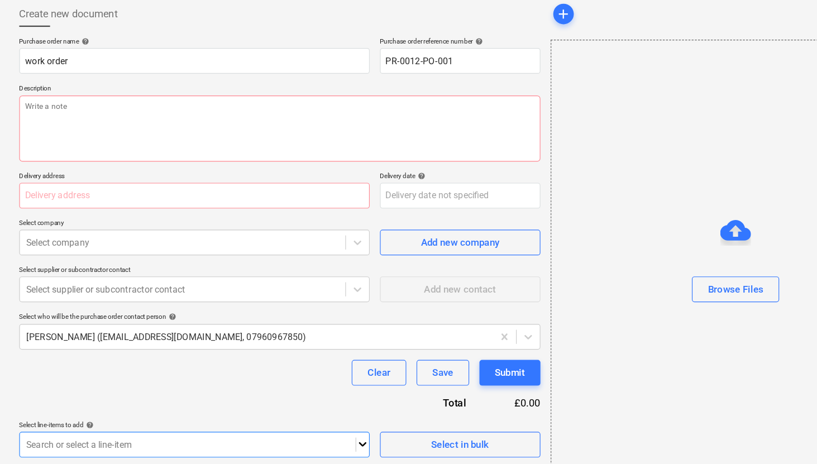
click at [314, 416] on body "Sales Projects Contacts Company Inbox format_size keyboard_arrow_down help sear…" at bounding box center [408, 204] width 817 height 464
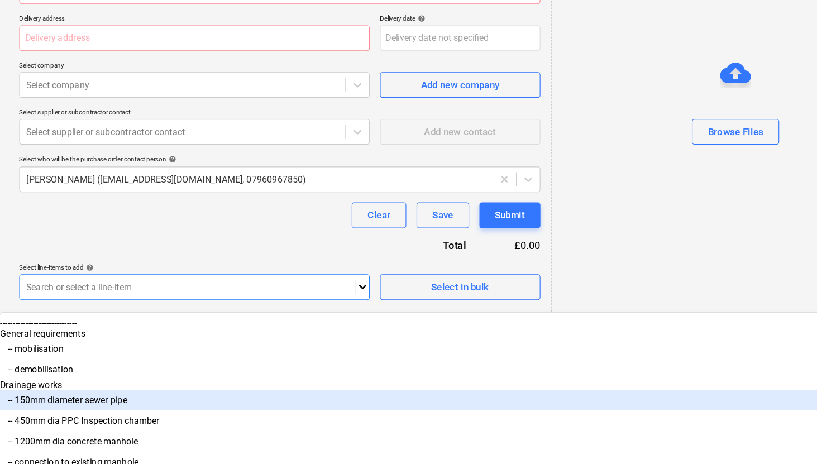
scroll to position [68, 0]
click at [352, 299] on html "Sales Projects Contacts Company Inbox format_size keyboard_arrow_down help sear…" at bounding box center [408, 67] width 817 height 464
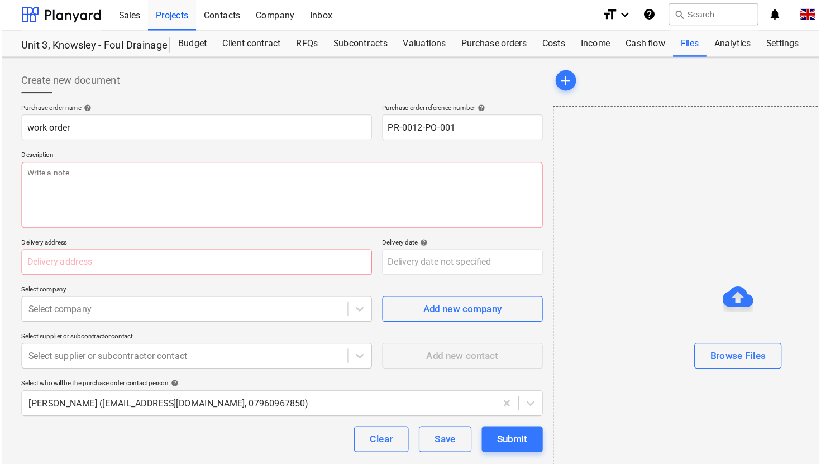
scroll to position [0, 0]
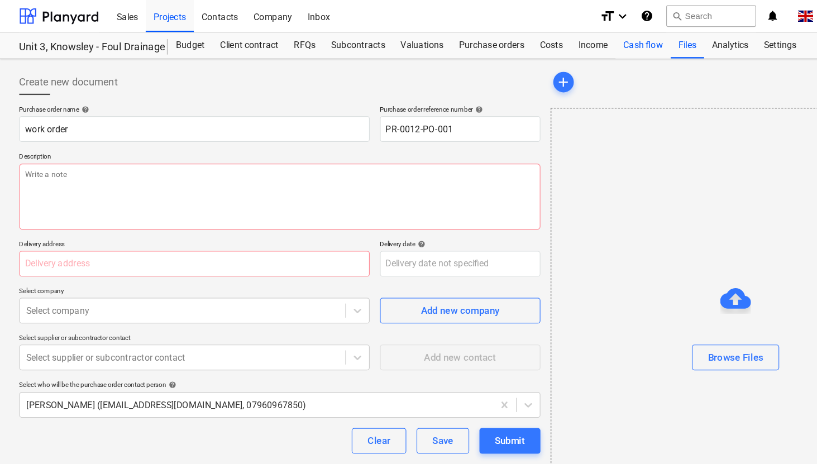
click at [552, 42] on div "Cash flow" at bounding box center [560, 39] width 48 height 22
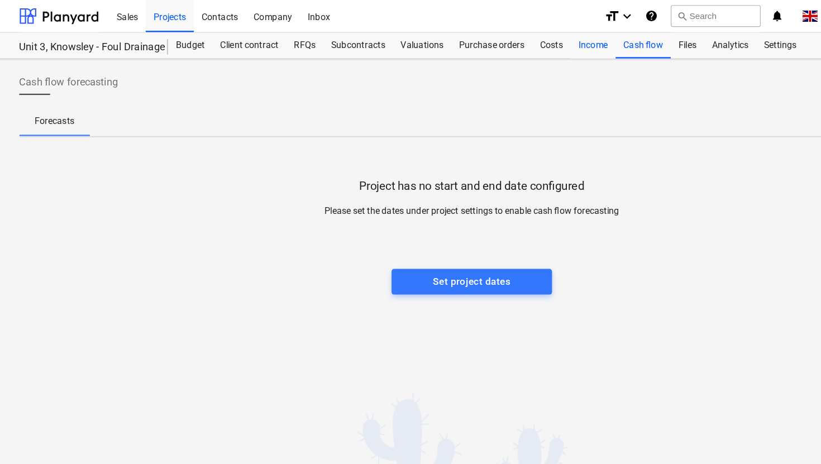
click at [520, 38] on div "Income" at bounding box center [516, 39] width 39 height 22
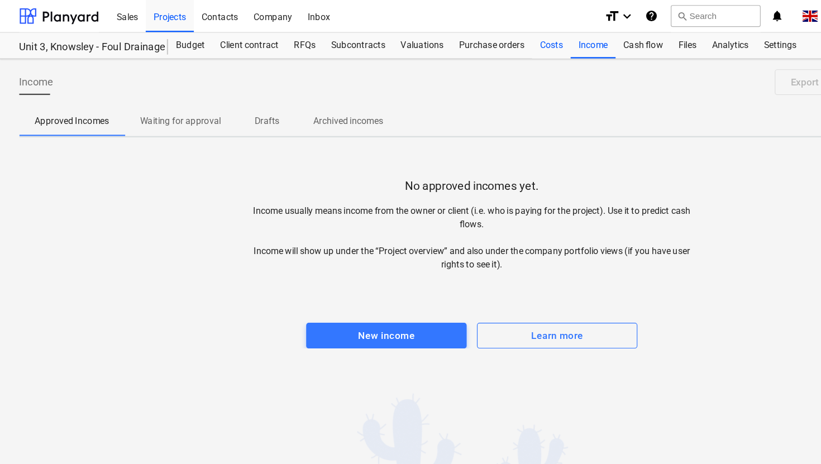
click at [473, 44] on div "Costs" at bounding box center [480, 39] width 34 height 22
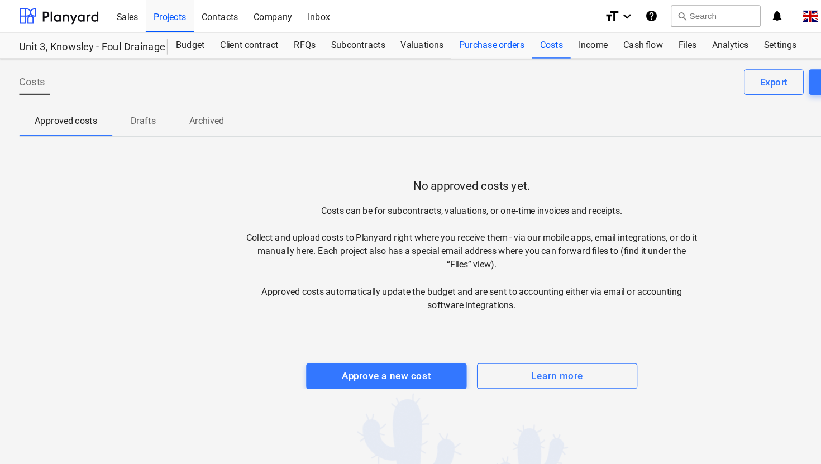
click at [438, 48] on div "Purchase orders" at bounding box center [428, 39] width 70 height 22
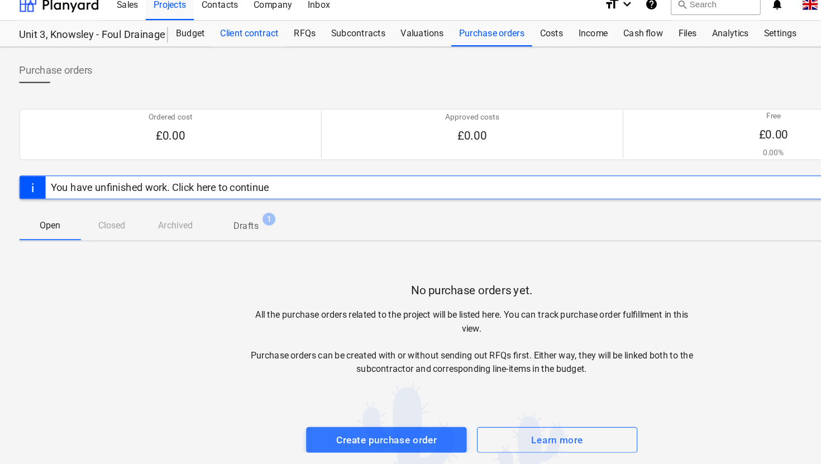
click at [229, 44] on div "Client contract" at bounding box center [217, 39] width 64 height 22
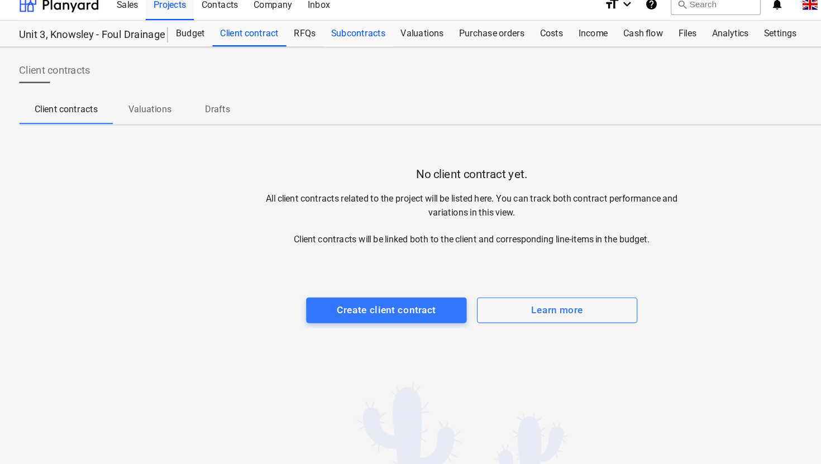
click at [297, 38] on div "Subcontracts" at bounding box center [312, 39] width 60 height 22
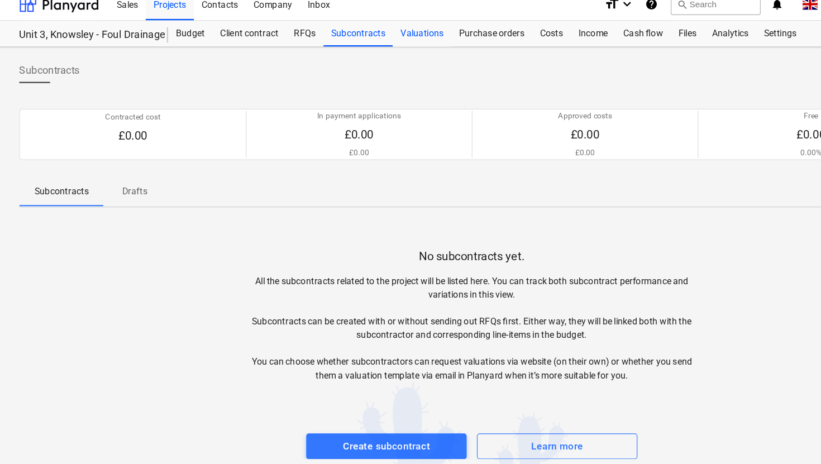
click at [361, 37] on div "Valuations" at bounding box center [367, 39] width 51 height 22
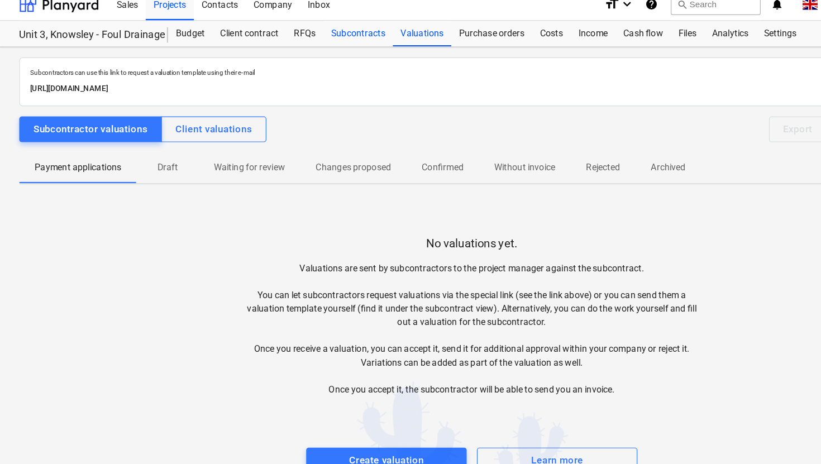
click at [323, 40] on div "Subcontracts" at bounding box center [312, 39] width 60 height 22
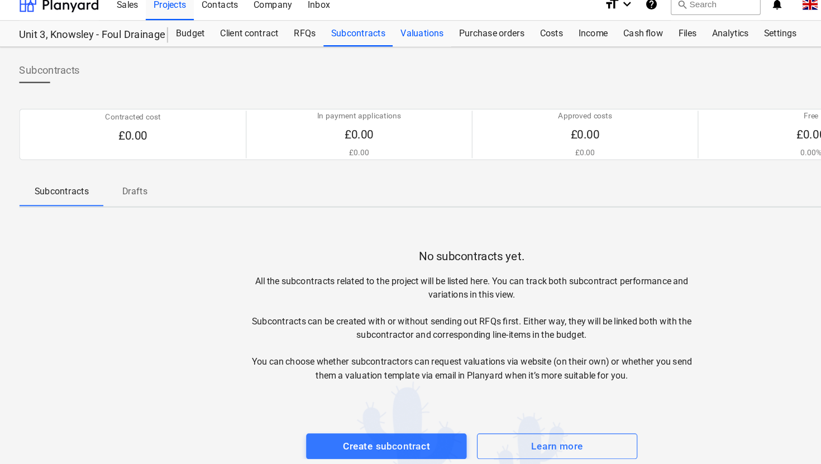
click at [358, 43] on div "Valuations" at bounding box center [367, 39] width 51 height 22
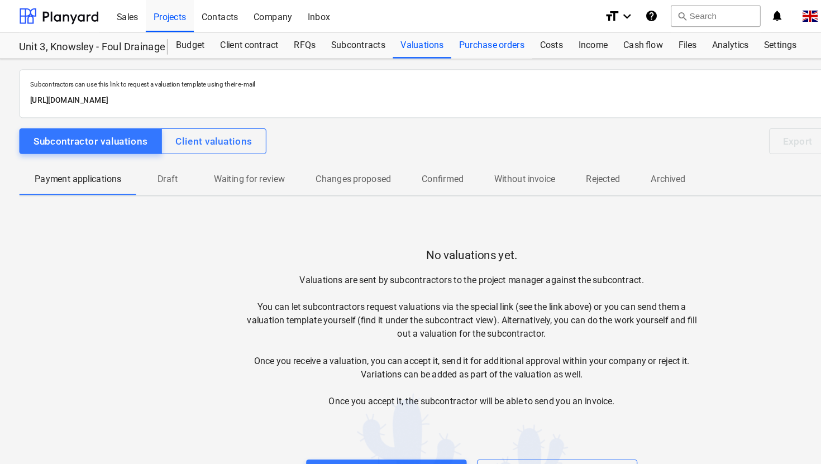
click at [432, 40] on div "Purchase orders" at bounding box center [428, 39] width 70 height 22
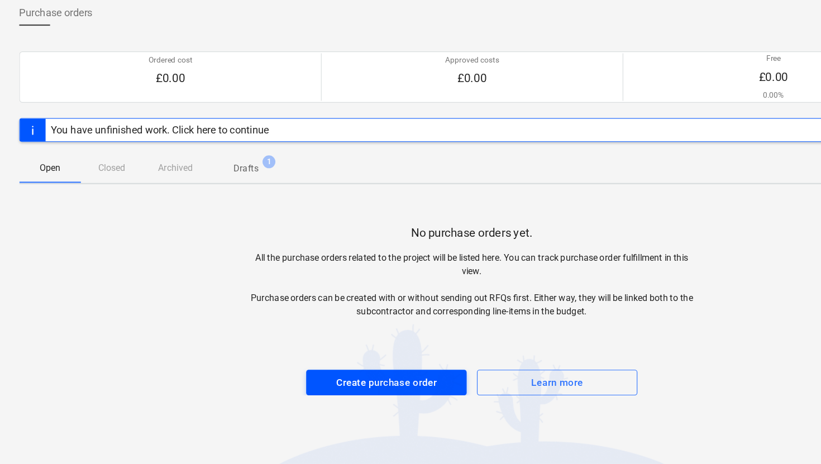
click at [349, 398] on div "Create purchase order" at bounding box center [337, 393] width 88 height 15
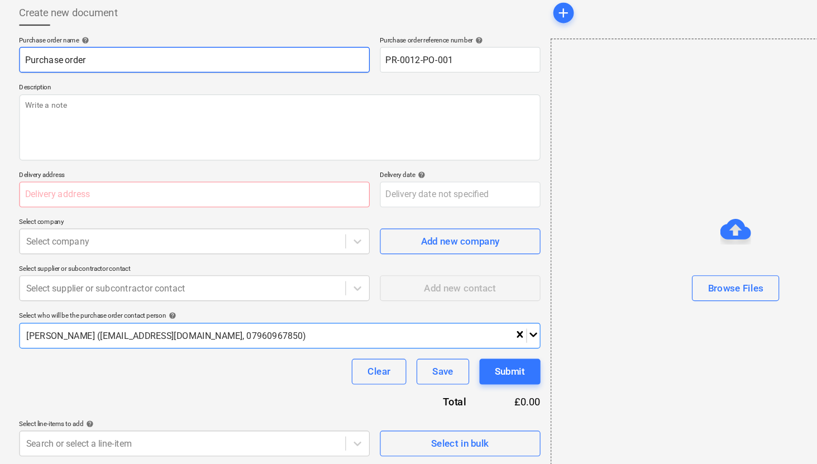
click at [272, 115] on input "Purchase order" at bounding box center [169, 112] width 305 height 22
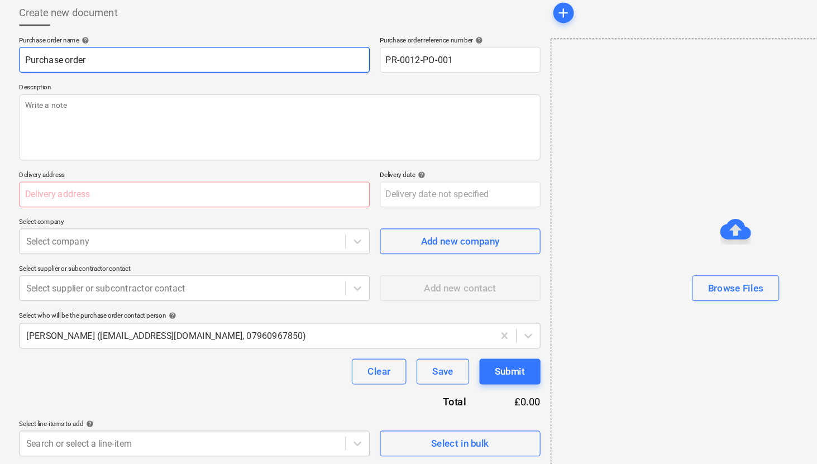
drag, startPoint x: 82, startPoint y: 108, endPoint x: 21, endPoint y: 105, distance: 61.0
click at [21, 105] on input "Purchase order" at bounding box center [169, 112] width 305 height 22
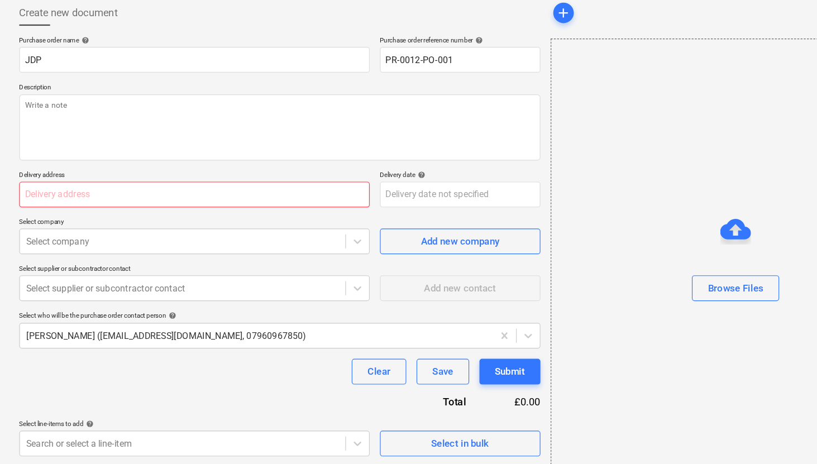
click at [73, 226] on input "text" at bounding box center [169, 229] width 305 height 22
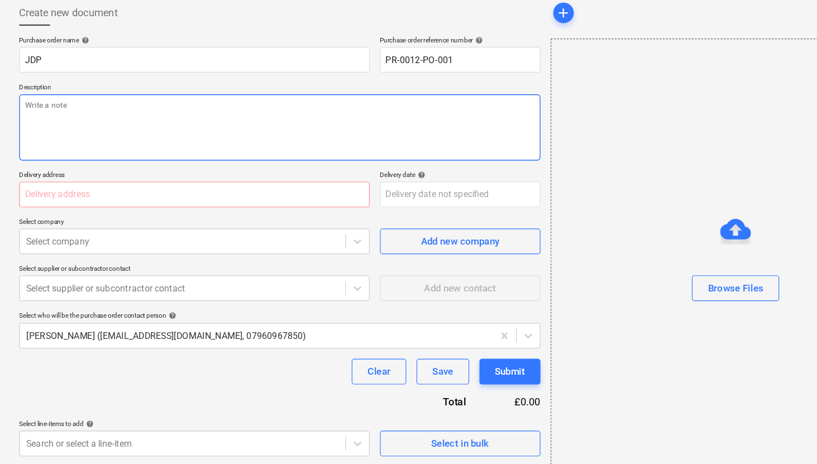
click at [85, 157] on textarea at bounding box center [244, 171] width 454 height 58
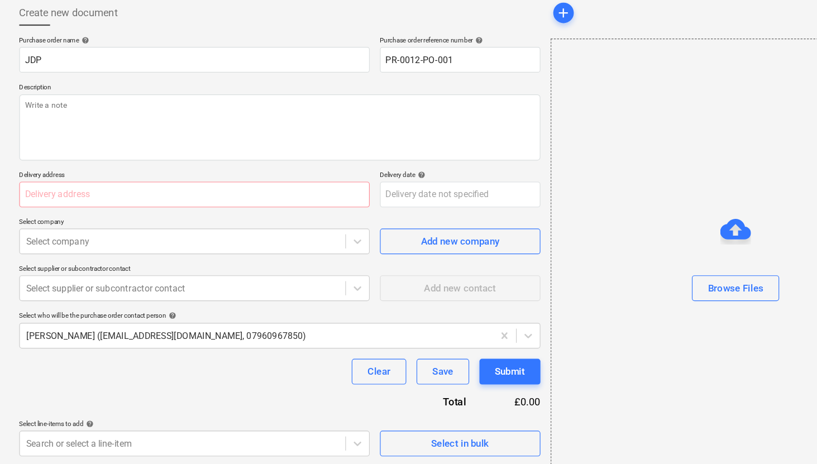
click at [191, 370] on div "Purchase order name help JDP Purchase order reference number help PR-0012-PO-00…" at bounding box center [244, 275] width 454 height 366
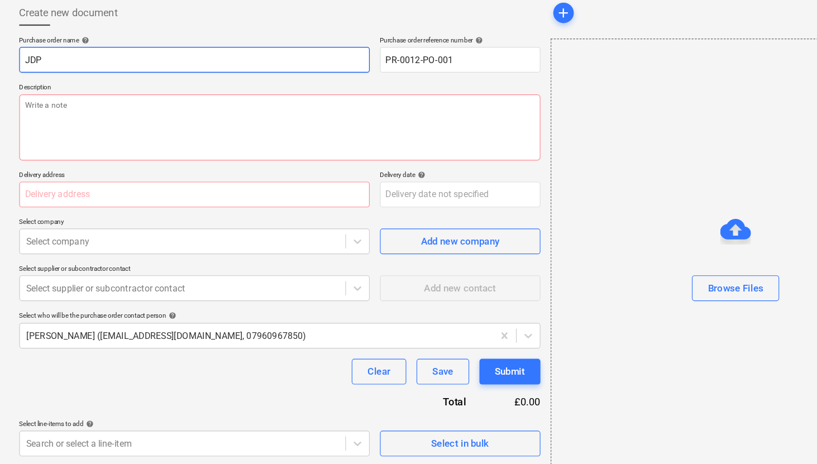
drag, startPoint x: 45, startPoint y: 113, endPoint x: 0, endPoint y: 113, distance: 45.3
click at [0, 113] on div "Create new document Purchase order name help JDP Purchase order reference numbe…" at bounding box center [408, 272] width 817 height 442
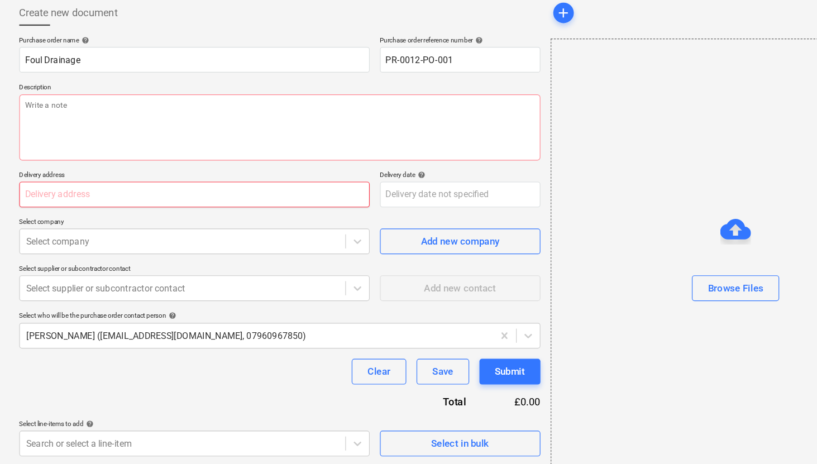
click at [131, 234] on input "text" at bounding box center [169, 229] width 305 height 22
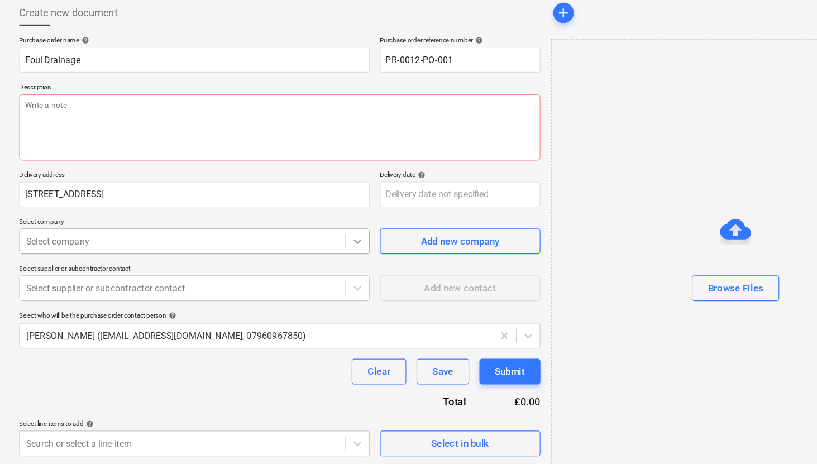
click at [312, 273] on icon at bounding box center [311, 270] width 11 height 11
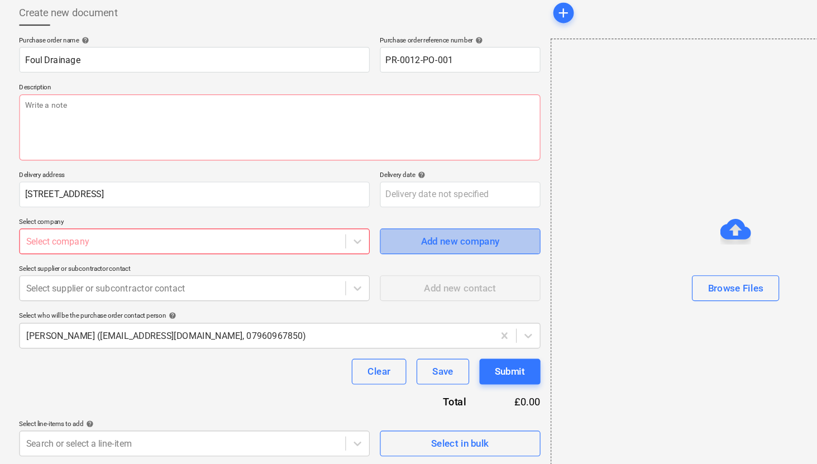
click at [373, 279] on button "Add new company" at bounding box center [401, 270] width 140 height 22
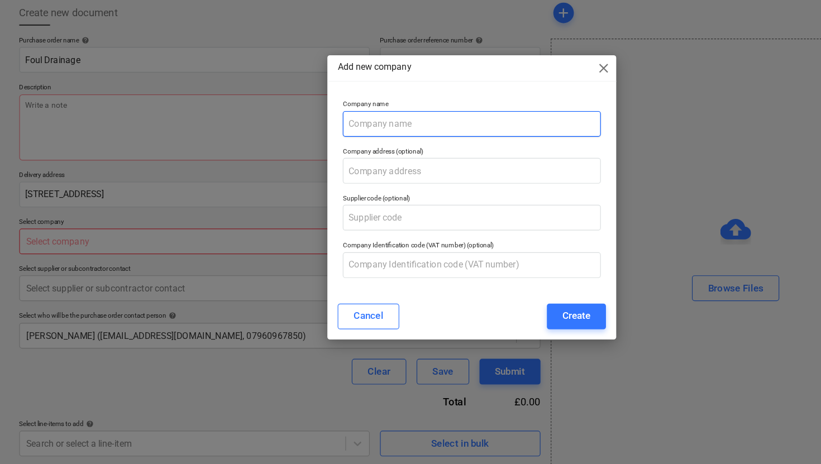
click at [354, 172] on input "text" at bounding box center [410, 168] width 225 height 22
click at [505, 337] on div "Create" at bounding box center [501, 335] width 25 height 15
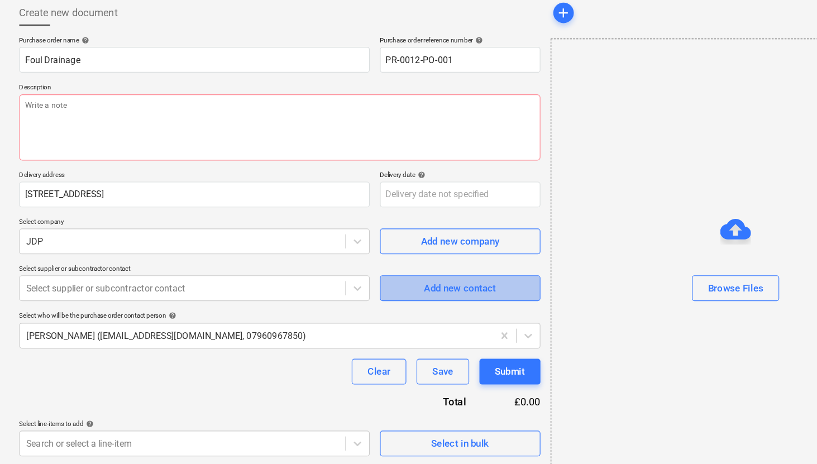
click at [397, 315] on div "Add new contact" at bounding box center [400, 311] width 63 height 15
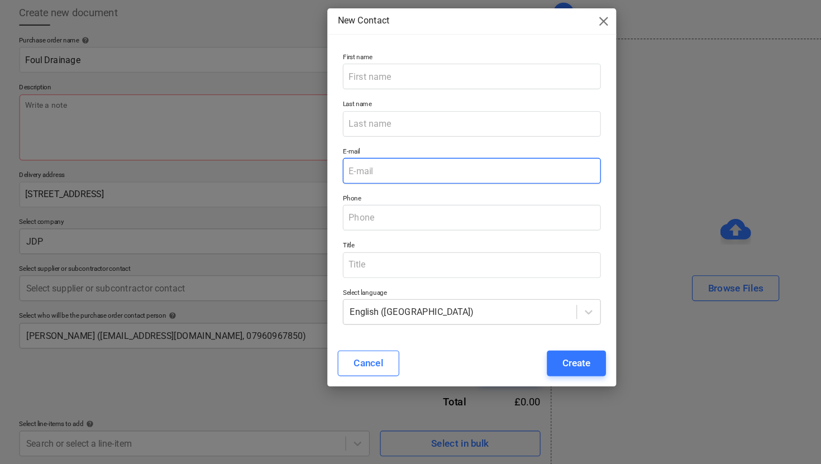
click at [352, 202] on input "email" at bounding box center [410, 209] width 225 height 22
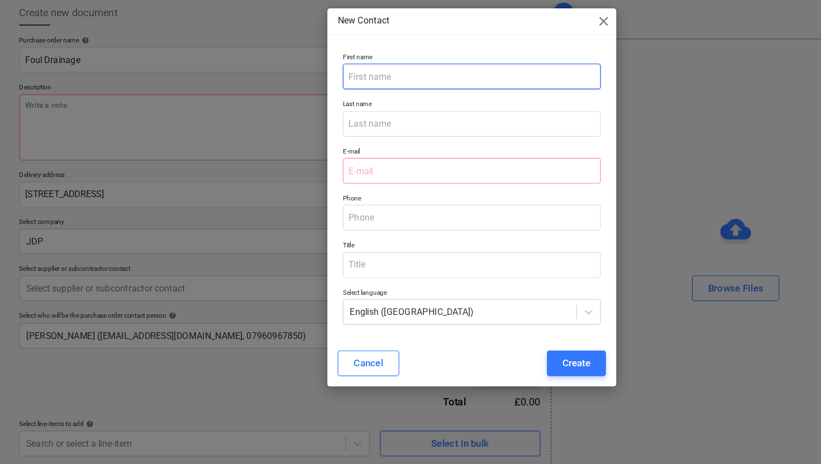
click at [340, 119] on input "text" at bounding box center [410, 127] width 225 height 22
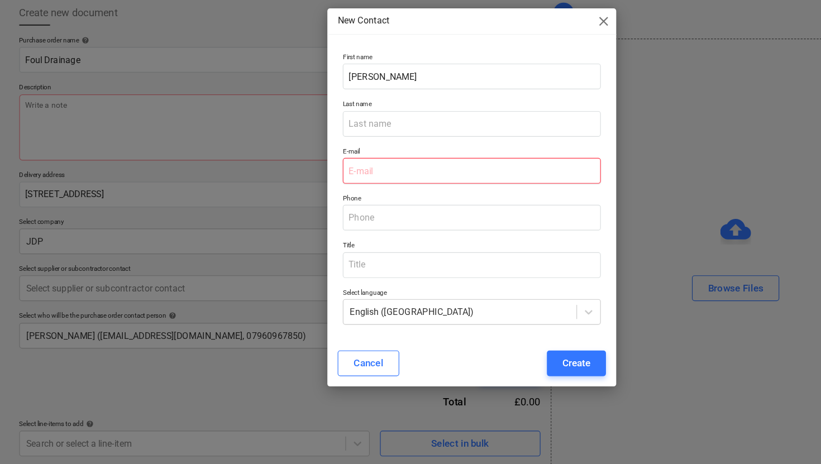
click at [330, 216] on input "email" at bounding box center [410, 209] width 225 height 22
click at [497, 382] on div "Create" at bounding box center [501, 376] width 25 height 15
click at [375, 211] on input "[PERSON_NAME]@jdpipes" at bounding box center [410, 209] width 225 height 22
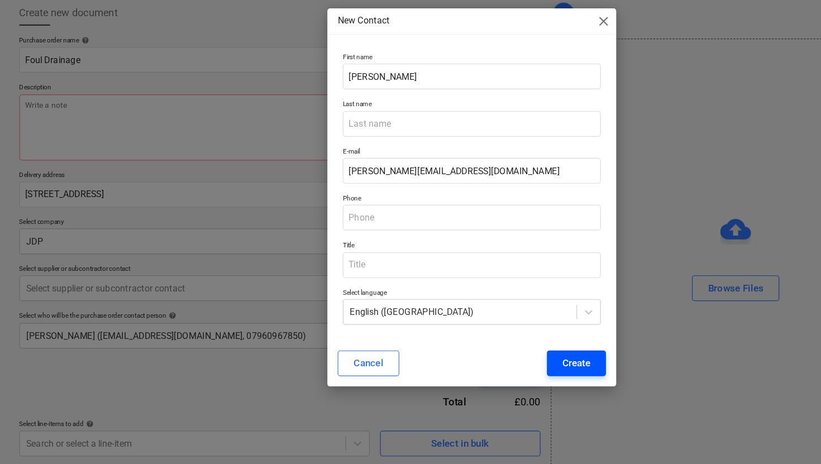
click at [496, 384] on button "Create" at bounding box center [501, 376] width 51 height 22
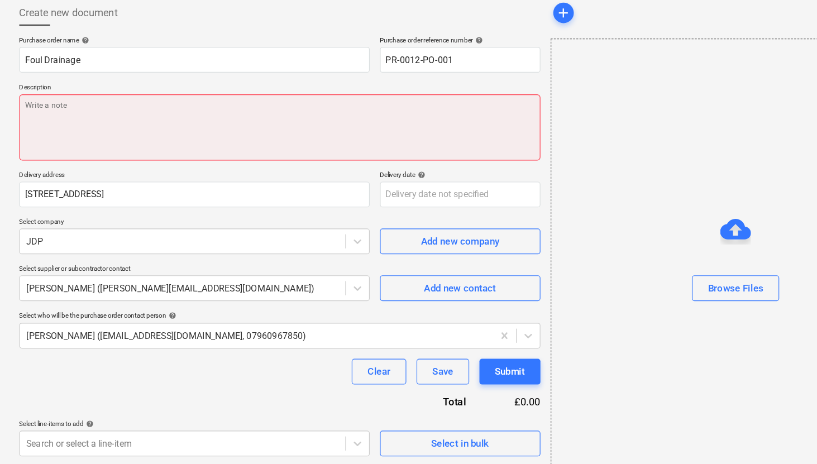
click at [48, 156] on textarea at bounding box center [244, 171] width 454 height 58
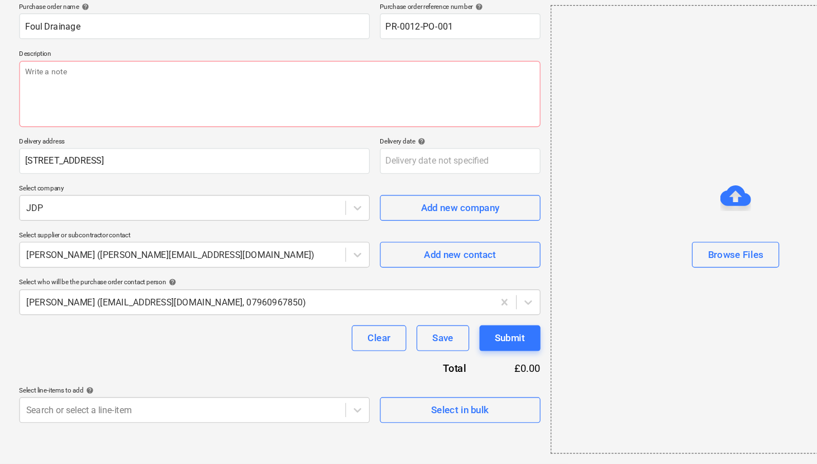
click at [120, 366] on div "Purchase order name help Foul Drainage Purchase order reference number help PR-…" at bounding box center [244, 246] width 454 height 366
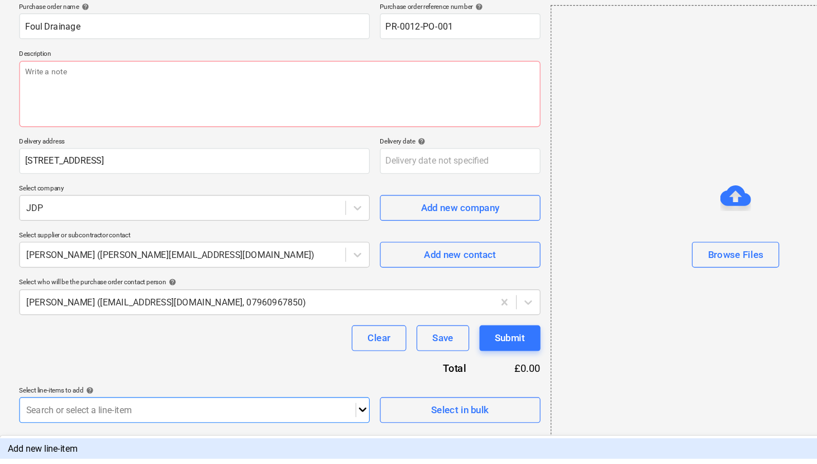
click at [315, 412] on body "Sales Projects Contacts Company Inbox format_size keyboard_arrow_down help sear…" at bounding box center [408, 203] width 817 height 464
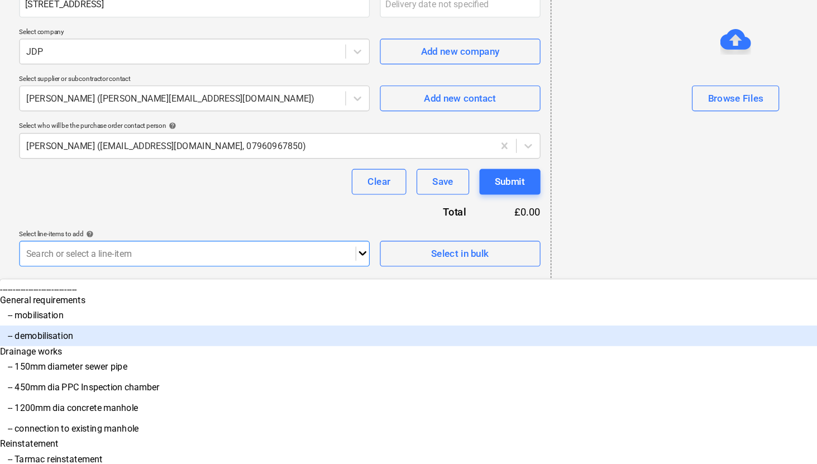
scroll to position [66, 0]
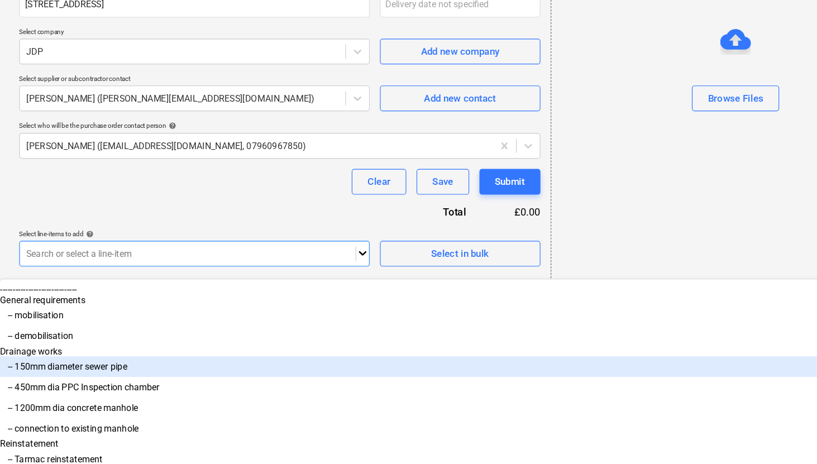
click at [111, 370] on div "-- 150mm diameter sewer pipe" at bounding box center [408, 379] width 817 height 18
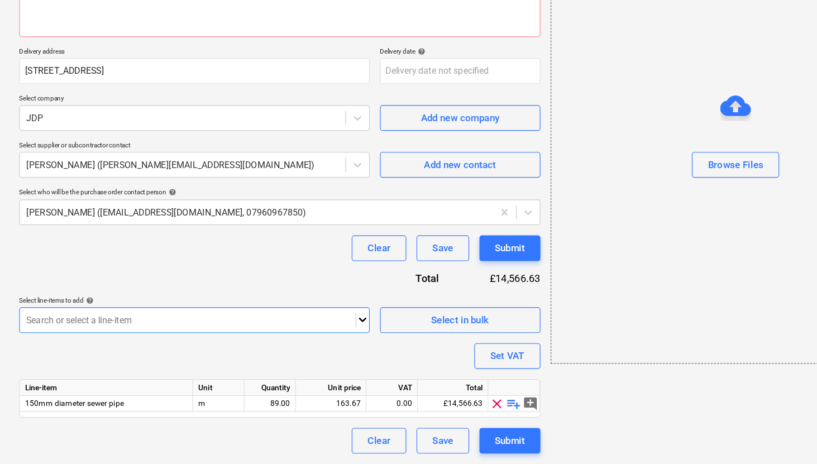
scroll to position [107, 0]
click at [402, 347] on button "Select in bulk" at bounding box center [401, 339] width 140 height 22
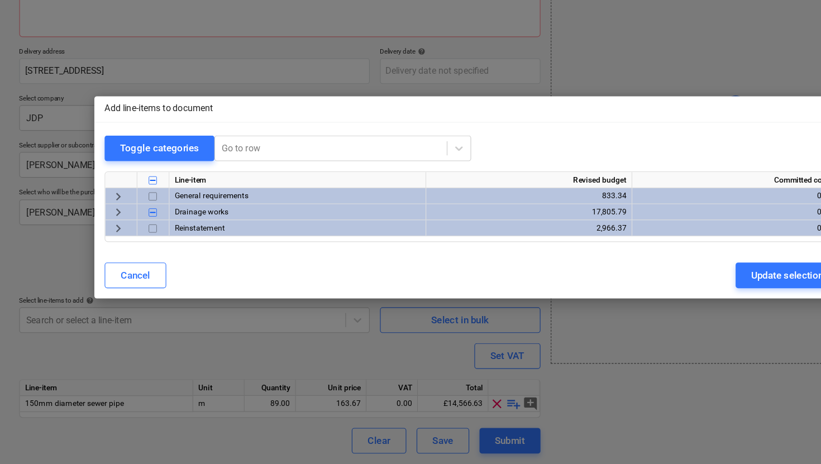
click at [103, 230] on span "keyboard_arrow_right" at bounding box center [102, 231] width 13 height 13
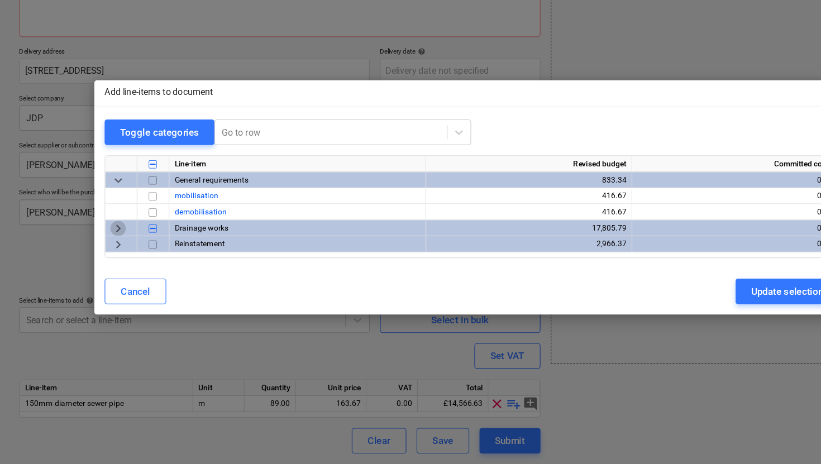
click at [99, 256] on span "keyboard_arrow_right" at bounding box center [102, 259] width 13 height 13
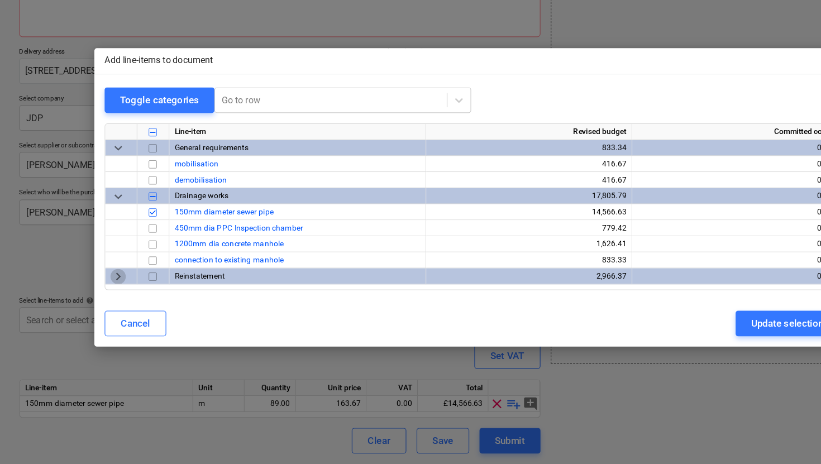
click at [103, 304] on span "keyboard_arrow_right" at bounding box center [102, 300] width 13 height 13
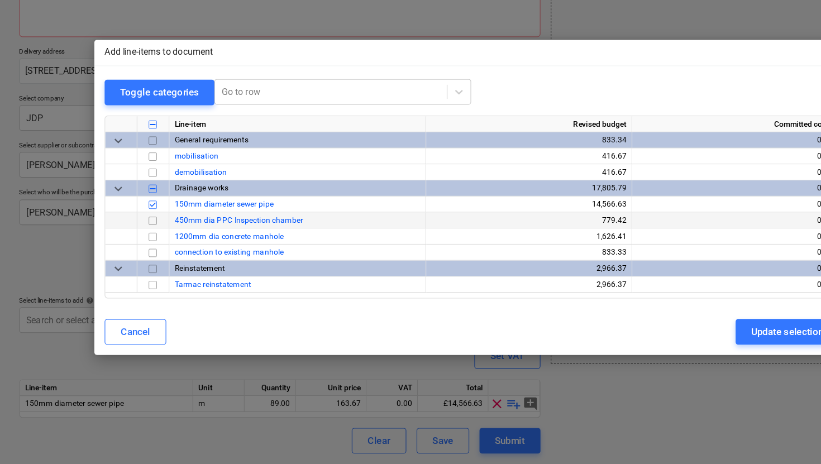
click at [130, 252] on input "checkbox" at bounding box center [132, 252] width 13 height 13
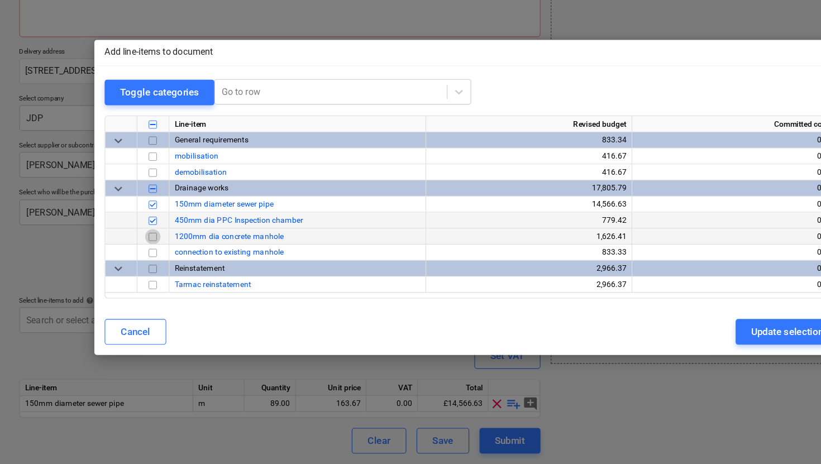
click at [134, 267] on input "checkbox" at bounding box center [132, 266] width 13 height 13
click at [671, 354] on div "Update selection" at bounding box center [685, 349] width 63 height 15
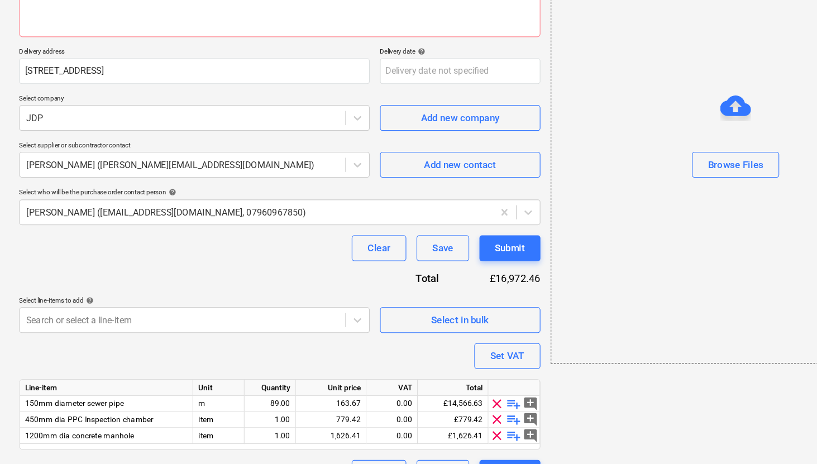
scroll to position [135, 0]
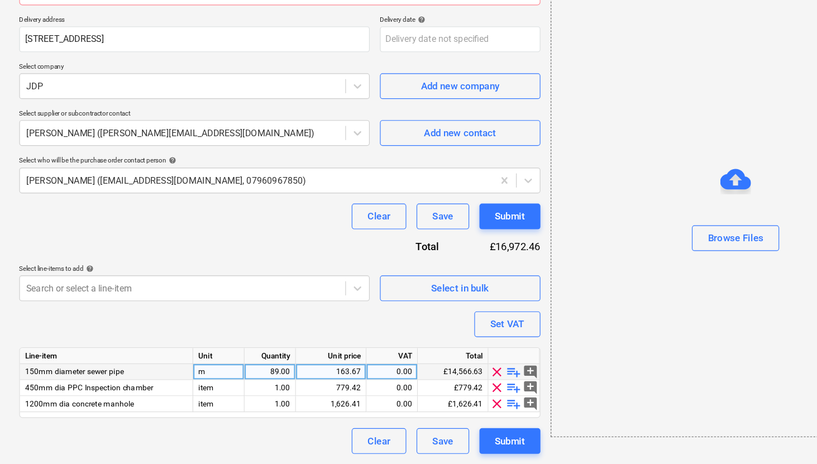
click at [463, 384] on span "add_comment" at bounding box center [461, 383] width 13 height 13
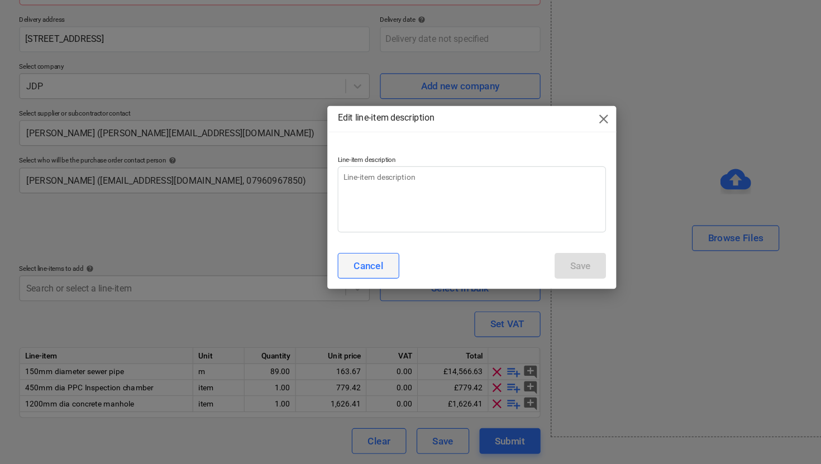
click at [309, 302] on button "Cancel" at bounding box center [321, 291] width 54 height 22
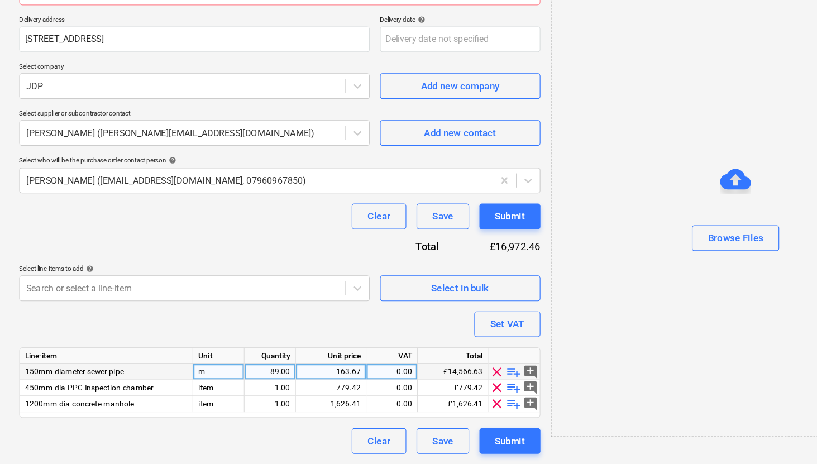
click at [447, 384] on span "playlist_add" at bounding box center [447, 383] width 13 height 13
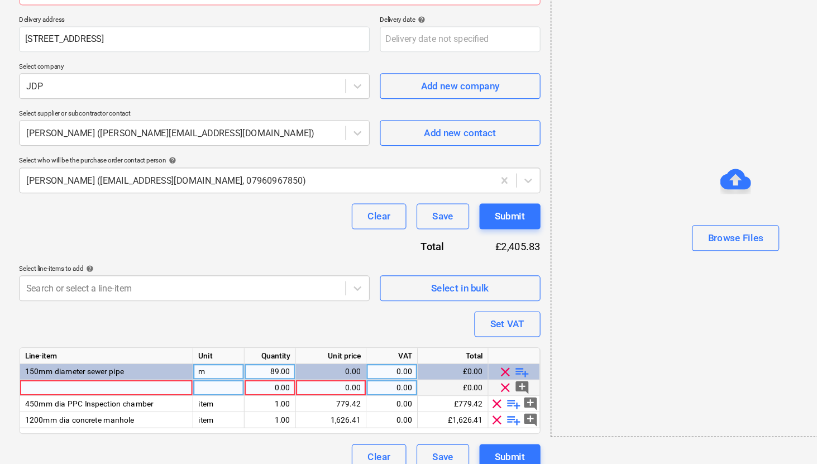
click at [231, 397] on div "0.00" at bounding box center [234, 398] width 35 height 14
click at [293, 399] on div "0.00" at bounding box center [288, 398] width 52 height 14
click at [343, 399] on div "0.00" at bounding box center [340, 398] width 35 height 14
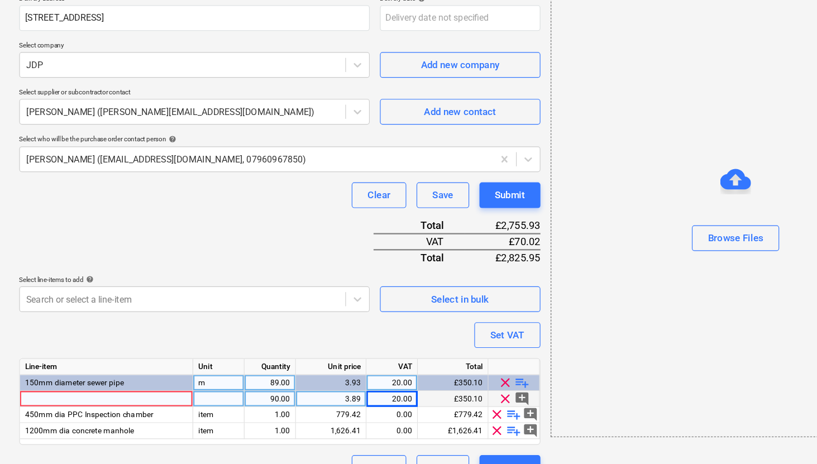
scroll to position [177, 0]
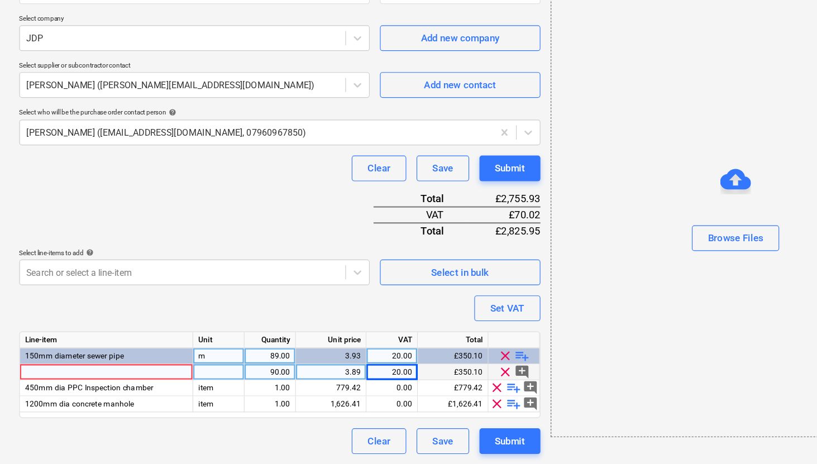
click at [271, 439] on div "Clear Save Submit" at bounding box center [244, 444] width 454 height 22
click at [149, 383] on div at bounding box center [92, 384] width 151 height 14
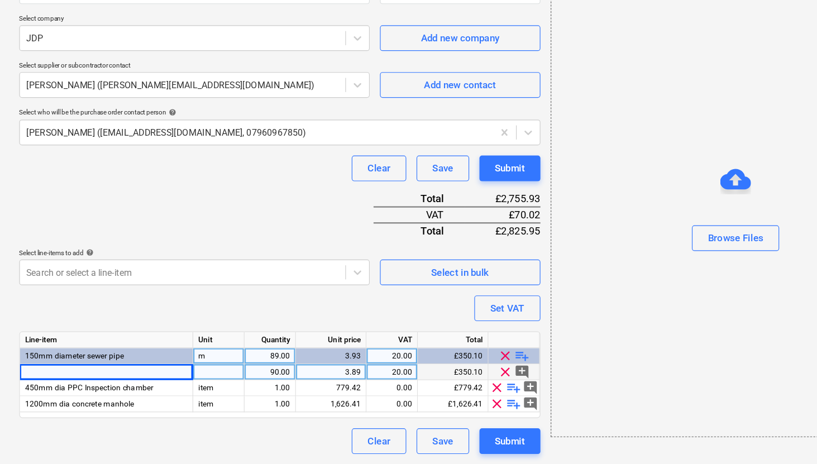
click at [31, 365] on div "150mm diameter sewer pipe" at bounding box center [92, 370] width 151 height 14
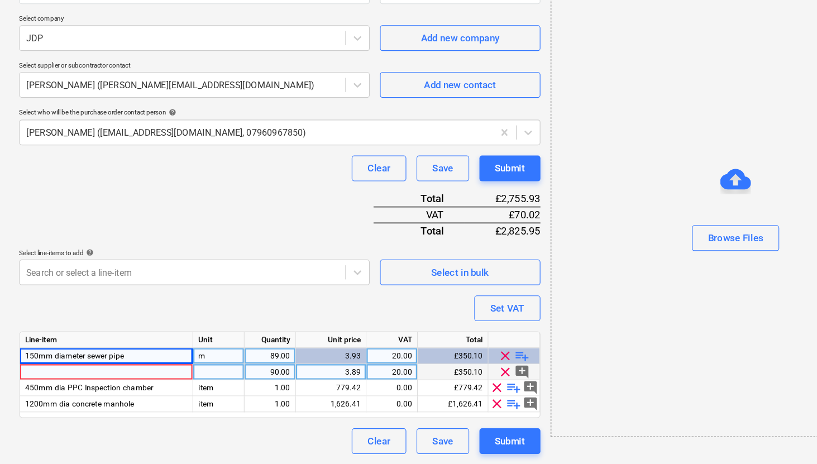
click at [32, 370] on span "150mm diameter sewer pipe" at bounding box center [65, 370] width 86 height 8
click at [31, 368] on span "150mm diameter sewer pipe" at bounding box center [65, 370] width 86 height 8
click at [51, 387] on div at bounding box center [92, 384] width 151 height 14
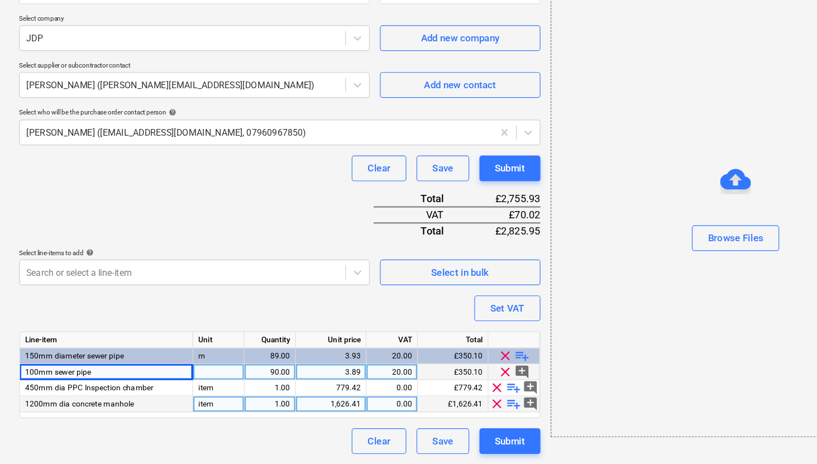
click at [94, 408] on span "1200mm dia concrete manhole" at bounding box center [69, 412] width 95 height 8
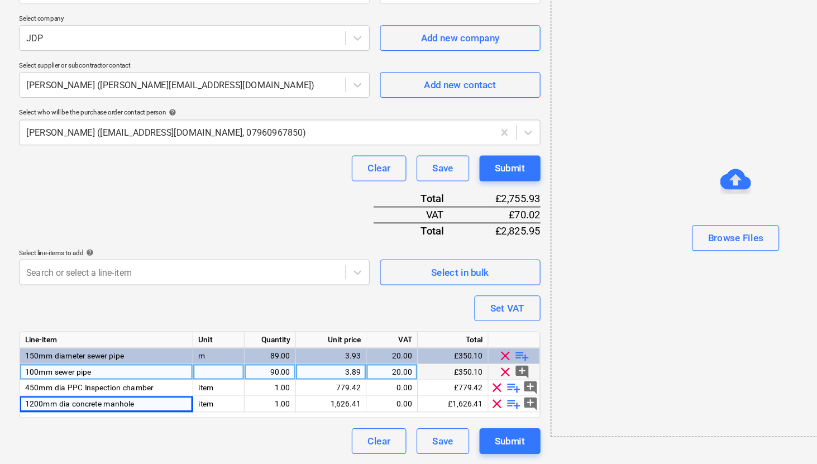
click at [190, 387] on div at bounding box center [190, 384] width 45 height 14
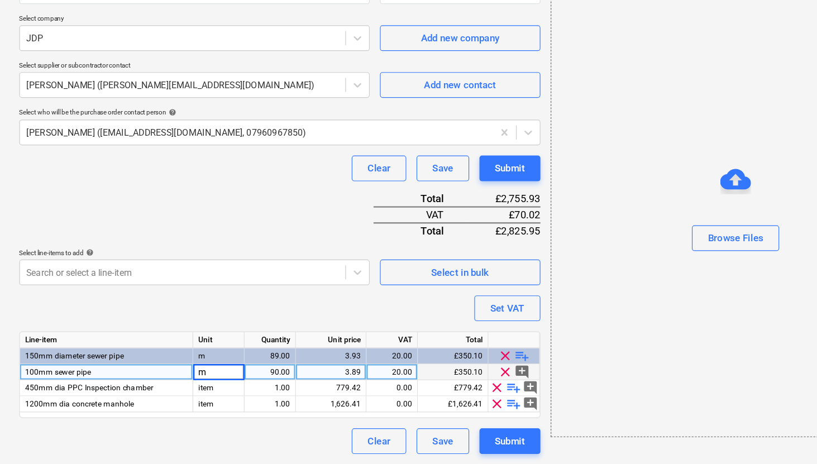
click at [252, 385] on div "90.00" at bounding box center [234, 384] width 35 height 14
click at [287, 401] on div "779.42" at bounding box center [288, 398] width 52 height 14
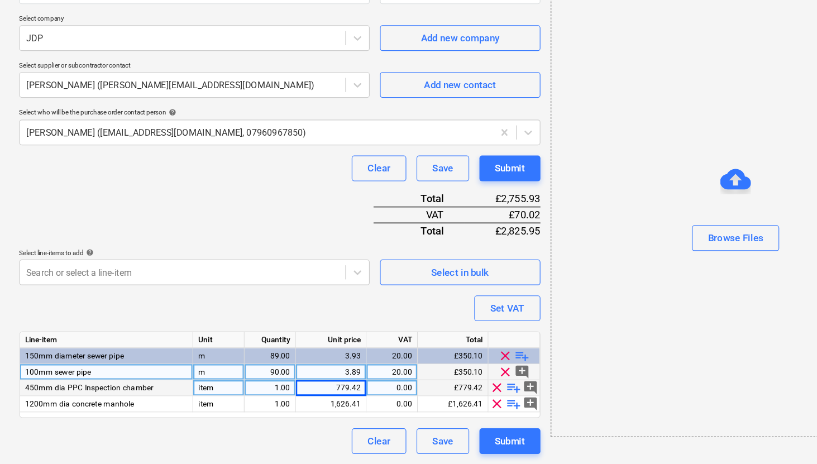
click at [94, 383] on div "100mm sewer pipe" at bounding box center [92, 384] width 151 height 14
click at [94, 384] on input "100mm sewer pipe" at bounding box center [92, 383] width 150 height 13
click at [189, 384] on div "m" at bounding box center [190, 384] width 45 height 14
click at [120, 385] on div "100mm sewer pipe" at bounding box center [92, 384] width 151 height 14
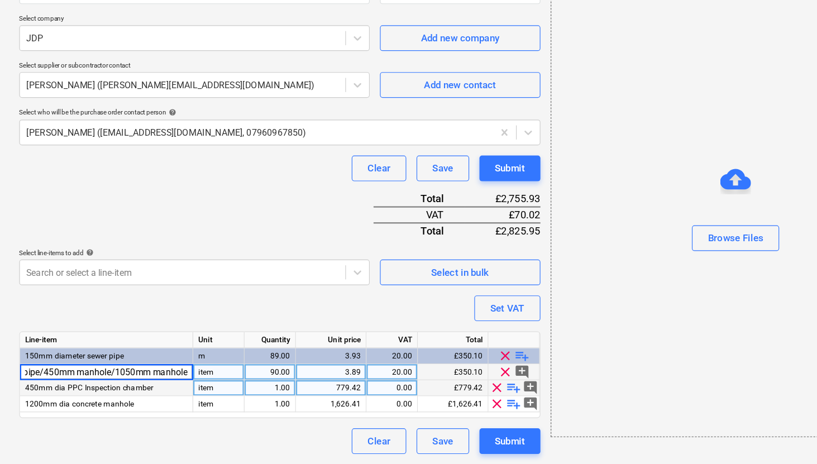
scroll to position [0, 40]
click at [250, 385] on div "90.00" at bounding box center [234, 384] width 35 height 14
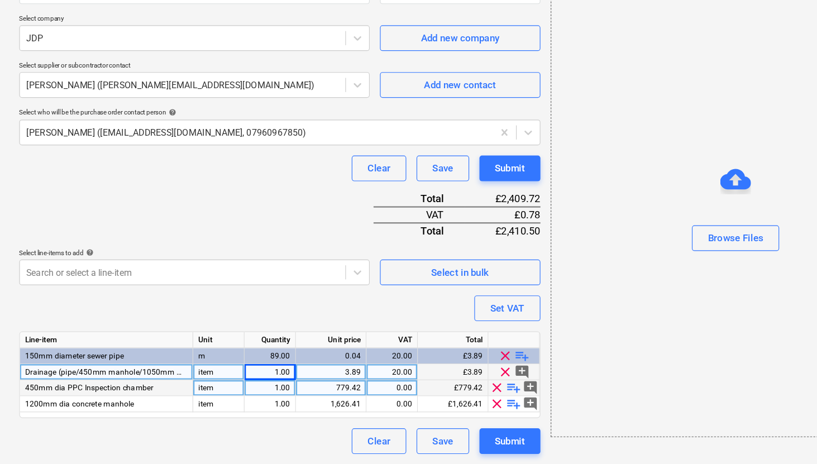
click at [306, 384] on div "3.89" at bounding box center [288, 384] width 52 height 14
click at [285, 436] on div "Clear Save Submit" at bounding box center [244, 444] width 454 height 22
click at [520, 387] on div "Browse Files" at bounding box center [640, 245] width 322 height 391
click at [359, 385] on div "20.00" at bounding box center [341, 384] width 45 height 14
click at [91, 398] on span "450mm dia PPC Inspection chamber" at bounding box center [78, 398] width 112 height 8
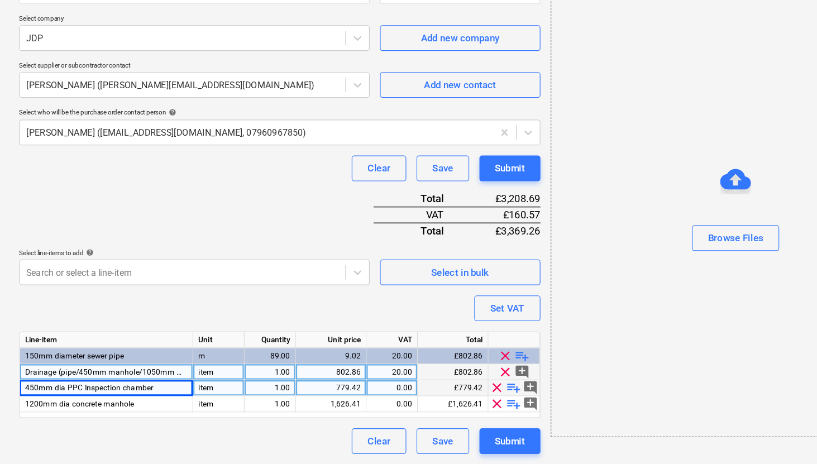
click at [101, 401] on span "450mm dia PPC Inspection chamber" at bounding box center [78, 398] width 112 height 8
drag, startPoint x: 123, startPoint y: 393, endPoint x: 93, endPoint y: 393, distance: 30.2
click at [93, 393] on div "450mm dia PPC Inspection chamber" at bounding box center [92, 398] width 151 height 14
click at [436, 399] on span "clear" at bounding box center [432, 397] width 13 height 13
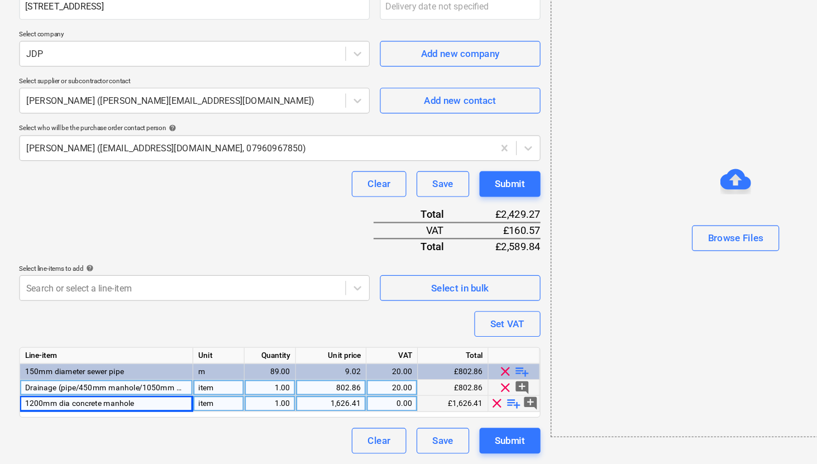
click at [433, 412] on span "clear" at bounding box center [432, 411] width 13 height 13
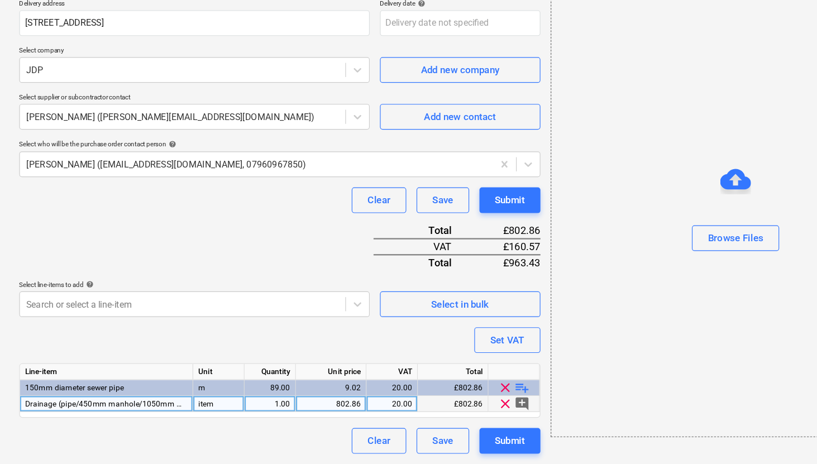
scroll to position [149, 0]
click at [342, 417] on div "20.00" at bounding box center [340, 412] width 35 height 14
click at [304, 413] on div "802.86" at bounding box center [288, 412] width 52 height 14
click at [445, 359] on div "Set VAT" at bounding box center [442, 356] width 30 height 15
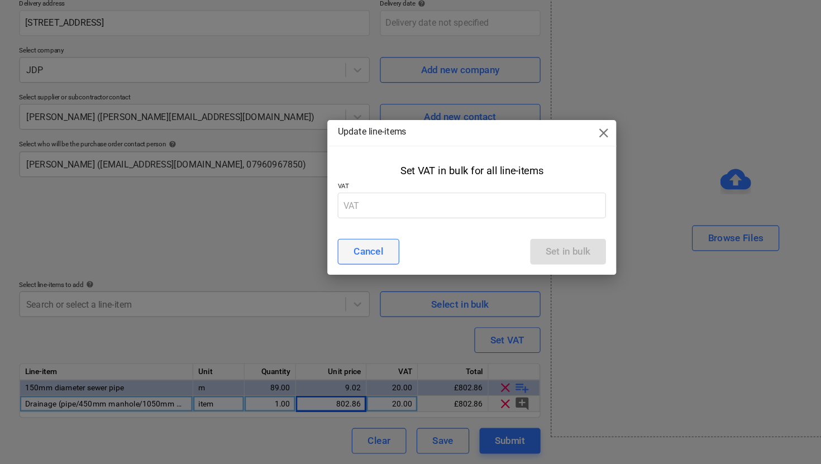
click at [328, 284] on div "Cancel" at bounding box center [321, 279] width 26 height 15
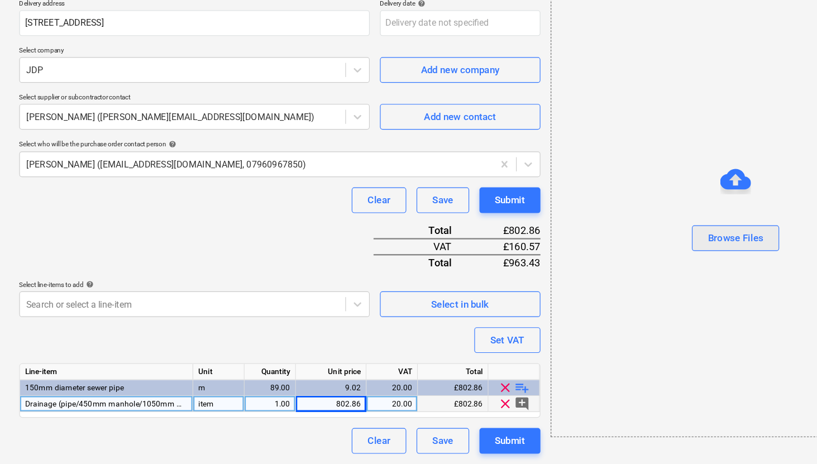
click at [631, 265] on div "Browse Files" at bounding box center [640, 267] width 48 height 15
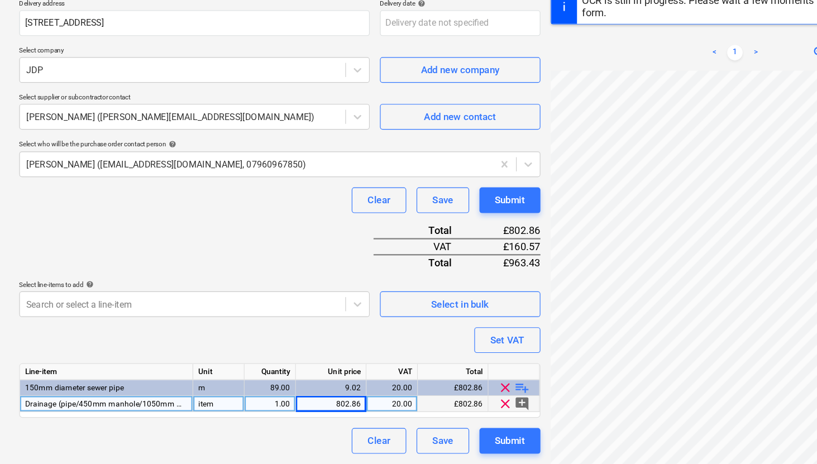
scroll to position [45, 0]
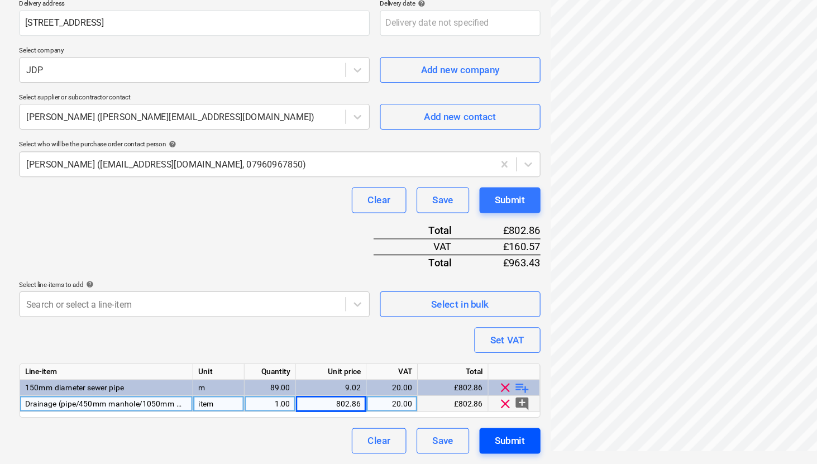
click at [453, 446] on div "Submit" at bounding box center [444, 444] width 26 height 15
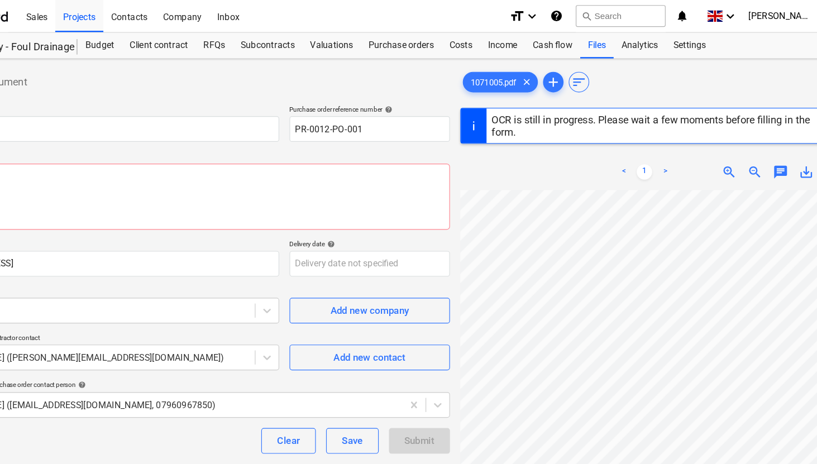
scroll to position [0, 0]
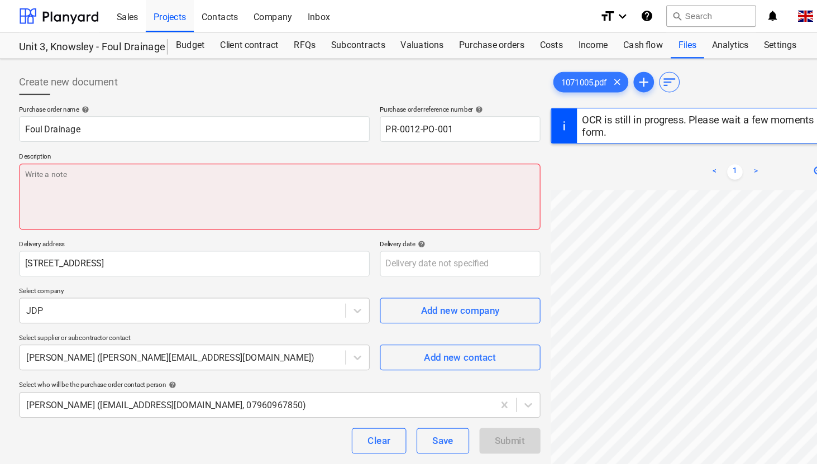
click at [78, 153] on textarea at bounding box center [244, 171] width 454 height 58
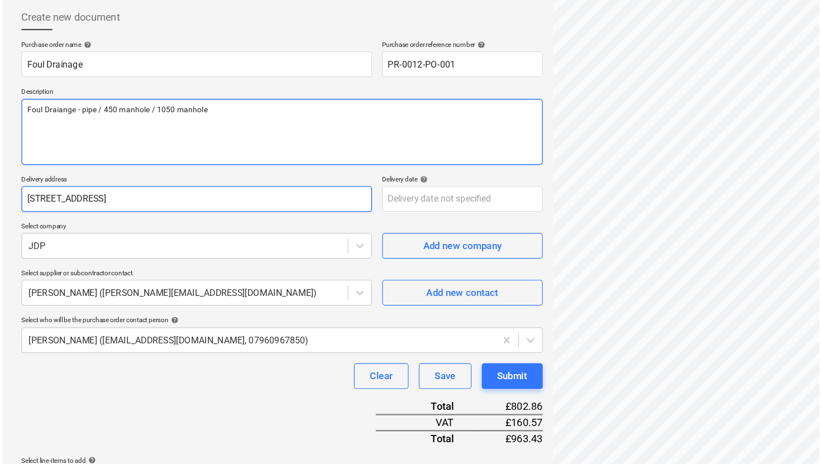
scroll to position [149, 0]
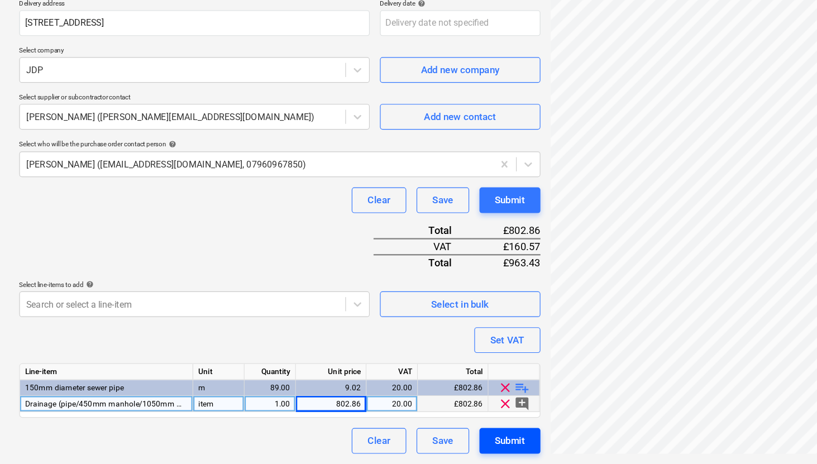
click at [442, 440] on div "Submit" at bounding box center [444, 444] width 26 height 15
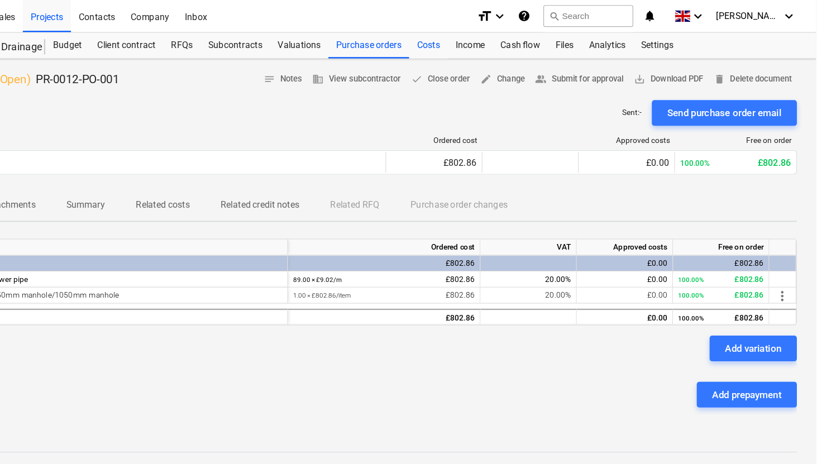
click at [482, 39] on div "Costs" at bounding box center [480, 39] width 34 height 22
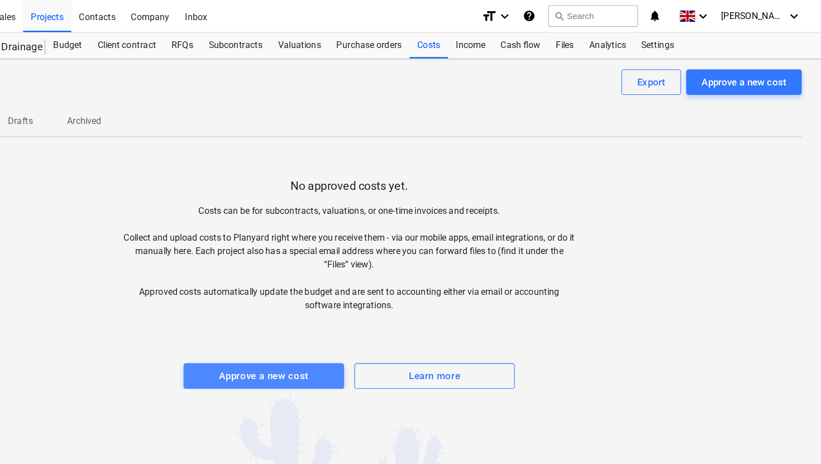
click at [383, 332] on span "Approve a new cost" at bounding box center [336, 327] width 115 height 15
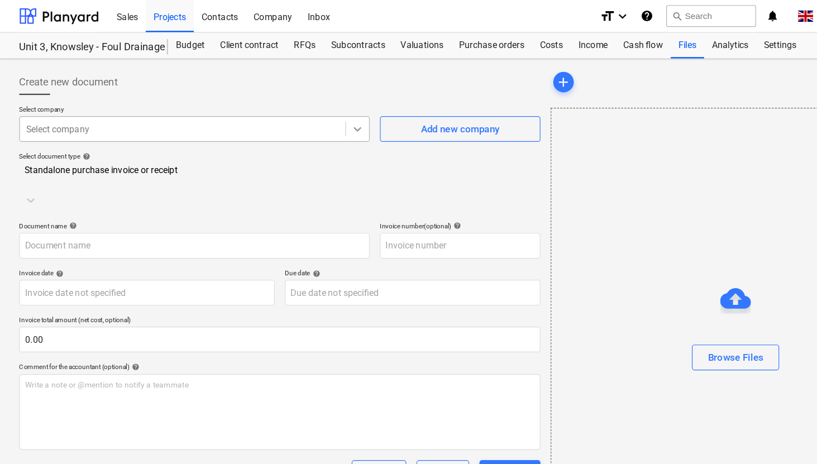
click at [318, 110] on div at bounding box center [311, 112] width 20 height 20
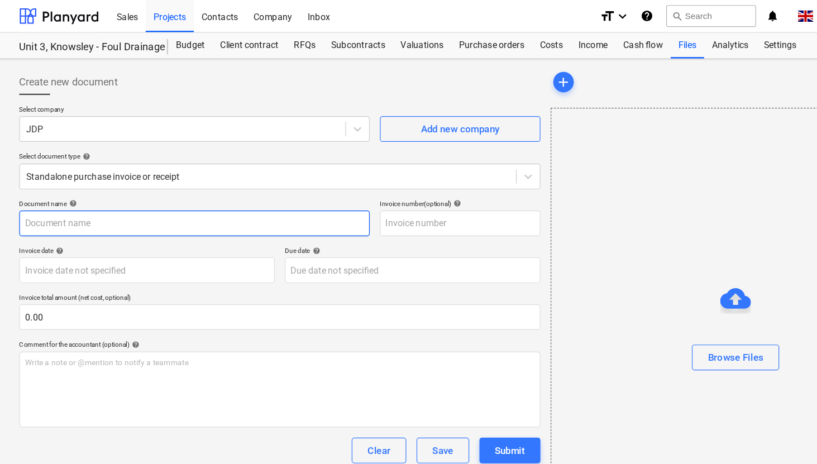
click at [103, 197] on input "text" at bounding box center [169, 194] width 305 height 22
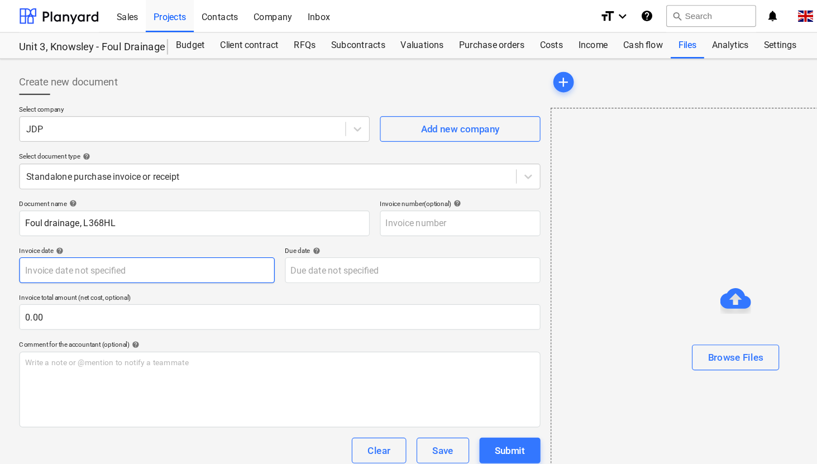
click at [164, 241] on body "Sales Projects Contacts Company Inbox format_size keyboard_arrow_down help sear…" at bounding box center [408, 232] width 817 height 464
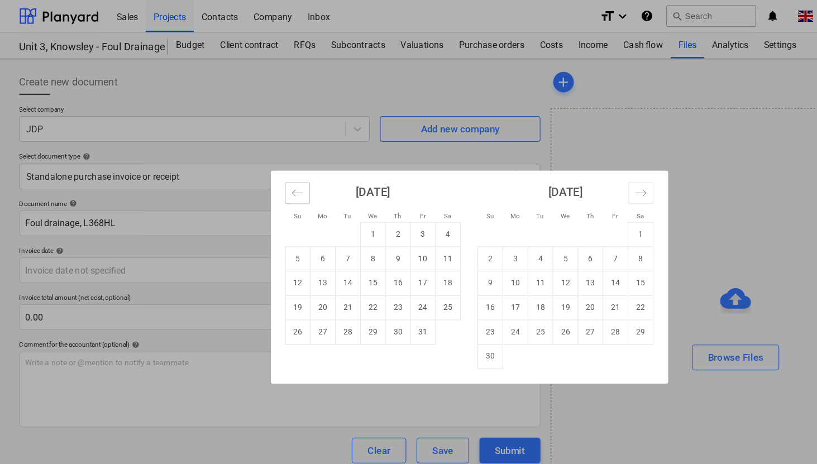
click at [258, 170] on icon "Move backward to switch to the previous month." at bounding box center [259, 168] width 11 height 11
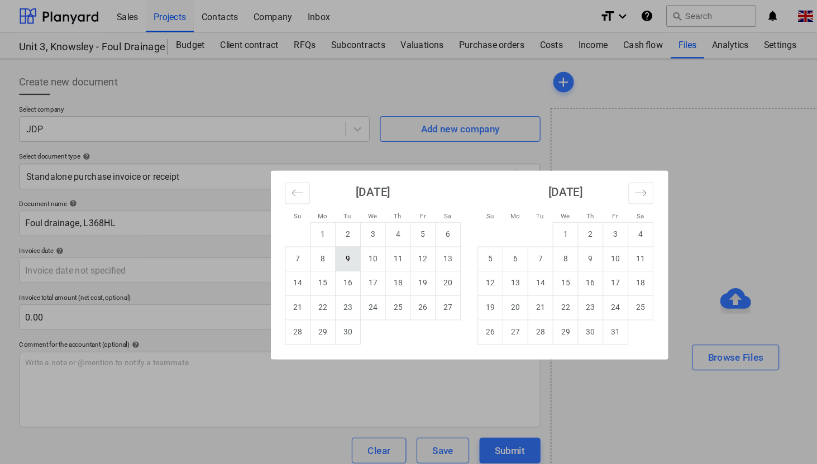
click at [301, 224] on td "9" at bounding box center [303, 225] width 22 height 21
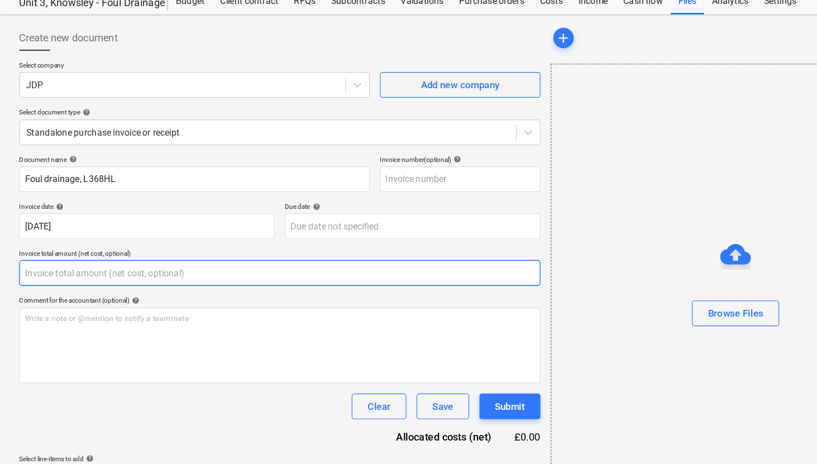
click at [78, 273] on input "text" at bounding box center [244, 276] width 454 height 22
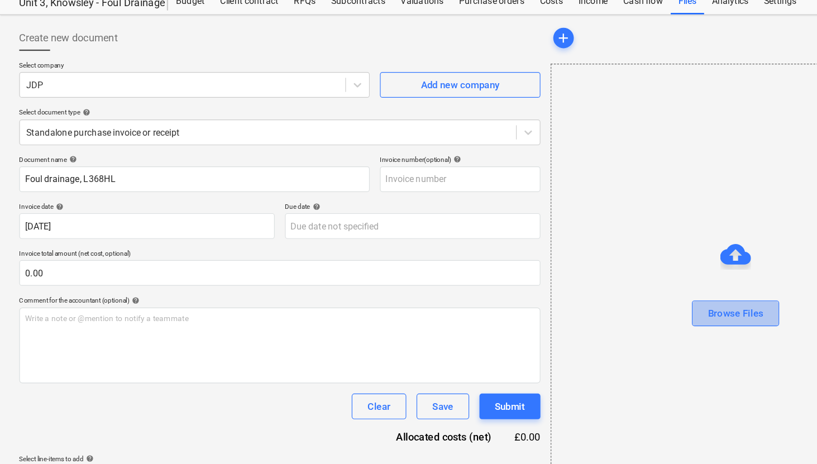
click at [640, 316] on div "Browse Files" at bounding box center [640, 311] width 48 height 15
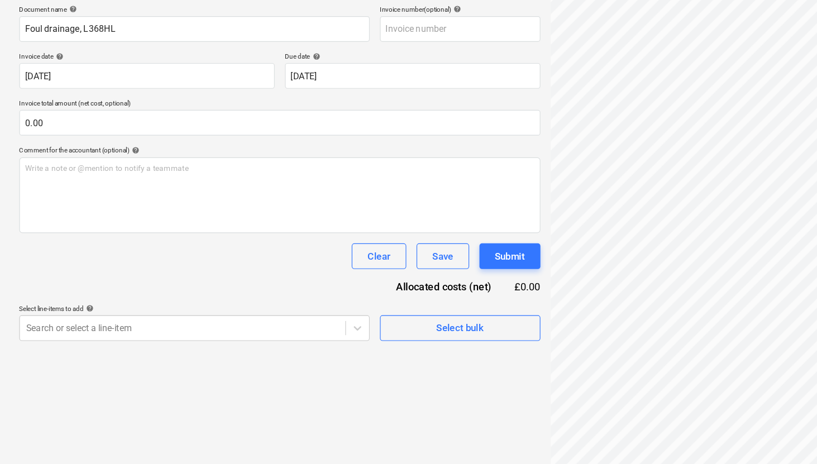
scroll to position [108, 0]
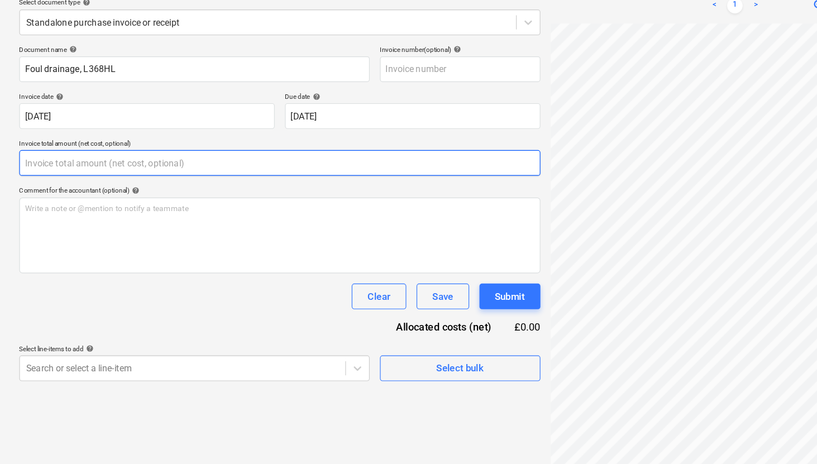
click at [62, 161] on input "text" at bounding box center [244, 167] width 454 height 22
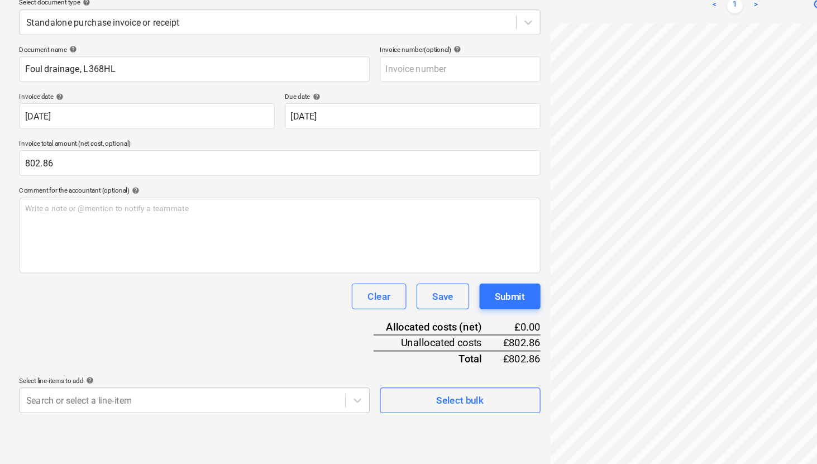
click at [118, 275] on div "Clear Save Submit" at bounding box center [244, 284] width 454 height 22
click at [316, 356] on body "Sales Projects Contacts Company Inbox format_size keyboard_arrow_down help sear…" at bounding box center [408, 124] width 817 height 464
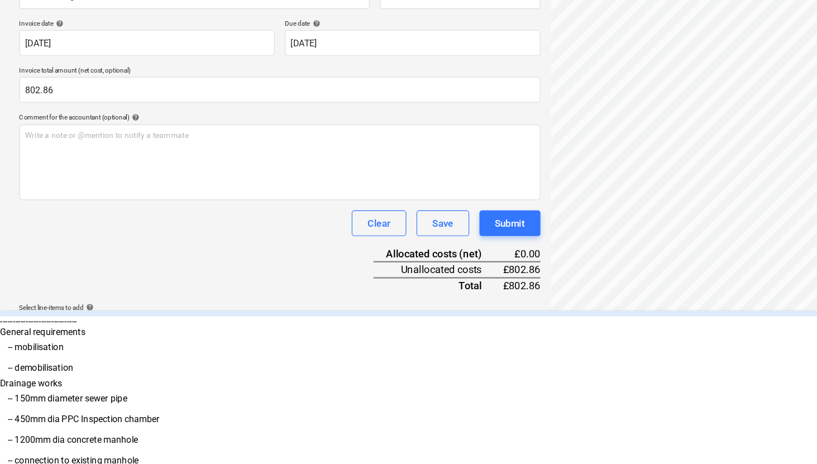
scroll to position [73, 0]
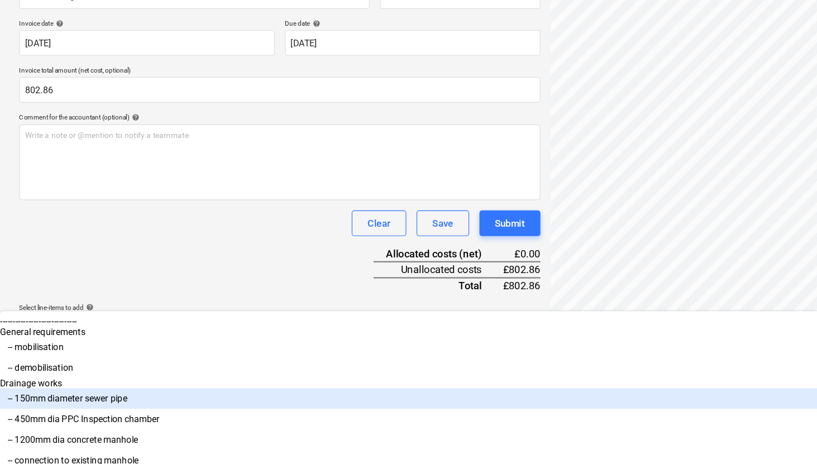
click at [129, 364] on div "-- 150mm diameter sewer pipe" at bounding box center [408, 373] width 817 height 18
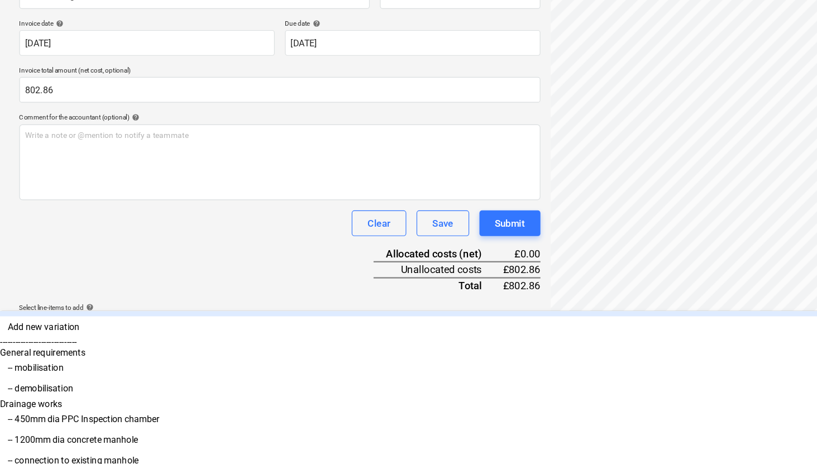
scroll to position [55, 0]
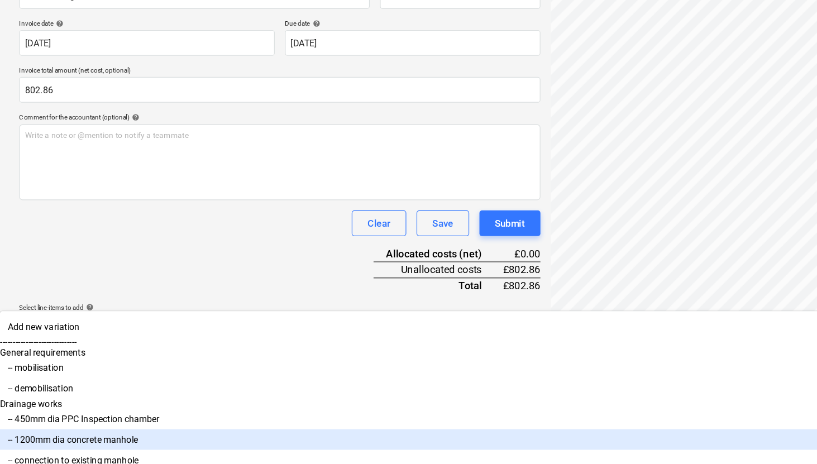
click at [141, 399] on div "-- 1200mm dia concrete manhole" at bounding box center [408, 408] width 817 height 18
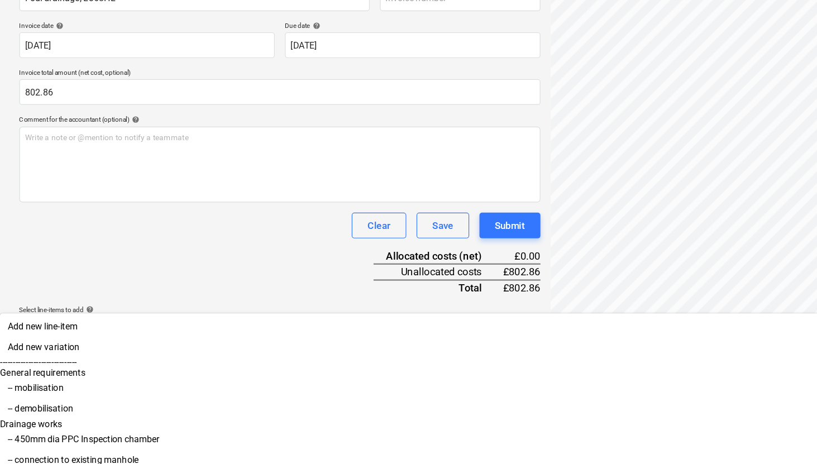
click at [118, 401] on div "-- 450mm dia PPC Inspection chamber" at bounding box center [408, 408] width 817 height 18
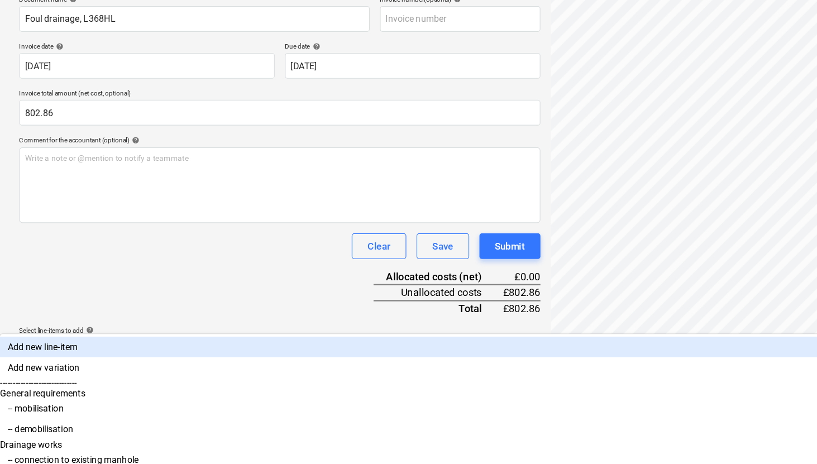
scroll to position [18, 0]
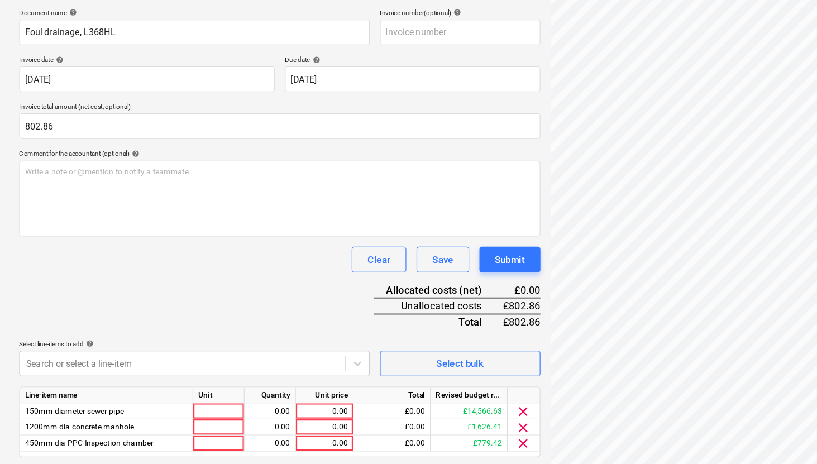
click at [355, 324] on html "Sales Projects Contacts Company Inbox format_size keyboard_arrow_down help sear…" at bounding box center [408, 92] width 817 height 464
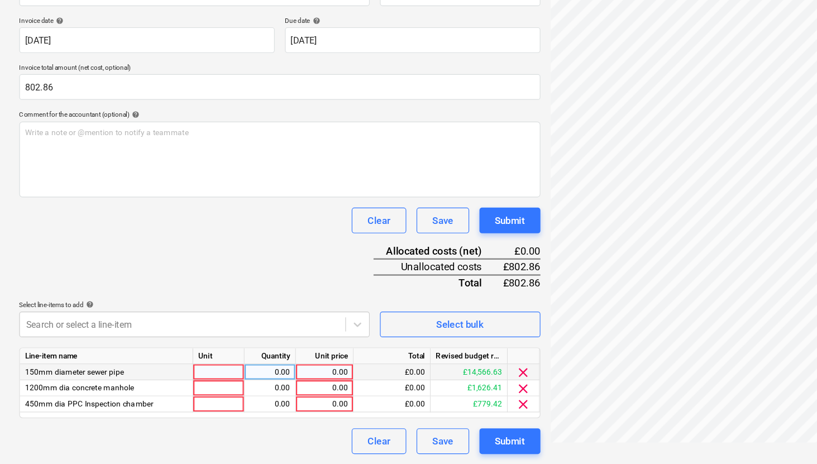
click at [282, 385] on div "0.00" at bounding box center [282, 384] width 41 height 14
drag, startPoint x: 303, startPoint y: 385, endPoint x: 280, endPoint y: 385, distance: 22.3
click at [280, 385] on div "80.00" at bounding box center [283, 384] width 50 height 14
click at [290, 431] on div "Document name help Foul drainage, L368HL Invoice number (optional) help Invoice…" at bounding box center [244, 245] width 454 height 422
click at [290, 384] on div "0.00" at bounding box center [282, 384] width 41 height 14
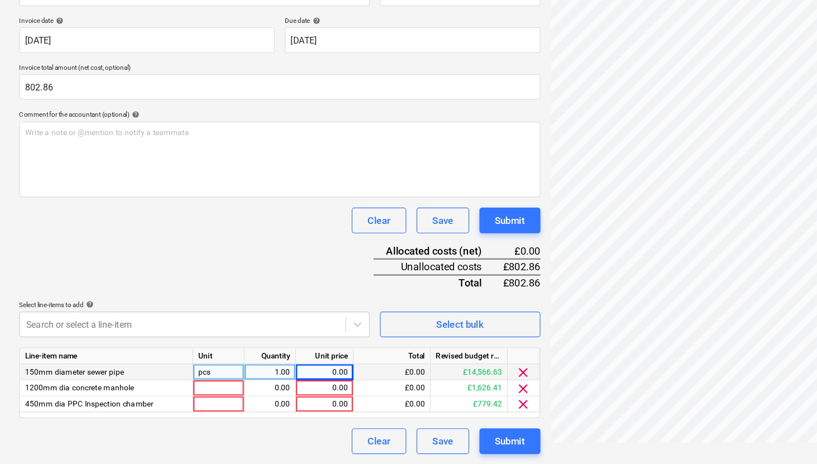
click at [239, 378] on div "1.00" at bounding box center [234, 384] width 35 height 14
click at [271, 385] on div "0.00" at bounding box center [282, 384] width 41 height 14
click at [187, 396] on div at bounding box center [190, 398] width 45 height 14
click at [202, 386] on div "pcs" at bounding box center [190, 384] width 45 height 14
click at [190, 395] on div at bounding box center [190, 398] width 45 height 14
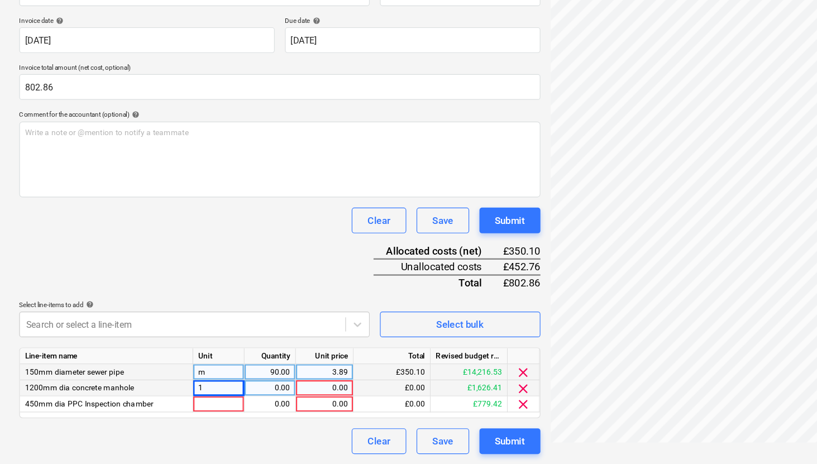
click at [226, 397] on div "0.00" at bounding box center [234, 398] width 35 height 14
click at [308, 413] on div "£0.00" at bounding box center [341, 412] width 67 height 14
click at [292, 399] on div "0.00" at bounding box center [282, 398] width 41 height 14
click at [269, 441] on div "Clear Save Submit" at bounding box center [244, 444] width 454 height 22
click at [329, 407] on div "£0.00" at bounding box center [341, 412] width 67 height 14
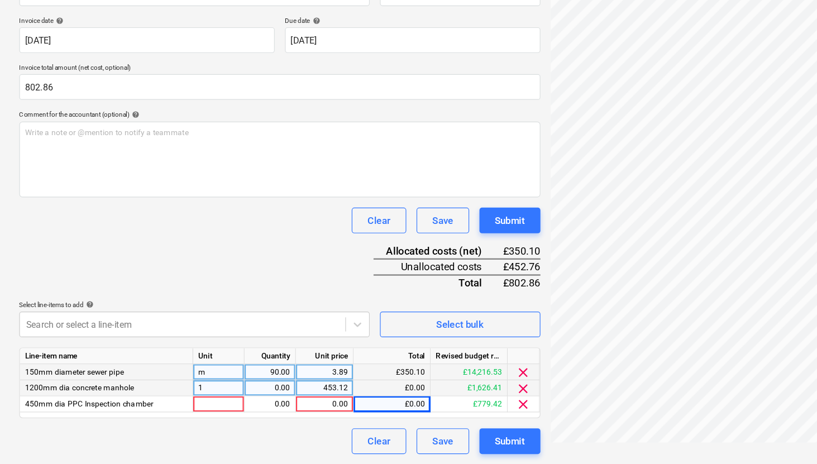
click at [279, 397] on div "453.12" at bounding box center [282, 398] width 41 height 14
click at [246, 397] on div "0.00" at bounding box center [234, 398] width 35 height 14
click at [188, 400] on div "1" at bounding box center [190, 398] width 45 height 14
click at [226, 398] on div "0.00" at bounding box center [234, 398] width 35 height 14
click at [258, 447] on div "Clear Save Submit" at bounding box center [244, 444] width 454 height 22
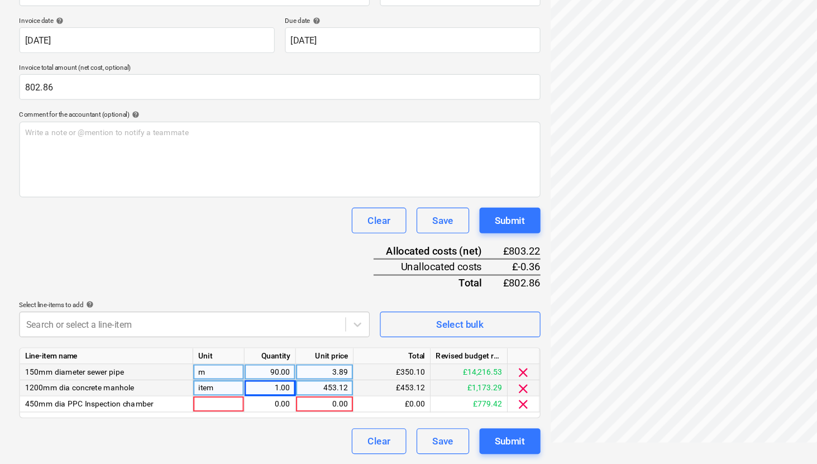
click at [303, 398] on div "453.12" at bounding box center [283, 398] width 50 height 14
click at [301, 396] on input "453.12" at bounding box center [283, 397] width 50 height 13
click at [304, 397] on div "453.42" at bounding box center [283, 398] width 50 height 14
click at [302, 398] on input "453.42" at bounding box center [283, 397] width 50 height 13
click at [301, 400] on div "453.12" at bounding box center [282, 398] width 41 height 14
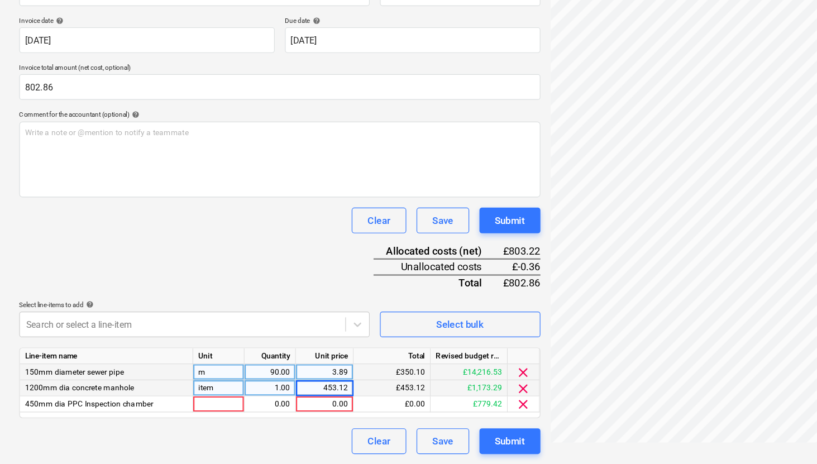
click at [303, 397] on input "453.12" at bounding box center [283, 397] width 50 height 13
click at [303, 400] on div "453.12" at bounding box center [283, 398] width 50 height 14
click at [302, 396] on input "453.12" at bounding box center [283, 397] width 50 height 13
click at [303, 398] on div "453.01" at bounding box center [283, 398] width 50 height 14
click at [303, 396] on input "453.01" at bounding box center [283, 397] width 50 height 13
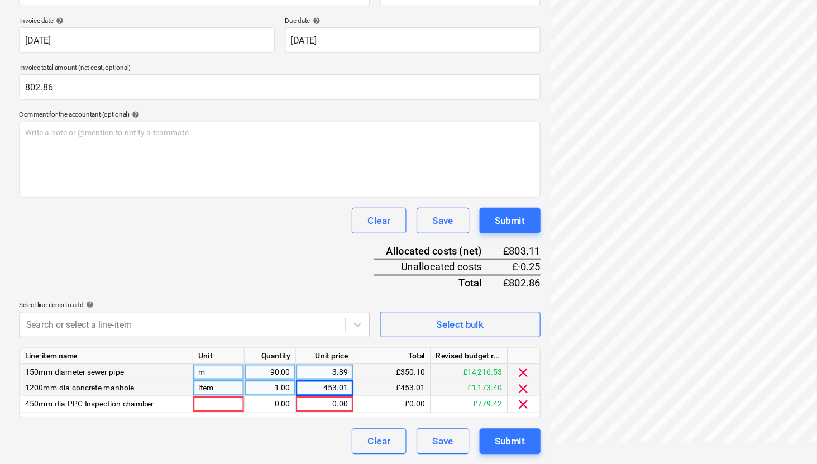
click at [289, 442] on div "Clear Save Submit" at bounding box center [244, 444] width 454 height 22
click at [244, 407] on div "0.00" at bounding box center [234, 412] width 35 height 14
click at [360, 386] on div "£350.10" at bounding box center [341, 384] width 67 height 14
click at [361, 382] on div "£350.10" at bounding box center [341, 384] width 67 height 14
click at [355, 382] on div "£350.10" at bounding box center [341, 384] width 67 height 14
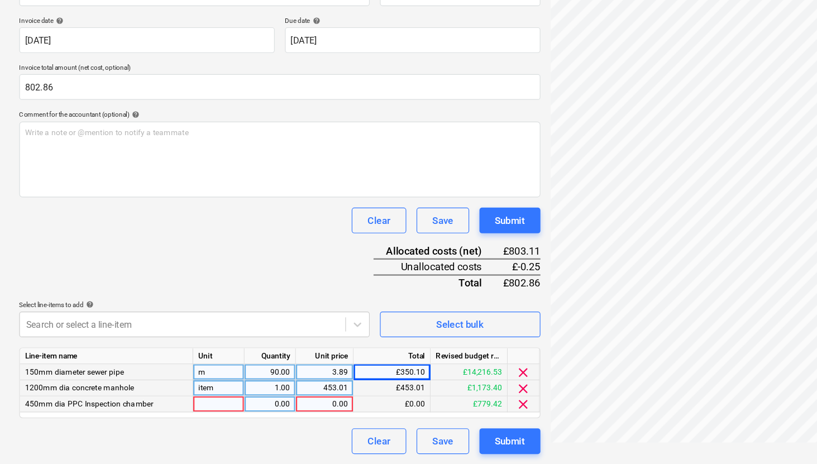
click at [302, 382] on div "3.89" at bounding box center [282, 384] width 41 height 14
click at [300, 382] on input "3.89" at bounding box center [283, 383] width 50 height 13
click at [303, 382] on input "3.89" at bounding box center [283, 383] width 50 height 13
click at [303, 400] on div "453.01" at bounding box center [283, 398] width 50 height 14
click at [303, 400] on input "453.01" at bounding box center [283, 397] width 50 height 13
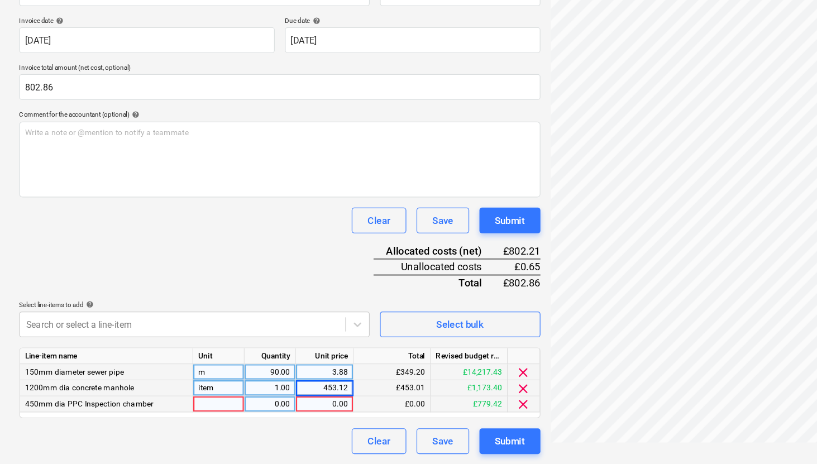
click at [282, 444] on div "Clear Save Submit" at bounding box center [244, 444] width 454 height 22
click at [306, 415] on div "0.00" at bounding box center [283, 412] width 50 height 14
click at [302, 384] on div "3.88" at bounding box center [282, 384] width 41 height 14
click at [303, 384] on input "3.88" at bounding box center [283, 383] width 50 height 13
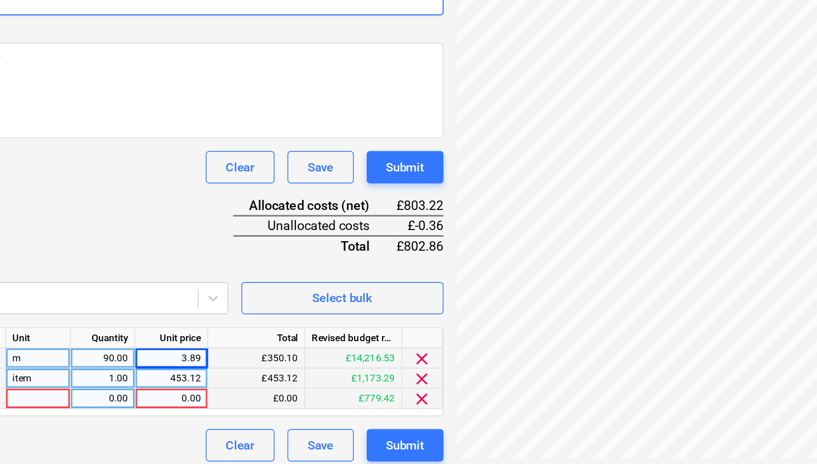
scroll to position [135, 0]
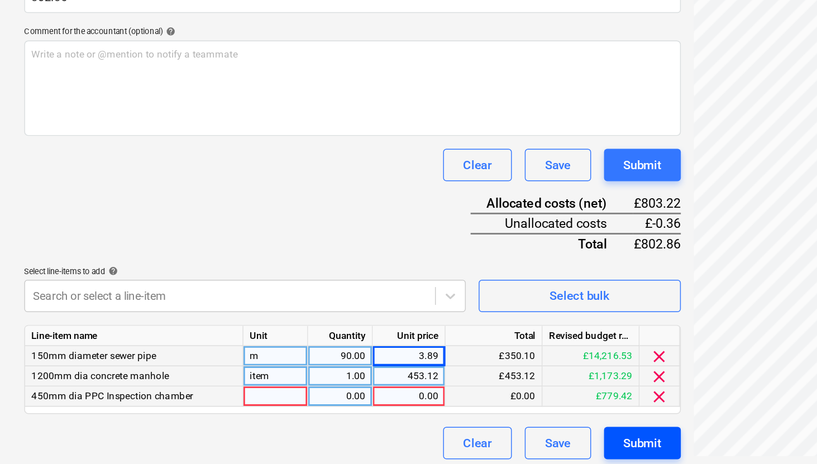
click at [444, 453] on div "Submit" at bounding box center [444, 449] width 26 height 15
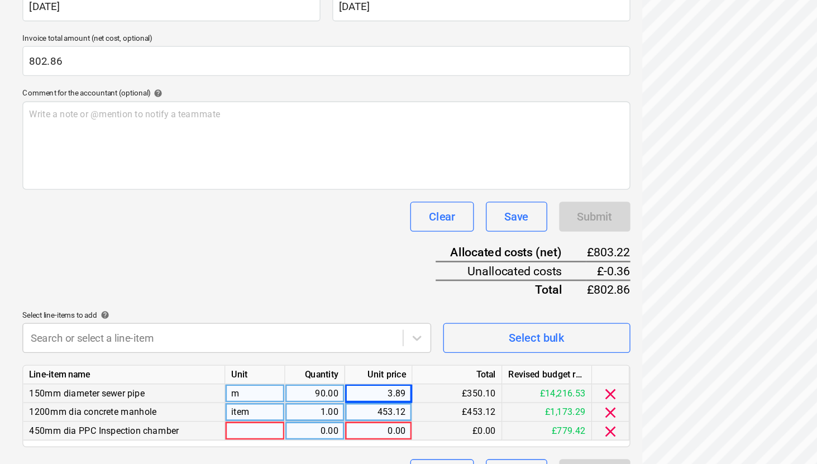
scroll to position [140, 0]
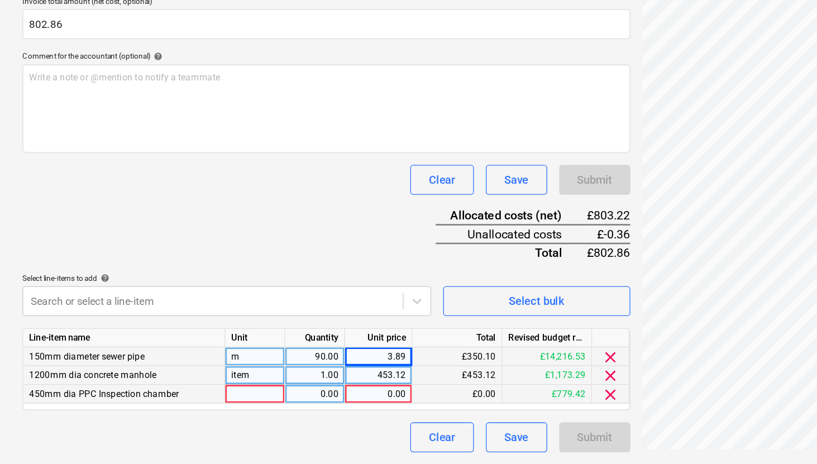
click at [190, 413] on div at bounding box center [190, 412] width 45 height 14
click at [246, 412] on div "0.00" at bounding box center [234, 412] width 35 height 14
click at [273, 413] on div "0.00" at bounding box center [282, 412] width 41 height 14
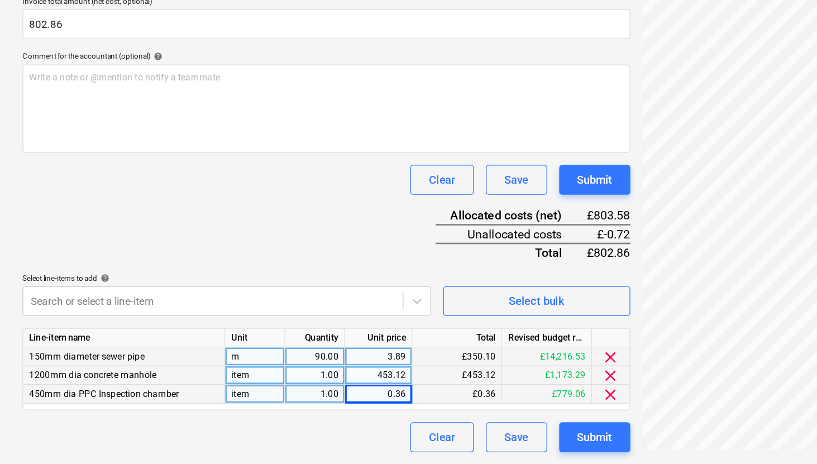
click at [301, 410] on div "0.36" at bounding box center [282, 412] width 41 height 14
click at [283, 430] on div "Document name help Foul drainage, L368HL Invoice number (optional) help Invoice…" at bounding box center [244, 245] width 454 height 422
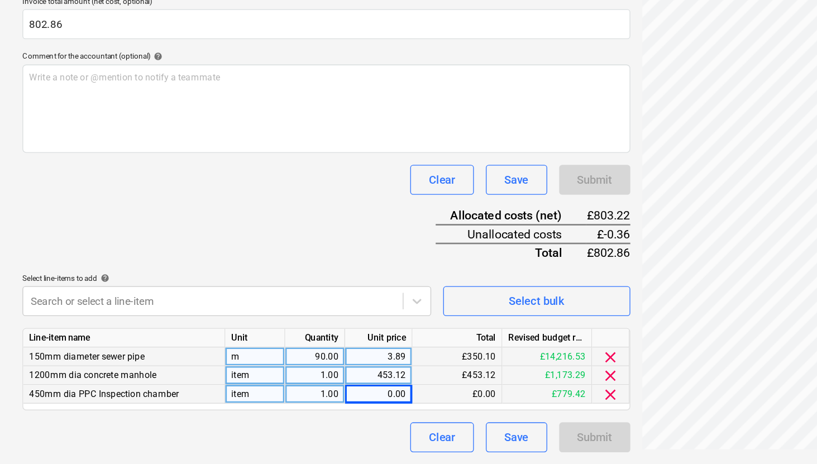
click at [301, 398] on div "453.12" at bounding box center [282, 398] width 41 height 14
click at [302, 398] on input "453.12" at bounding box center [283, 397] width 50 height 13
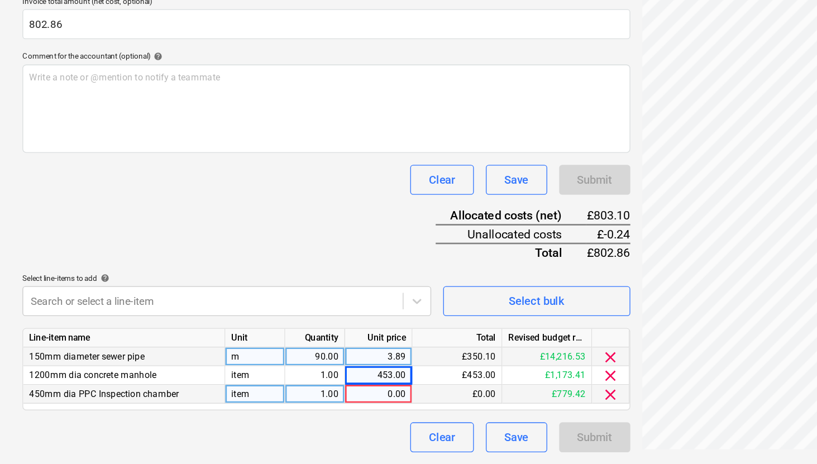
click at [280, 408] on div "0.00" at bounding box center [282, 412] width 41 height 14
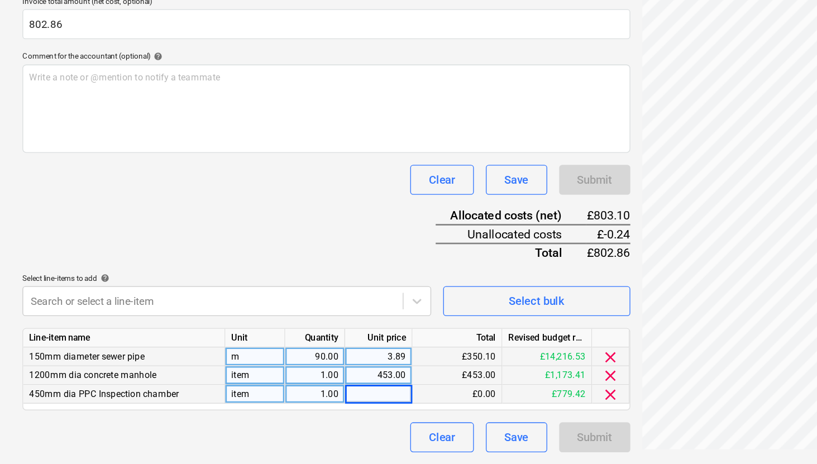
click at [297, 398] on div "453.00" at bounding box center [282, 398] width 41 height 14
click at [302, 398] on input "453" at bounding box center [283, 397] width 50 height 13
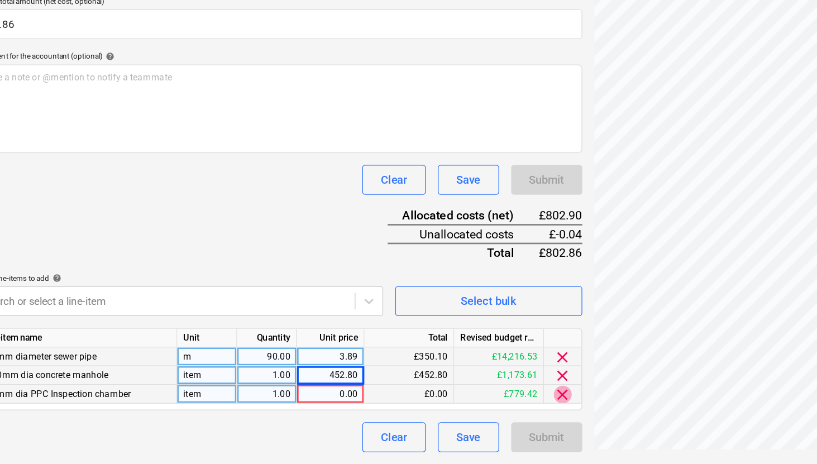
click at [455, 415] on span "clear" at bounding box center [455, 412] width 13 height 13
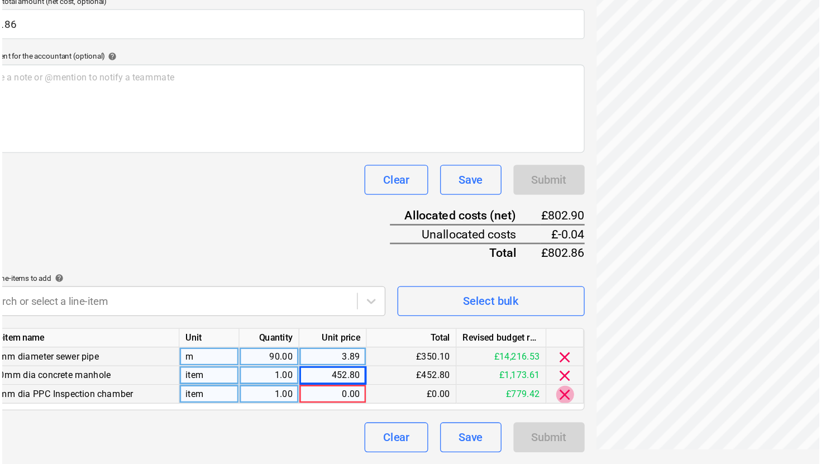
scroll to position [132, 0]
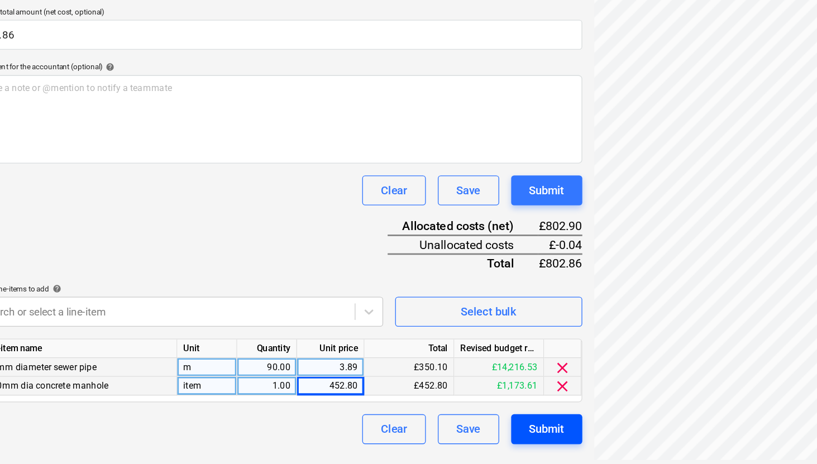
click at [445, 440] on div "Submit" at bounding box center [444, 438] width 26 height 15
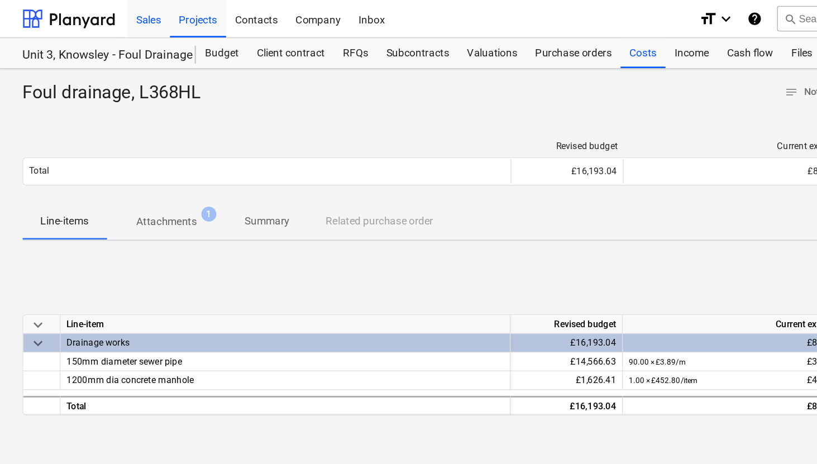
click at [112, 13] on div "Sales" at bounding box center [111, 13] width 32 height 28
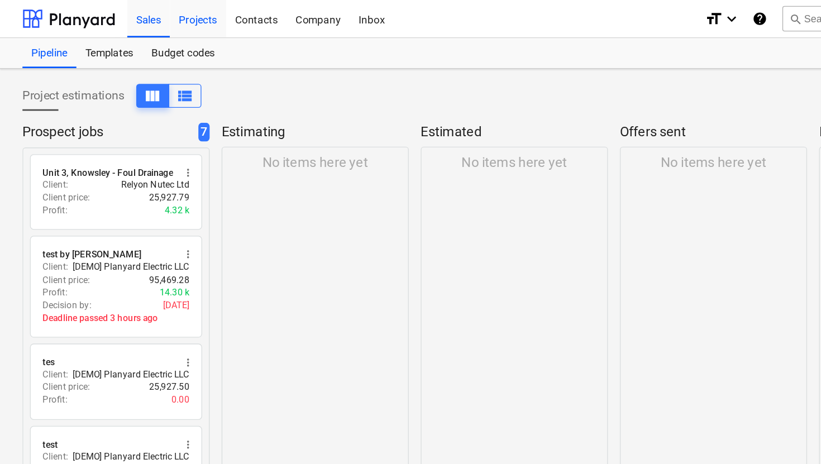
click at [145, 18] on div "Projects" at bounding box center [148, 13] width 42 height 28
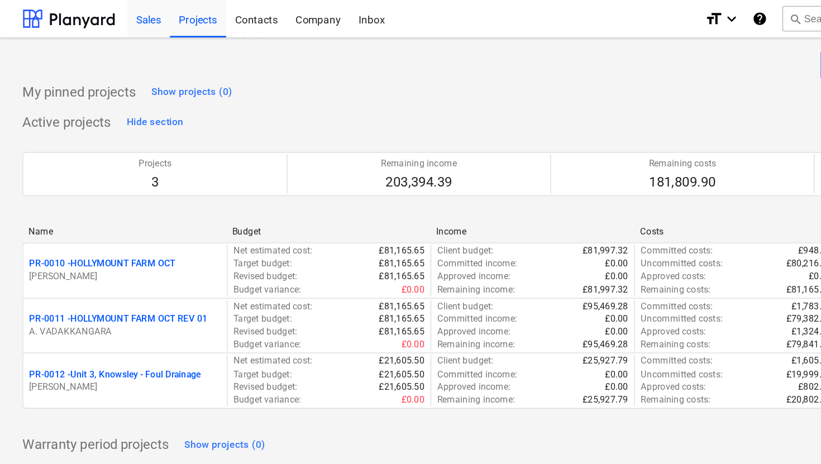
click at [113, 18] on div "Sales" at bounding box center [111, 13] width 32 height 28
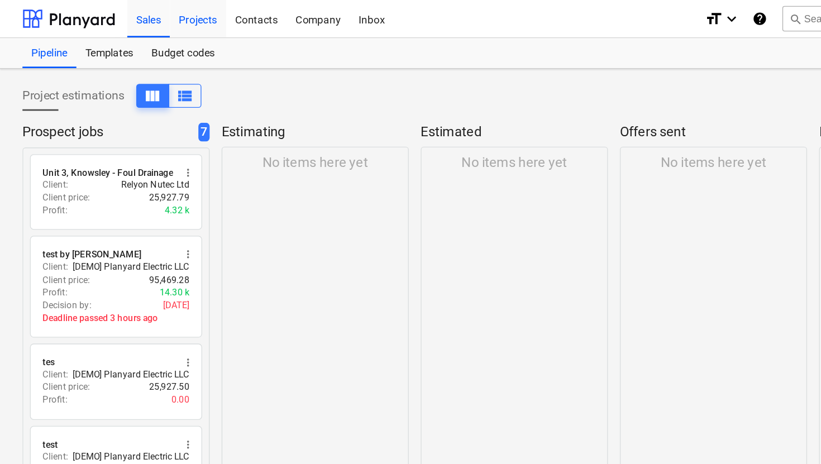
click at [157, 12] on div "Projects" at bounding box center [148, 13] width 42 height 28
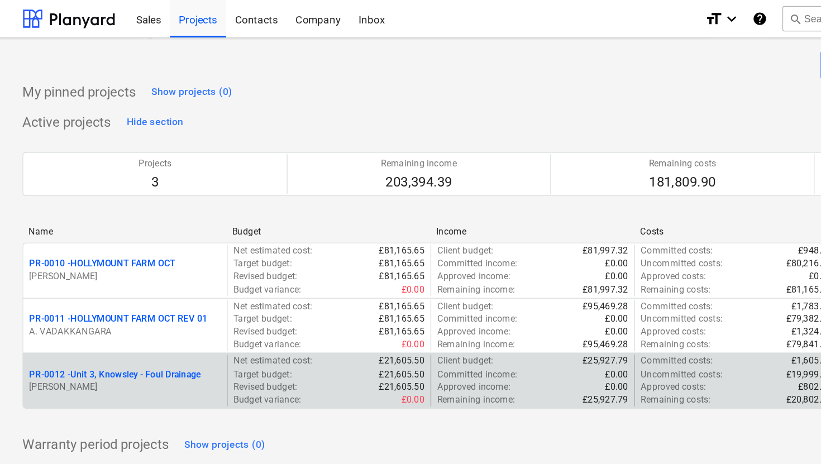
click at [116, 281] on p "PR-0012 - Unit 3, Knowsley - Foul Drainage" at bounding box center [86, 279] width 128 height 9
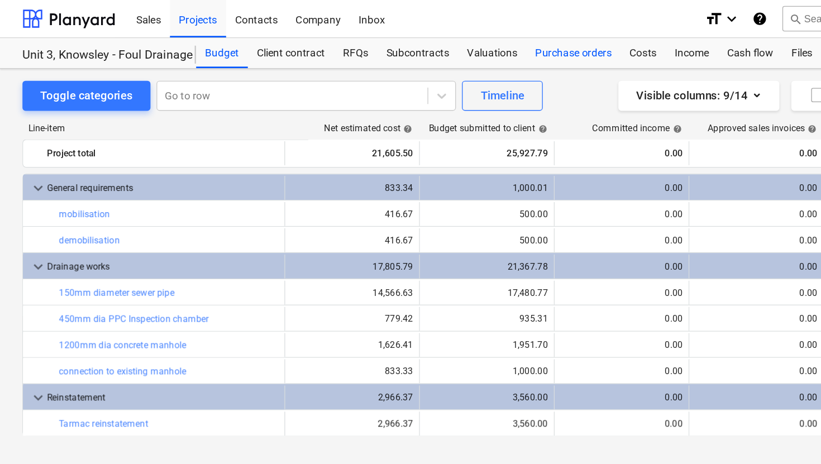
click at [407, 40] on div "Purchase orders" at bounding box center [428, 39] width 70 height 22
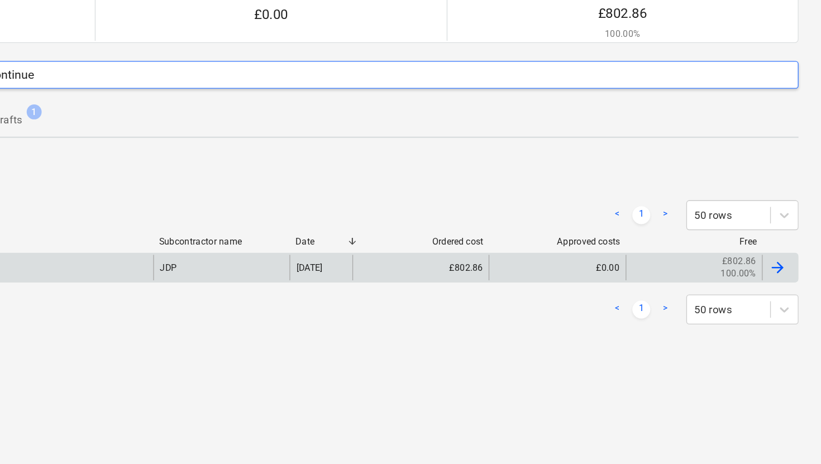
click at [787, 318] on div at bounding box center [788, 317] width 13 height 13
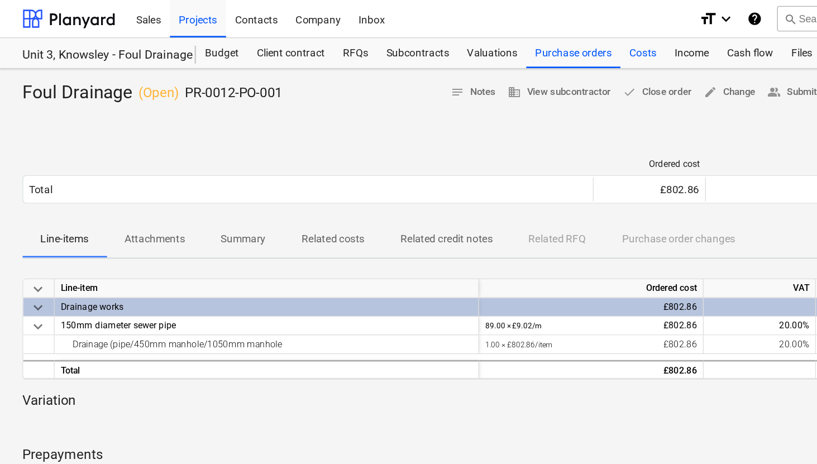
click at [478, 40] on div "Costs" at bounding box center [480, 39] width 34 height 22
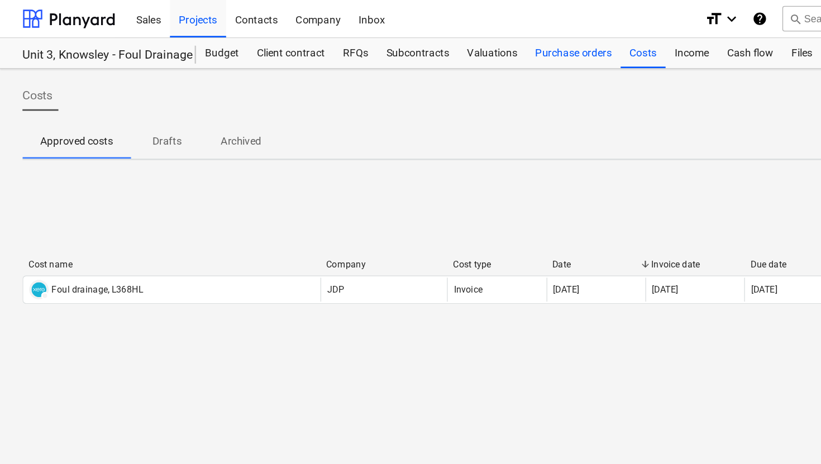
click at [408, 37] on div "Purchase orders" at bounding box center [428, 39] width 70 height 22
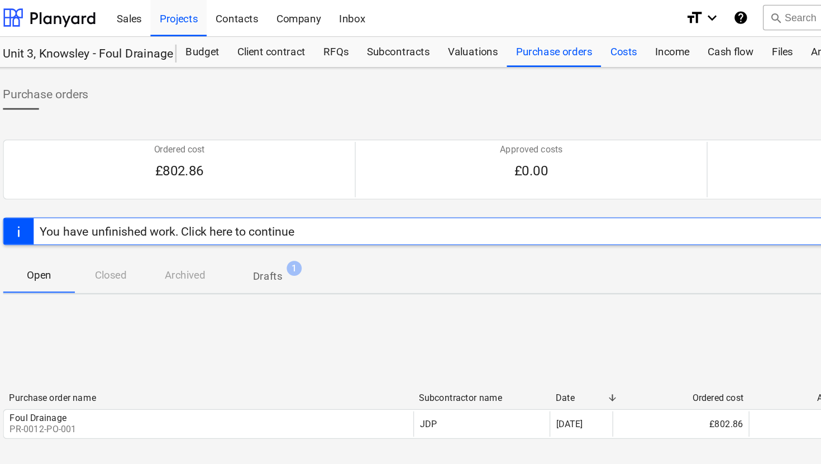
click at [468, 42] on div "Costs" at bounding box center [480, 39] width 34 height 22
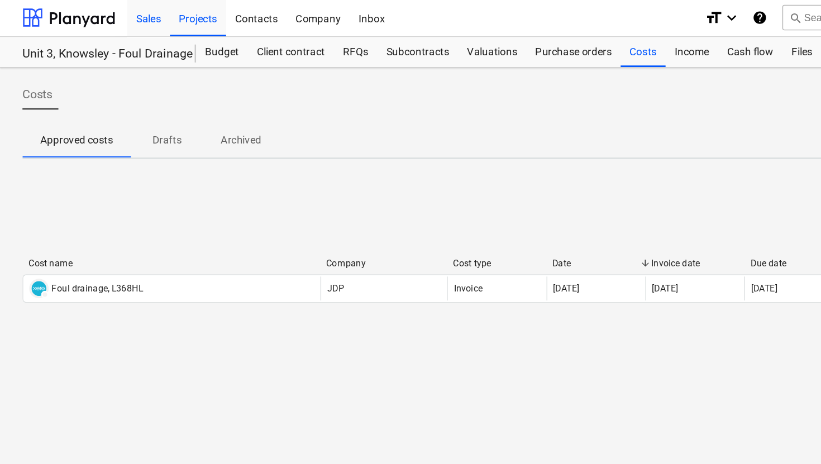
click at [118, 17] on div "Sales" at bounding box center [111, 13] width 32 height 28
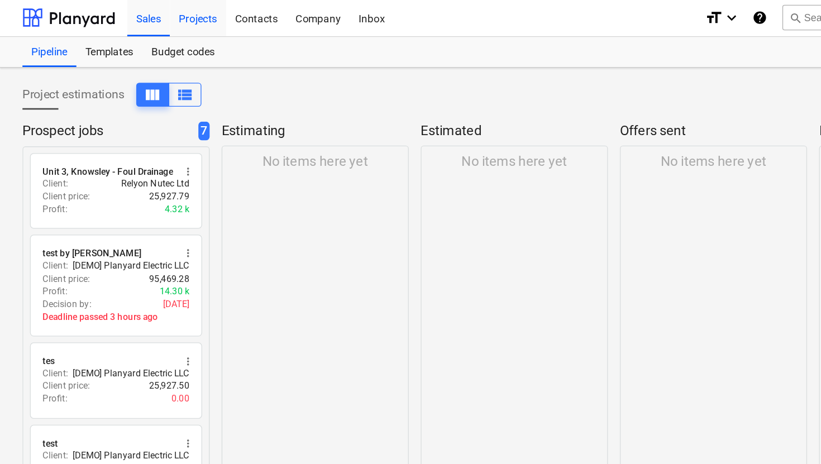
click at [139, 18] on div "Projects" at bounding box center [148, 13] width 42 height 28
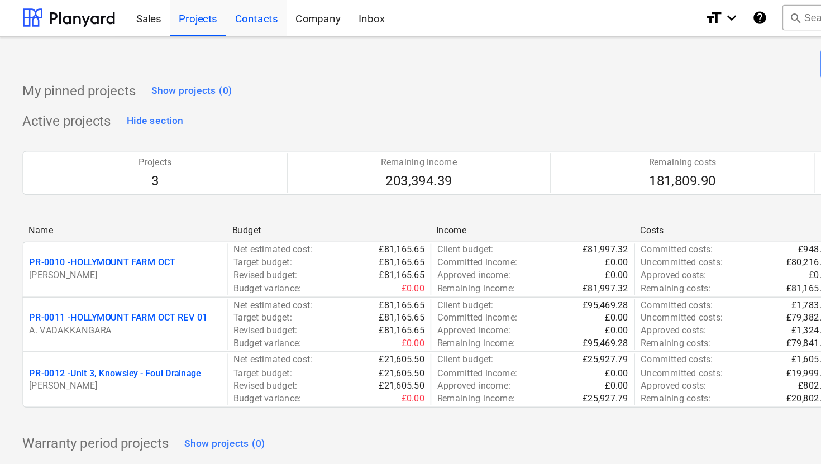
click at [199, 21] on div "Contacts" at bounding box center [191, 13] width 45 height 28
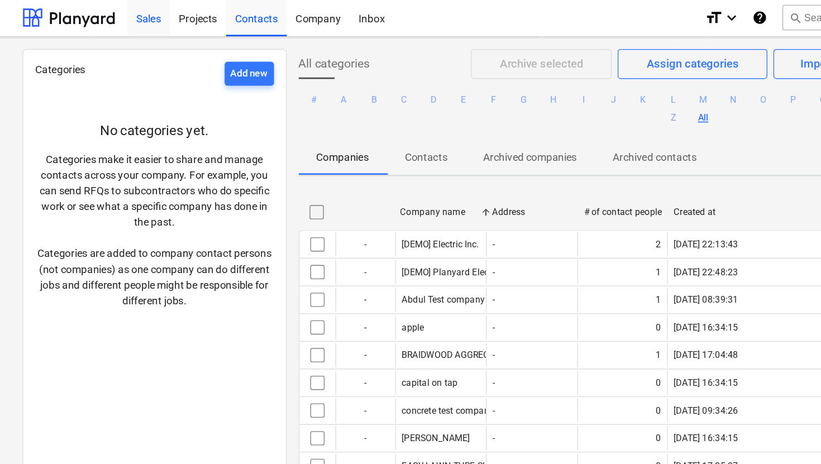
click at [107, 20] on div "Sales" at bounding box center [111, 13] width 32 height 28
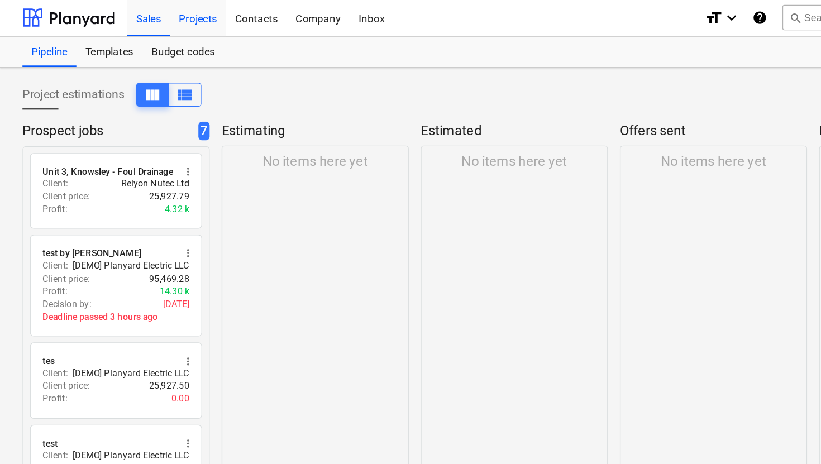
click at [144, 22] on div "Projects" at bounding box center [148, 13] width 42 height 28
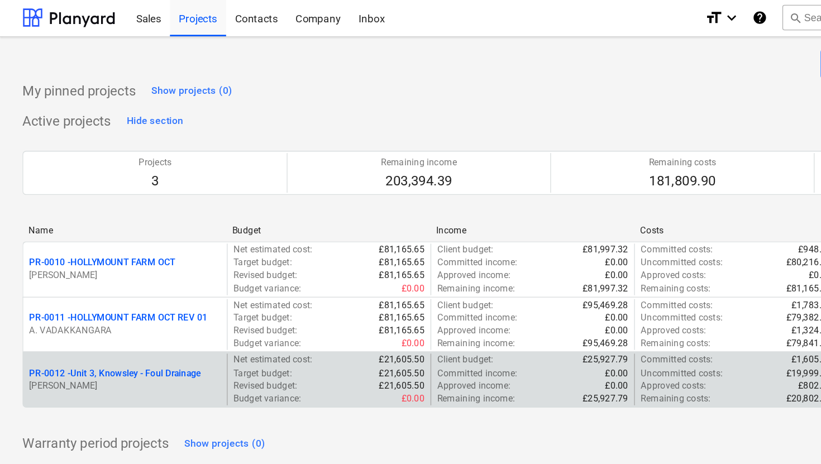
click at [96, 275] on p "PR-0012 - Unit 3, Knowsley - Foul Drainage" at bounding box center [86, 279] width 128 height 9
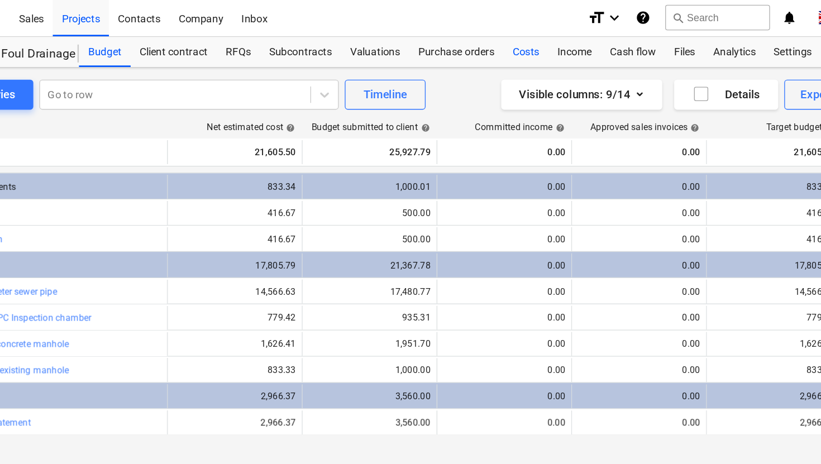
click at [487, 37] on div "Costs" at bounding box center [480, 39] width 34 height 22
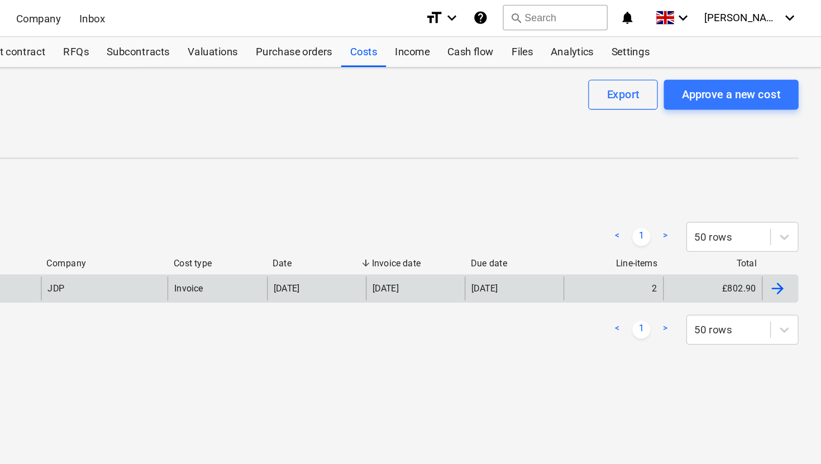
click at [792, 219] on div at bounding box center [788, 215] width 13 height 13
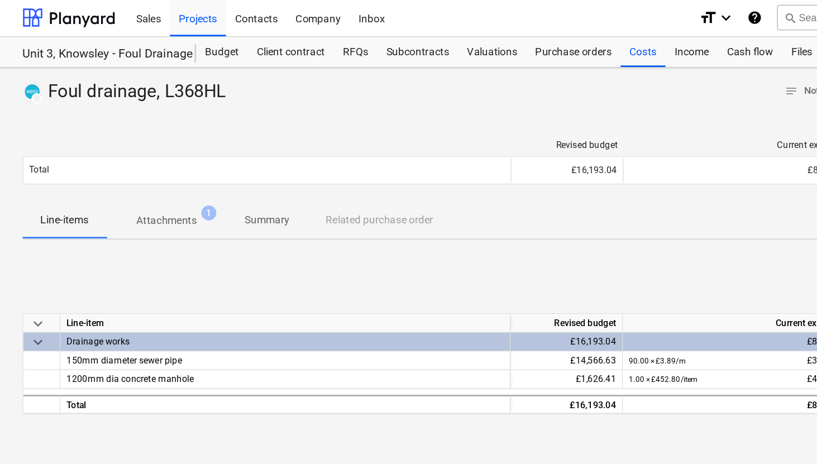
click at [145, 164] on p "Attachments" at bounding box center [124, 166] width 45 height 12
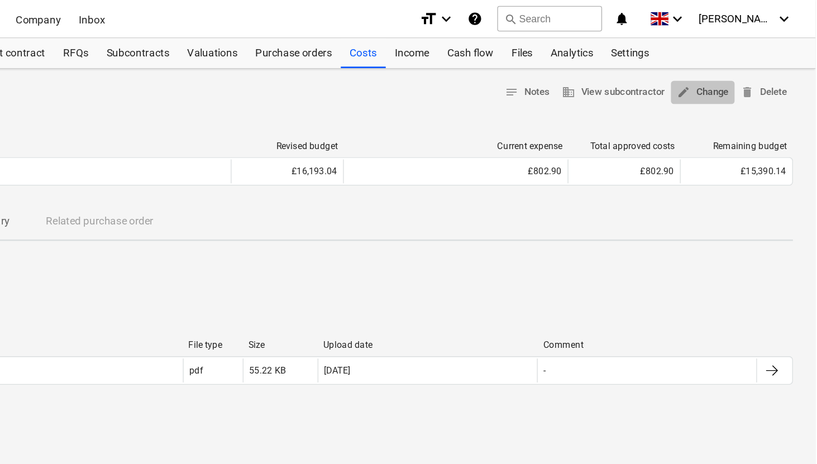
click at [732, 68] on span "edit Change" at bounding box center [733, 69] width 39 height 13
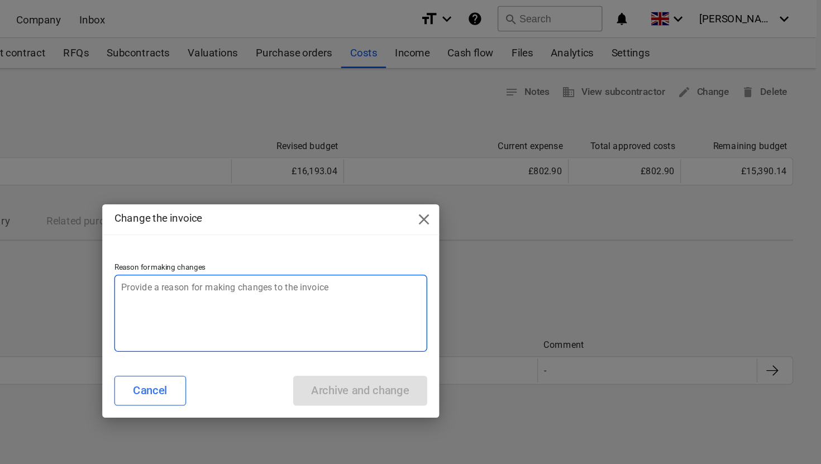
click at [458, 220] on textarea at bounding box center [411, 234] width 234 height 58
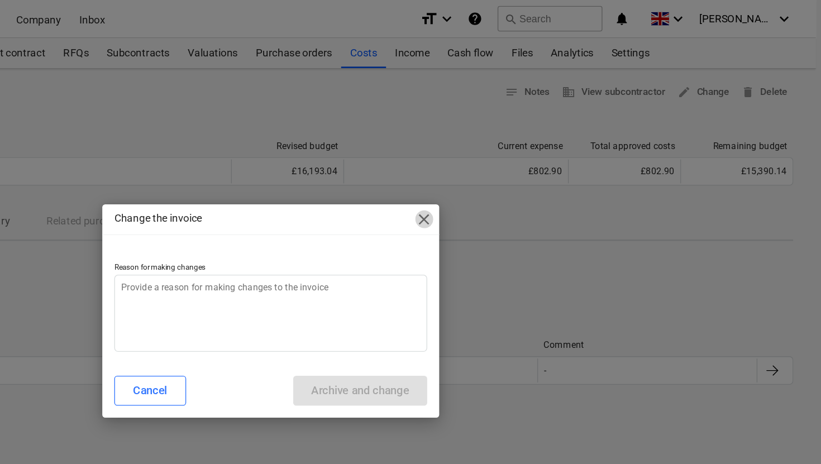
click at [527, 166] on span "close" at bounding box center [524, 163] width 13 height 13
